Goal: Task Accomplishment & Management: Manage account settings

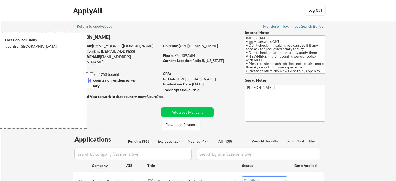
select select ""pending""
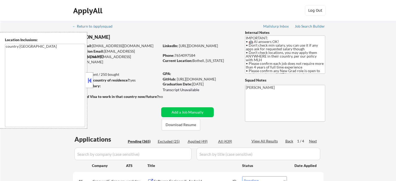
select select ""pending""
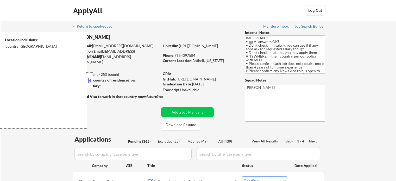
select select ""pending""
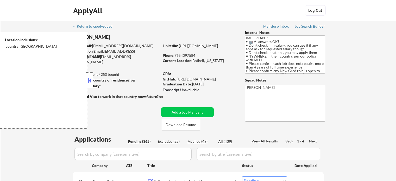
select select ""pending""
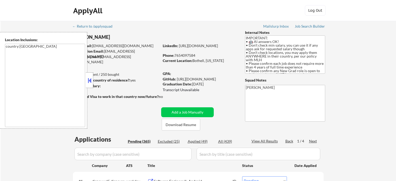
select select ""pending""
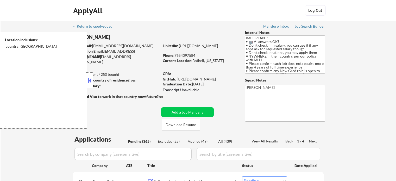
select select ""pending""
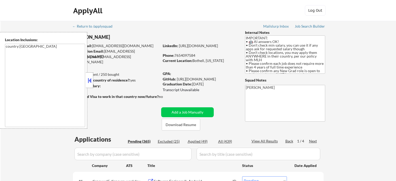
select select ""pending""
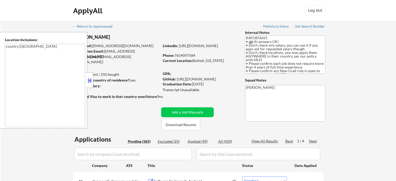
select select ""pending""
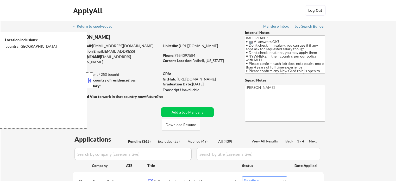
select select ""pending""
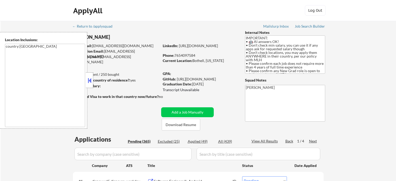
select select ""pending""
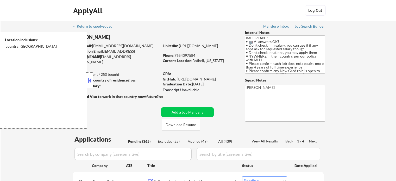
select select ""pending""
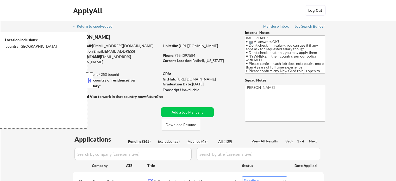
select select ""pending""
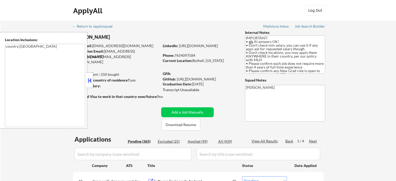
select select ""pending""
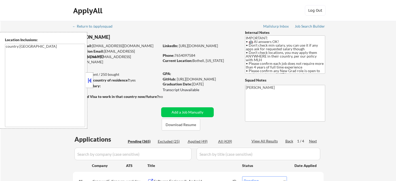
select select ""pending""
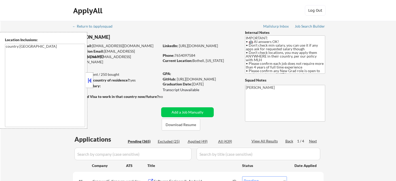
select select ""pending""
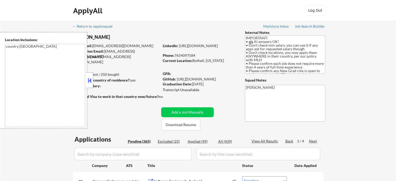
select select ""pending""
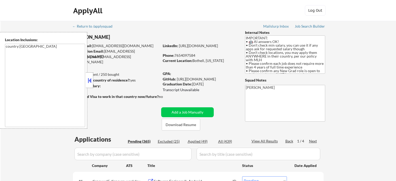
select select ""pending""
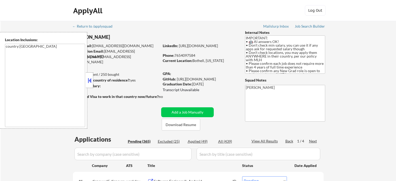
select select ""pending""
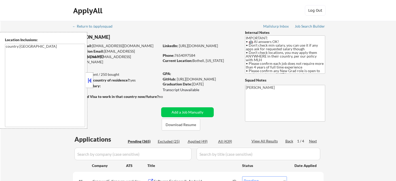
select select ""pending""
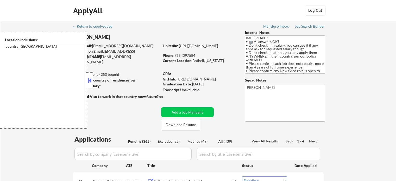
select select ""pending""
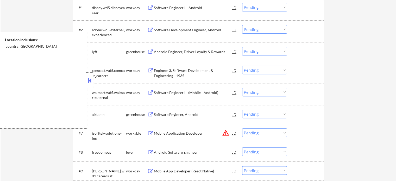
scroll to position [182, 0]
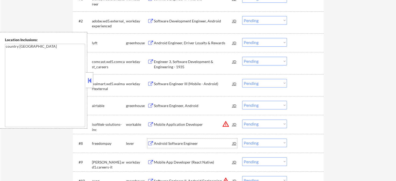
click at [169, 144] on div "Android Software Engineer" at bounding box center [193, 143] width 79 height 5
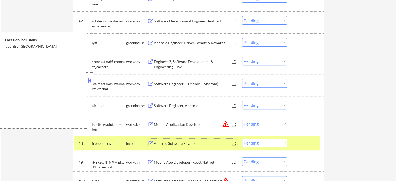
click at [306, 141] on div at bounding box center [306, 143] width 23 height 9
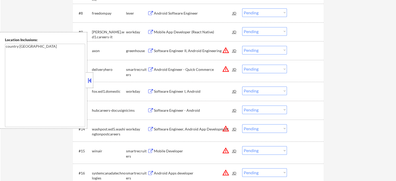
scroll to position [391, 0]
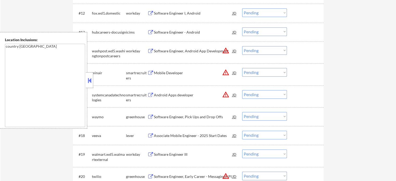
click at [176, 115] on div "Software Engineer, Pick Ups and Drop Offs" at bounding box center [193, 116] width 79 height 5
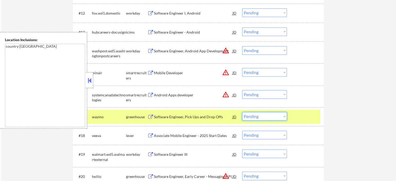
click at [253, 116] on select "Choose an option... Pending Applied Excluded (Questions) Excluded (Expired) Exc…" at bounding box center [264, 116] width 45 height 9
click at [242, 112] on select "Choose an option... Pending Applied Excluded (Questions) Excluded (Expired) Exc…" at bounding box center [264, 116] width 45 height 9
click at [272, 115] on select "Choose an option... Pending Applied Excluded (Questions) Excluded (Expired) Exc…" at bounding box center [264, 116] width 45 height 9
click at [306, 119] on div at bounding box center [306, 116] width 23 height 9
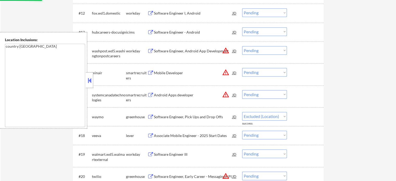
select select ""pending""
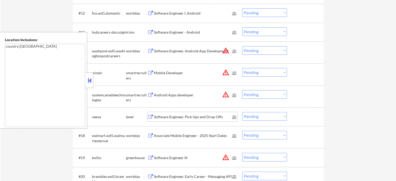
click at [194, 115] on div "Software Engineer, Pick Ups and Drop Offs" at bounding box center [193, 116] width 79 height 5
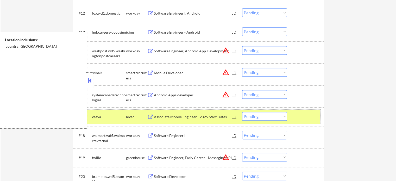
click at [307, 122] on div "#17 veeva lever Associate Mobile Engineer - 2025 Start Dates JD Choose an optio…" at bounding box center [198, 117] width 246 height 14
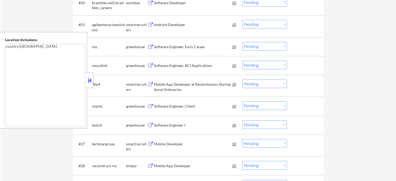
scroll to position [573, 0]
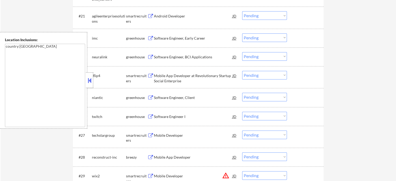
click at [168, 19] on div "Android Developer" at bounding box center [193, 16] width 79 height 5
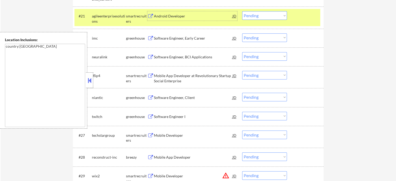
click at [261, 14] on select "Choose an option... Pending Applied Excluded (Questions) Excluded (Expired) Exc…" at bounding box center [264, 15] width 45 height 9
click at [242, 11] on select "Choose an option... Pending Applied Excluded (Questions) Excluded (Expired) Exc…" at bounding box center [264, 15] width 45 height 9
click at [306, 19] on div at bounding box center [306, 15] width 23 height 9
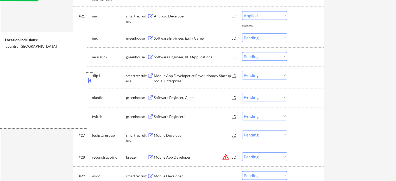
select select ""pending""
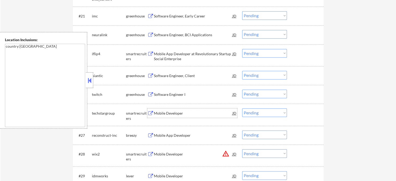
click at [171, 109] on div "Mobile Developer" at bounding box center [193, 112] width 79 height 9
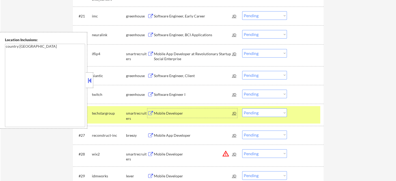
click at [270, 115] on select "Choose an option... Pending Applied Excluded (Questions) Excluded (Expired) Exc…" at bounding box center [264, 112] width 45 height 9
click at [242, 108] on select "Choose an option... Pending Applied Excluded (Questions) Excluded (Expired) Exc…" at bounding box center [264, 112] width 45 height 9
click at [296, 115] on div at bounding box center [306, 112] width 23 height 9
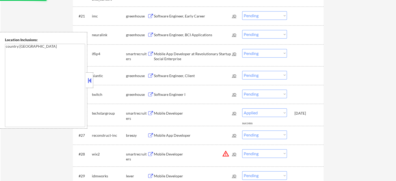
select select ""pending""
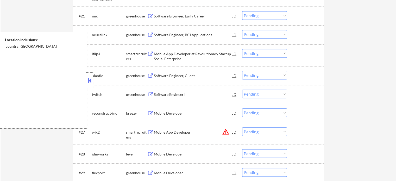
scroll to position [625, 0]
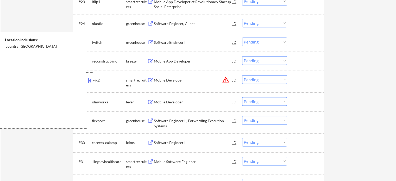
click at [170, 101] on div "Mobile Developer" at bounding box center [193, 102] width 79 height 5
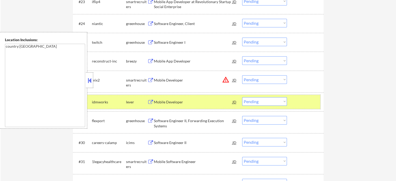
click at [301, 101] on div at bounding box center [306, 101] width 23 height 9
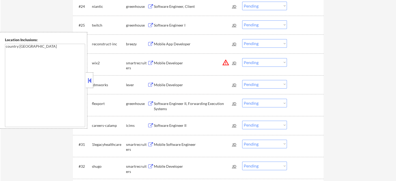
scroll to position [678, 0]
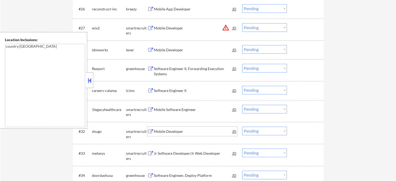
click at [164, 133] on div "Mobile Developer" at bounding box center [193, 131] width 79 height 5
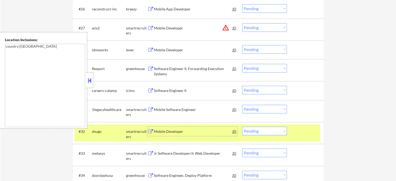
click at [260, 131] on select "Choose an option... Pending Applied Excluded (Questions) Excluded (Expired) Exc…" at bounding box center [264, 131] width 45 height 9
click at [242, 127] on select "Choose an option... Pending Applied Excluded (Questions) Excluded (Expired) Exc…" at bounding box center [264, 131] width 45 height 9
click at [307, 133] on div at bounding box center [306, 131] width 23 height 9
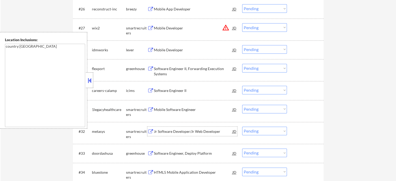
click at [168, 131] on div "Jr Software Developer/Jr Web Developer" at bounding box center [193, 131] width 79 height 5
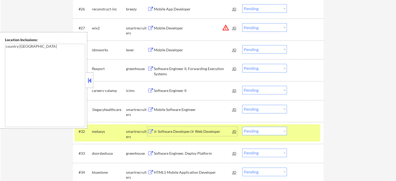
click at [256, 128] on select "Choose an option... Pending Applied Excluded (Questions) Excluded (Expired) Exc…" at bounding box center [264, 131] width 45 height 9
click at [242, 127] on select "Choose an option... Pending Applied Excluded (Questions) Excluded (Expired) Exc…" at bounding box center [264, 131] width 45 height 9
click at [262, 128] on select "Choose an option... Pending Applied Excluded (Questions) Excluded (Expired) Exc…" at bounding box center [264, 131] width 45 height 9
click at [242, 127] on select "Choose an option... Pending Applied Excluded (Questions) Excluded (Expired) Exc…" at bounding box center [264, 131] width 45 height 9
click at [313, 138] on div "#32 metasys smartrecruiters Jr Software Developer/Jr Web Developer JD Choose an…" at bounding box center [198, 132] width 246 height 17
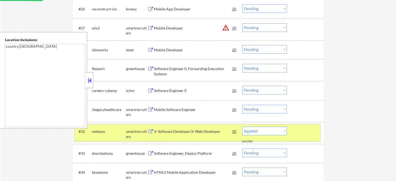
select select ""pending""
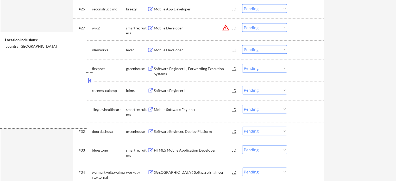
click at [205, 150] on div "HTML5 Mobile Application Developer" at bounding box center [193, 150] width 79 height 5
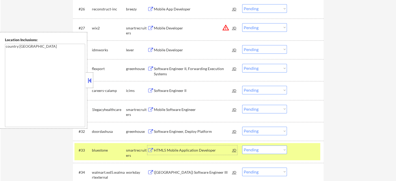
click at [257, 150] on select "Choose an option... Pending Applied Excluded (Questions) Excluded (Expired) Exc…" at bounding box center [264, 149] width 45 height 9
click at [242, 145] on select "Choose an option... Pending Applied Excluded (Questions) Excluded (Expired) Exc…" at bounding box center [264, 149] width 45 height 9
click at [304, 153] on div at bounding box center [306, 149] width 23 height 9
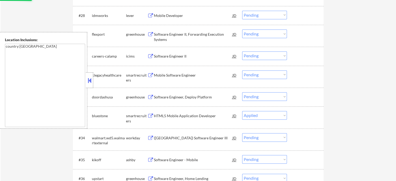
scroll to position [756, 0]
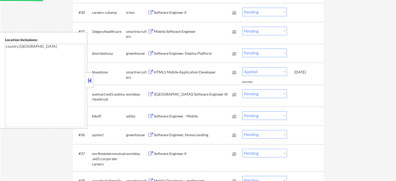
select select ""pending""
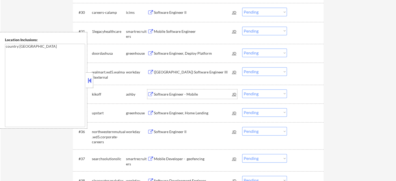
click at [170, 96] on div "Software Engineer - Mobile" at bounding box center [193, 94] width 79 height 5
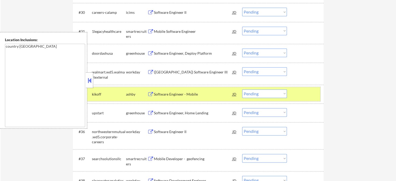
click at [294, 94] on div "#34 kikoff ashby Software Engineer - Mobile JD Choose an option... Pending Appl…" at bounding box center [198, 94] width 246 height 14
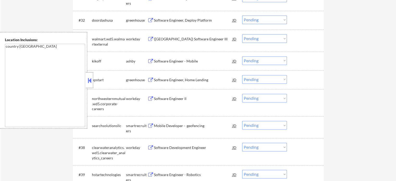
scroll to position [808, 0]
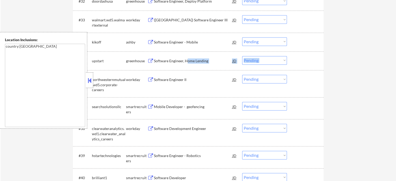
click at [186, 52] on div "#35 upstart greenhouse Software Engineer, Home Lending JD Choose an option... P…" at bounding box center [198, 60] width 251 height 19
click at [166, 106] on div "Mobile Developer - geofencing" at bounding box center [193, 106] width 79 height 5
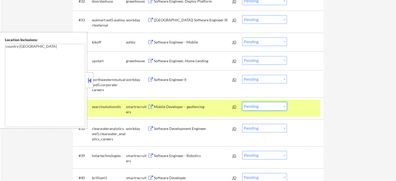
click at [255, 109] on select "Choose an option... Pending Applied Excluded (Questions) Excluded (Expired) Exc…" at bounding box center [264, 106] width 45 height 9
click at [242, 102] on select "Choose an option... Pending Applied Excluded (Questions) Excluded (Expired) Exc…" at bounding box center [264, 106] width 45 height 9
click at [317, 108] on div at bounding box center [306, 106] width 23 height 9
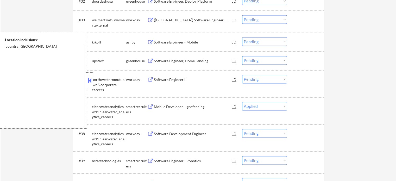
select select ""pending""
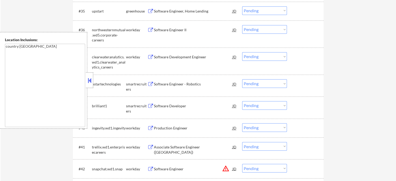
scroll to position [860, 0]
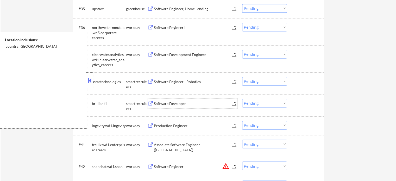
click at [170, 101] on div "Software Developer" at bounding box center [193, 103] width 79 height 5
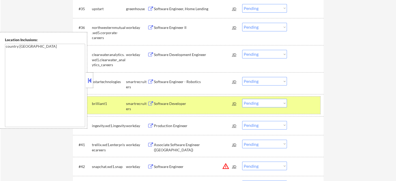
click at [311, 114] on div "#39 brilliant1 smartrecruiters Software Developer JD Choose an option... Pendin…" at bounding box center [198, 104] width 246 height 17
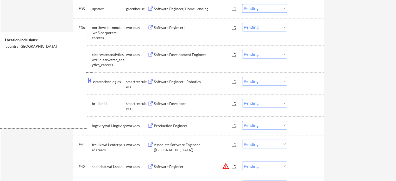
click at [175, 150] on div "#41 trellix.wd1.enterprisecareers workday Associate Software Engineer (Java) JD…" at bounding box center [198, 145] width 246 height 17
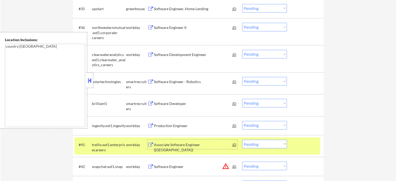
click at [192, 145] on div "Associate Software Engineer (Java)" at bounding box center [193, 147] width 79 height 10
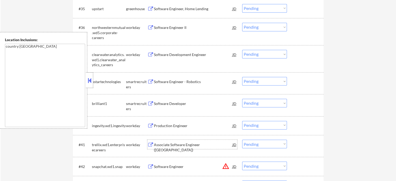
click at [165, 104] on div "Software Developer" at bounding box center [193, 103] width 79 height 5
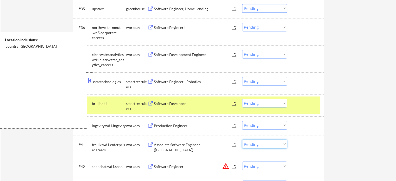
drag, startPoint x: 272, startPoint y: 142, endPoint x: 226, endPoint y: 103, distance: 60.3
click at [226, 103] on div "Software Developer" at bounding box center [193, 103] width 79 height 5
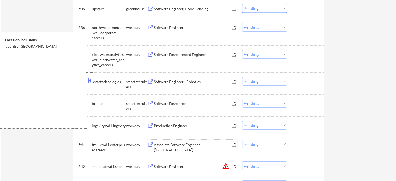
click at [177, 143] on div "Associate Software Engineer (Java)" at bounding box center [193, 147] width 79 height 10
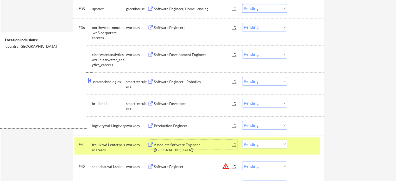
click at [310, 143] on div at bounding box center [306, 144] width 23 height 9
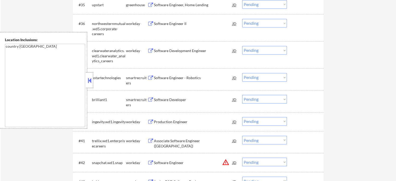
scroll to position [938, 0]
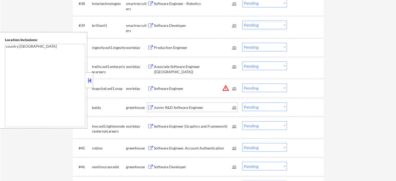
click at [191, 104] on div "Junior R&D Software Engineer" at bounding box center [193, 106] width 79 height 9
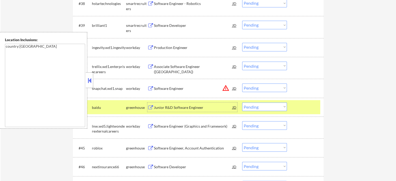
drag, startPoint x: 298, startPoint y: 110, endPoint x: 284, endPoint y: 112, distance: 14.1
click at [298, 110] on div at bounding box center [306, 106] width 23 height 9
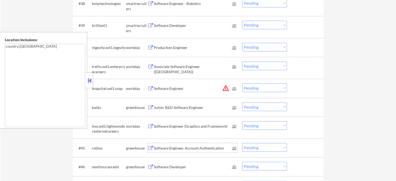
click at [186, 145] on div "Software Engineer, Account Authentication" at bounding box center [193, 147] width 79 height 9
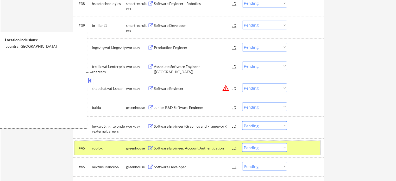
drag, startPoint x: 298, startPoint y: 149, endPoint x: 306, endPoint y: 132, distance: 19.1
click at [299, 148] on div at bounding box center [306, 147] width 23 height 9
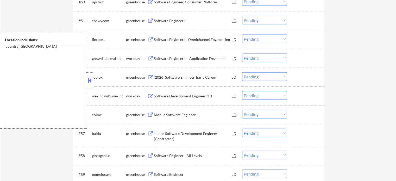
scroll to position [1199, 0]
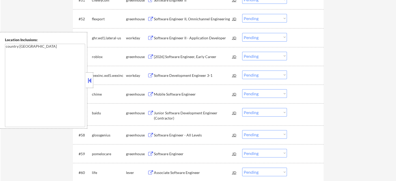
click at [191, 109] on div "Junior Software Development Engineer (Contractor)" at bounding box center [193, 114] width 79 height 13
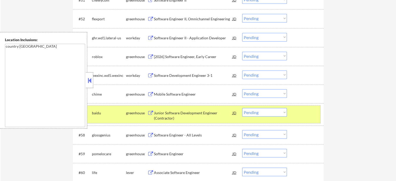
click at [299, 107] on div "#57 baidu greenhouse Junior Software Development Engineer (Contractor) JD Choos…" at bounding box center [198, 114] width 246 height 17
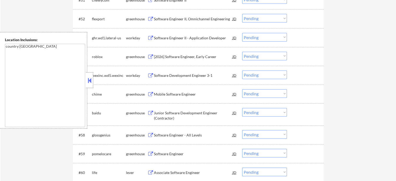
click at [176, 153] on div "Software Engineer" at bounding box center [193, 153] width 79 height 5
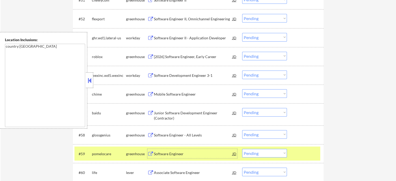
click at [295, 159] on div "#59 pomelocare greenhouse Software Engineer JD Choose an option... Pending Appl…" at bounding box center [198, 154] width 246 height 14
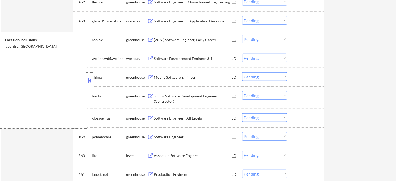
scroll to position [1251, 0]
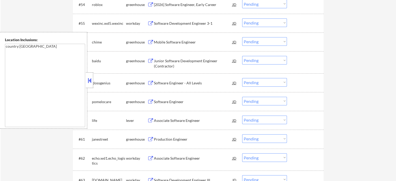
click at [189, 159] on div "Associate Software Engineer" at bounding box center [193, 158] width 79 height 5
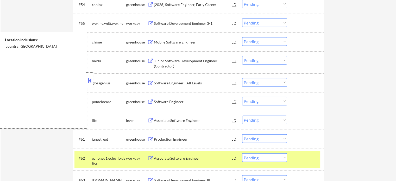
click at [312, 172] on div "#63 travelhrportal.wd1.jobs workday Software Development Engineer III JD Choose…" at bounding box center [198, 182] width 251 height 22
drag, startPoint x: 305, startPoint y: 159, endPoint x: 309, endPoint y: 155, distance: 5.2
click at [305, 158] on div at bounding box center [306, 158] width 23 height 9
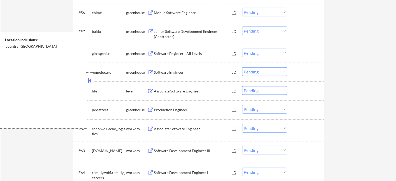
scroll to position [1303, 0]
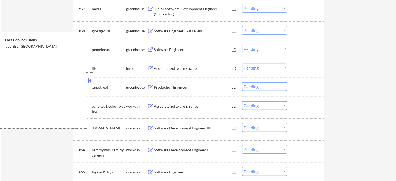
click at [198, 151] on div "Software Development Engineer I" at bounding box center [193, 150] width 79 height 5
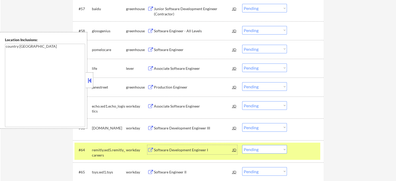
click at [307, 151] on div at bounding box center [306, 149] width 23 height 9
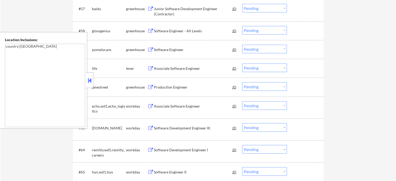
click at [203, 124] on div "Software Development Engineer III" at bounding box center [193, 127] width 79 height 9
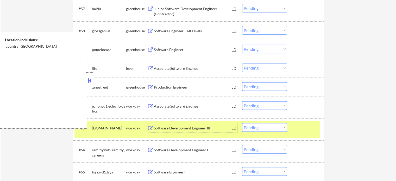
click at [302, 139] on div "#63 travelhrportal.wd1.jobs workday Software Development Engineer III JD Choose…" at bounding box center [198, 130] width 251 height 22
drag, startPoint x: 297, startPoint y: 127, endPoint x: 289, endPoint y: 123, distance: 9.2
click at [296, 128] on div at bounding box center [306, 127] width 23 height 9
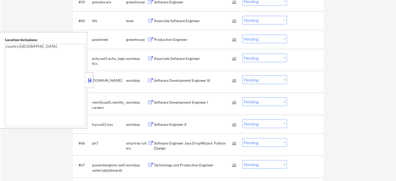
scroll to position [1381, 0]
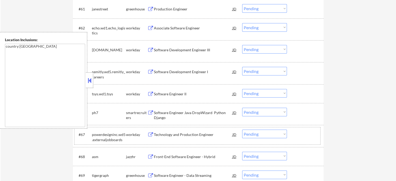
drag, startPoint x: 181, startPoint y: 141, endPoint x: 183, endPoint y: 138, distance: 3.6
click at [182, 141] on div "#67 powerdesigninc.wd5.externaljobboards workday Technology and Production Engi…" at bounding box center [198, 135] width 246 height 17
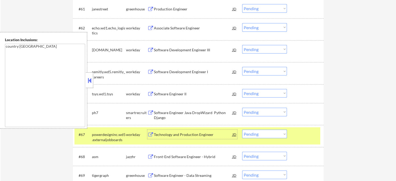
click at [183, 137] on div "Technology and Production Engineer" at bounding box center [193, 134] width 79 height 5
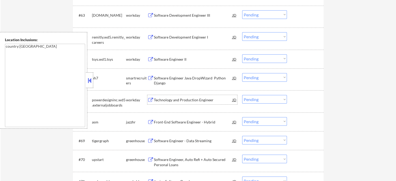
scroll to position [1459, 0]
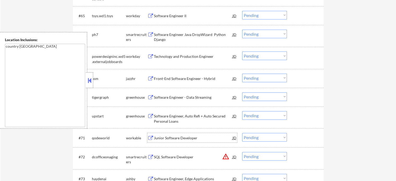
click at [186, 137] on div "Junior Software Developer" at bounding box center [193, 138] width 79 height 5
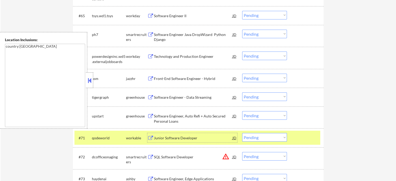
click at [306, 135] on div at bounding box center [306, 137] width 23 height 9
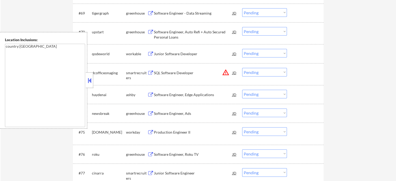
scroll to position [1564, 0]
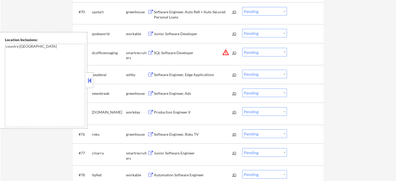
click at [198, 134] on div "Software Engineer, Roku TV" at bounding box center [193, 134] width 79 height 5
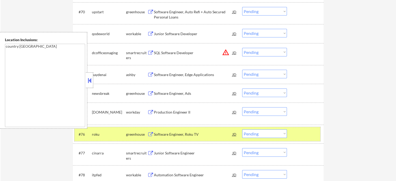
click at [309, 139] on div "#76 roku greenhouse Software Engineer, Roku TV JD warning_amber Choose an optio…" at bounding box center [198, 134] width 246 height 14
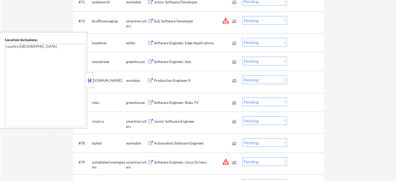
scroll to position [1616, 0]
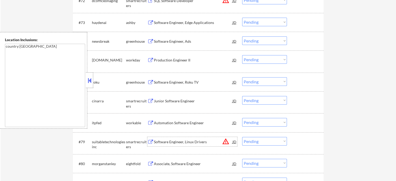
click at [191, 140] on div "Software Engineer, Linux Drivers" at bounding box center [193, 141] width 79 height 5
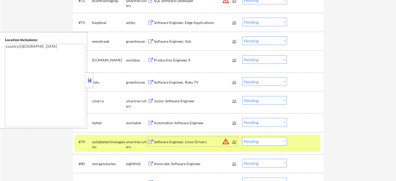
click at [307, 139] on div at bounding box center [306, 141] width 23 height 9
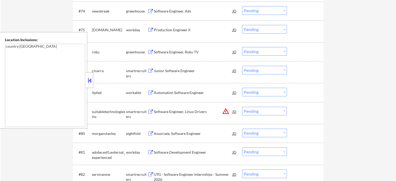
scroll to position [1668, 0]
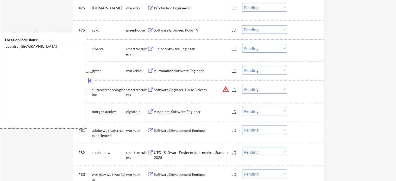
click at [193, 135] on div "Software Development Engineer" at bounding box center [193, 130] width 79 height 9
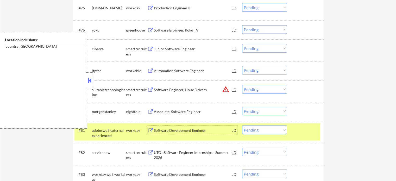
drag, startPoint x: 314, startPoint y: 130, endPoint x: 285, endPoint y: 120, distance: 31.0
click at [313, 130] on div at bounding box center [306, 130] width 23 height 9
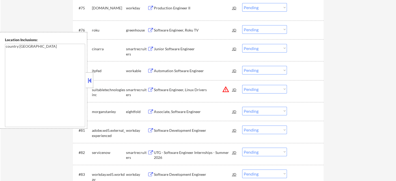
click at [167, 13] on div "#75 ouryahoo.wd5.careers workday Production Engineer II JD warning_amber Choose…" at bounding box center [198, 9] width 246 height 17
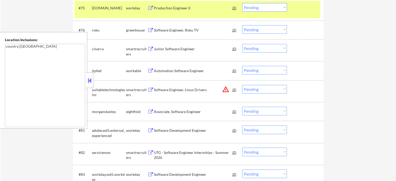
click at [173, 11] on div "Production Engineer II" at bounding box center [193, 7] width 79 height 9
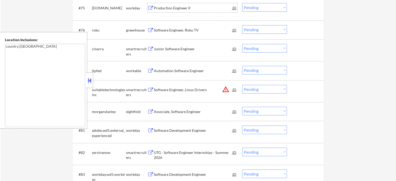
click at [195, 111] on div "Associate, Software Engineer" at bounding box center [193, 111] width 79 height 5
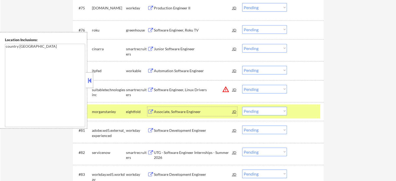
drag, startPoint x: 297, startPoint y: 112, endPoint x: 294, endPoint y: 103, distance: 9.7
click at [297, 112] on div at bounding box center [306, 111] width 23 height 9
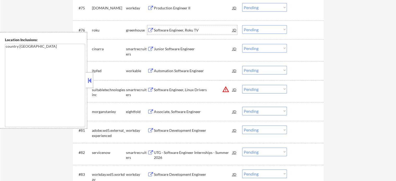
click at [193, 27] on div "Software Engineer, Roku TV" at bounding box center [193, 29] width 79 height 9
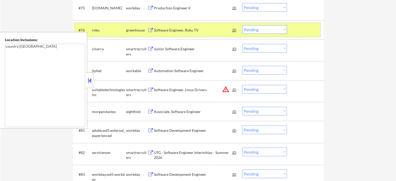
click at [311, 29] on div at bounding box center [306, 29] width 23 height 9
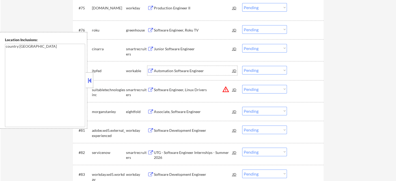
drag, startPoint x: 195, startPoint y: 69, endPoint x: 199, endPoint y: 66, distance: 4.9
click at [199, 66] on div "Automation Software Engineer" at bounding box center [193, 70] width 79 height 9
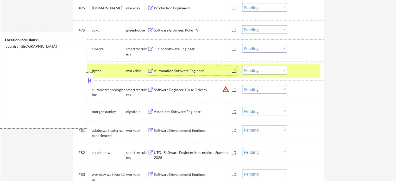
click at [309, 70] on div at bounding box center [306, 70] width 23 height 9
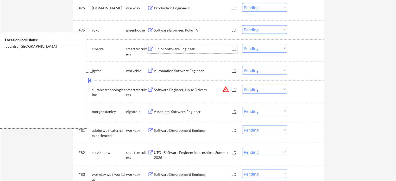
click at [182, 51] on div "Junior Software Engineer" at bounding box center [193, 48] width 79 height 5
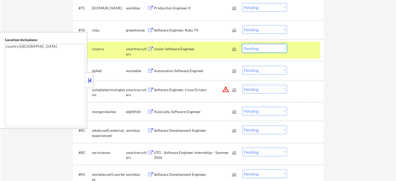
click at [256, 50] on select "Choose an option... Pending Applied Excluded (Questions) Excluded (Expired) Exc…" at bounding box center [264, 48] width 45 height 9
click at [242, 44] on select "Choose an option... Pending Applied Excluded (Questions) Excluded (Expired) Exc…" at bounding box center [264, 48] width 45 height 9
click at [295, 51] on div at bounding box center [306, 48] width 23 height 9
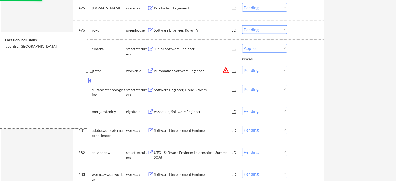
select select ""pending""
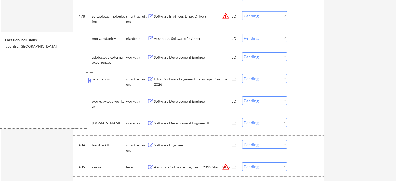
scroll to position [1720, 0]
click at [180, 79] on div "UTG - Software Engineer Internships - Summer 2026" at bounding box center [193, 81] width 79 height 10
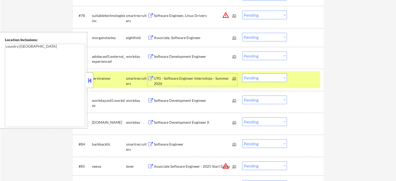
click at [257, 80] on select "Choose an option... Pending Applied Excluded (Questions) Excluded (Expired) Exc…" at bounding box center [264, 77] width 45 height 9
click at [242, 73] on select "Choose an option... Pending Applied Excluded (Questions) Excluded (Expired) Exc…" at bounding box center [264, 77] width 45 height 9
click at [298, 82] on div at bounding box center [306, 77] width 23 height 9
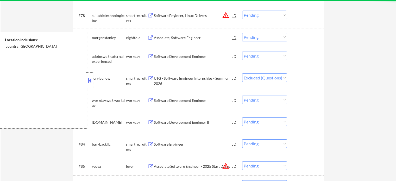
select select ""pending""
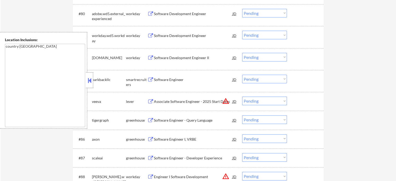
scroll to position [1772, 0]
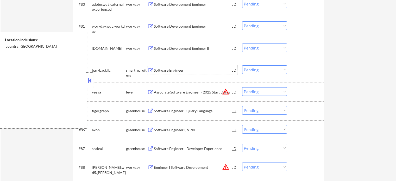
click at [174, 74] on div "Software Engineer" at bounding box center [193, 69] width 79 height 9
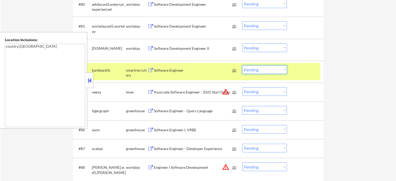
click at [255, 68] on select "Choose an option... Pending Applied Excluded (Questions) Excluded (Expired) Exc…" at bounding box center [264, 69] width 45 height 9
click at [242, 65] on select "Choose an option... Pending Applied Excluded (Questions) Excluded (Expired) Exc…" at bounding box center [264, 69] width 45 height 9
click at [310, 71] on div at bounding box center [306, 69] width 23 height 9
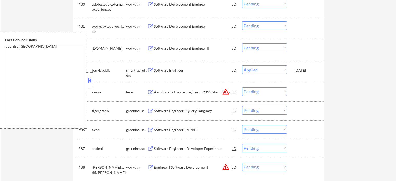
select select ""pending""
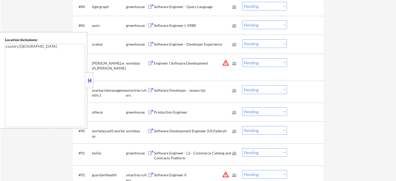
scroll to position [1876, 0]
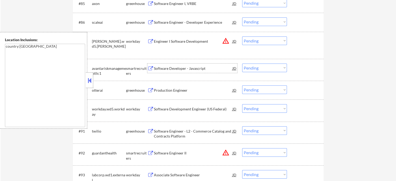
click at [177, 68] on div "Software Developer - Javascript" at bounding box center [193, 68] width 79 height 5
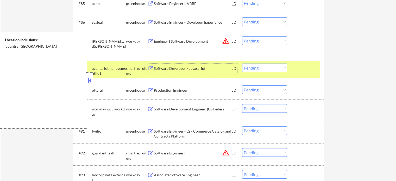
click at [251, 70] on select "Choose an option... Pending Applied Excluded (Questions) Excluded (Expired) Exc…" at bounding box center [264, 68] width 45 height 9
click at [242, 64] on select "Choose an option... Pending Applied Excluded (Questions) Excluded (Expired) Exc…" at bounding box center [264, 68] width 45 height 9
click at [306, 73] on div "#88 avantariskmanagementllc1 smartrecruiters Software Developer - Javascript JD…" at bounding box center [198, 69] width 246 height 17
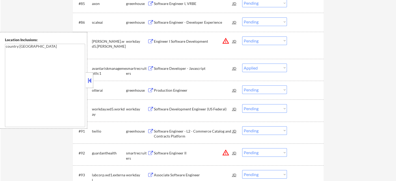
select select ""pending""
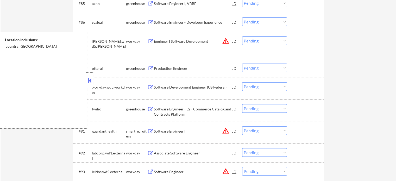
click at [171, 69] on div "Production Engineer" at bounding box center [193, 68] width 79 height 5
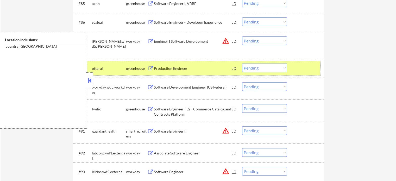
click at [298, 67] on div at bounding box center [306, 68] width 23 height 9
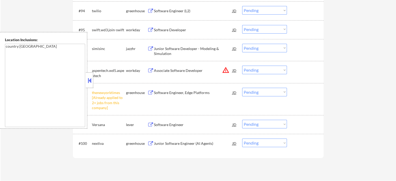
scroll to position [2059, 0]
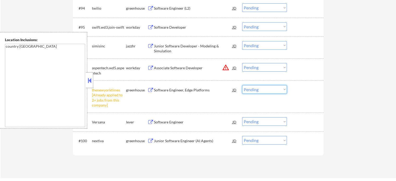
click at [253, 91] on select "Choose an option... Pending Applied Excluded (Questions) Excluded (Expired) Exc…" at bounding box center [264, 89] width 45 height 9
click at [242, 85] on select "Choose an option... Pending Applied Excluded (Questions) Excluded (Expired) Exc…" at bounding box center [264, 89] width 45 height 9
click at [297, 90] on div at bounding box center [306, 89] width 23 height 9
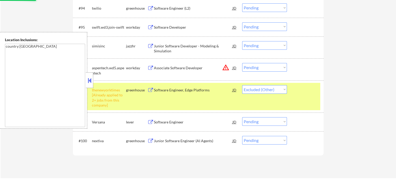
click at [297, 90] on div at bounding box center [306, 89] width 23 height 9
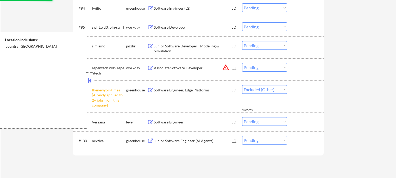
select select ""pending""
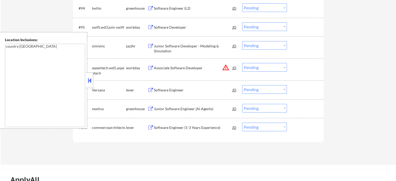
click at [177, 91] on div "Software Engineer" at bounding box center [193, 90] width 79 height 5
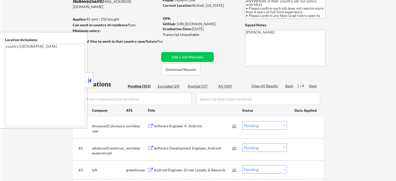
scroll to position [52, 0]
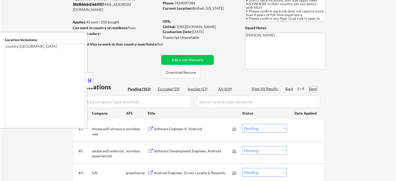
click at [314, 88] on div "Next" at bounding box center [313, 88] width 8 height 5
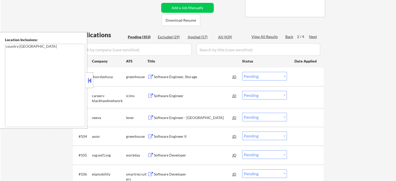
scroll to position [131, 0]
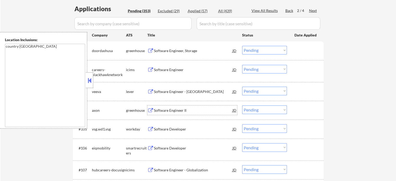
click at [176, 112] on div "Software Engineer II" at bounding box center [193, 110] width 79 height 5
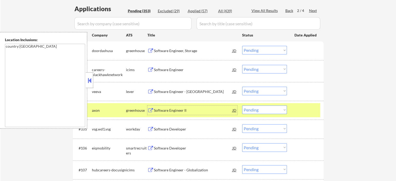
click at [279, 110] on select "Choose an option... Pending Applied Excluded (Questions) Excluded (Expired) Exc…" at bounding box center [264, 110] width 45 height 9
click at [242, 106] on select "Choose an option... Pending Applied Excluded (Questions) Excluded (Expired) Exc…" at bounding box center [264, 110] width 45 height 9
click at [306, 113] on div at bounding box center [306, 110] width 23 height 9
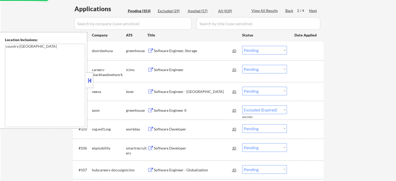
select select ""pending""
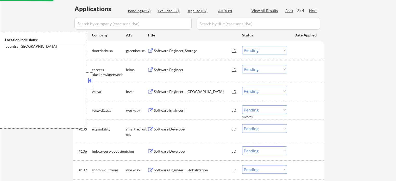
click at [185, 93] on div "Software Engineer - Java" at bounding box center [193, 91] width 79 height 5
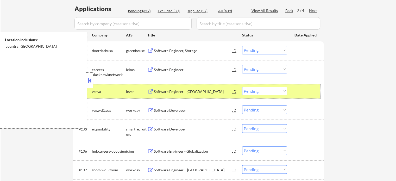
click at [302, 89] on div at bounding box center [306, 91] width 23 height 9
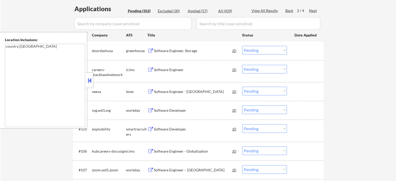
click at [173, 131] on div "Software Developer" at bounding box center [193, 129] width 79 height 5
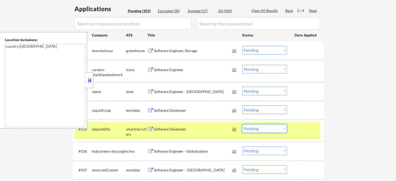
click at [280, 128] on select "Choose an option... Pending Applied Excluded (Questions) Excluded (Expired) Exc…" at bounding box center [264, 128] width 45 height 9
click at [242, 124] on select "Choose an option... Pending Applied Excluded (Questions) Excluded (Expired) Exc…" at bounding box center [264, 128] width 45 height 9
click at [307, 131] on div at bounding box center [306, 128] width 23 height 9
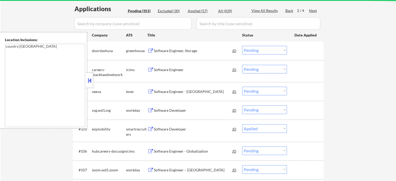
select select ""pending""
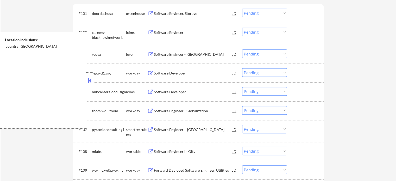
scroll to position [183, 0]
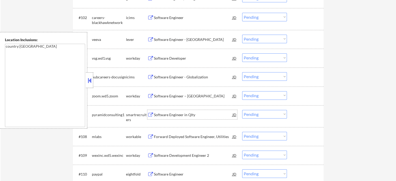
click at [165, 113] on div "Software Engineer in Qlty" at bounding box center [193, 114] width 79 height 5
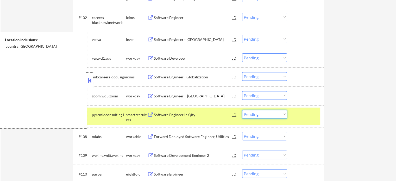
click at [258, 114] on select "Choose an option... Pending Applied Excluded (Questions) Excluded (Expired) Exc…" at bounding box center [264, 114] width 45 height 9
click at [242, 110] on select "Choose an option... Pending Applied Excluded (Questions) Excluded (Expired) Exc…" at bounding box center [264, 114] width 45 height 9
click at [292, 118] on div "#107 pyramidconsulting1 smartrecruiters Software Engineer in Qlty JD warning_am…" at bounding box center [198, 116] width 246 height 17
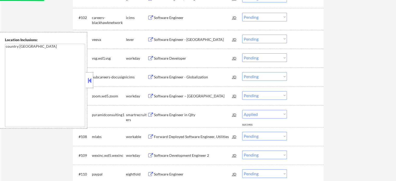
select select ""pending""
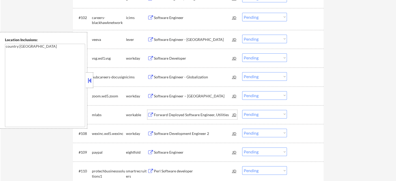
click at [169, 114] on div "Forward Deployed Software Engineer, Utilities" at bounding box center [193, 114] width 79 height 5
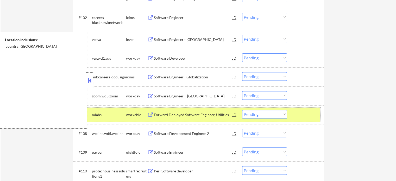
click at [298, 111] on div at bounding box center [306, 114] width 23 height 9
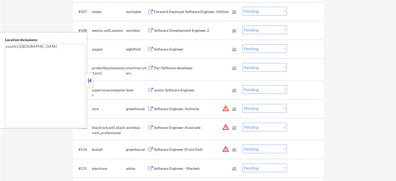
scroll to position [287, 0]
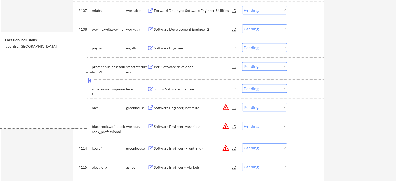
click at [164, 86] on div "Junior Software Engineer" at bounding box center [193, 88] width 79 height 9
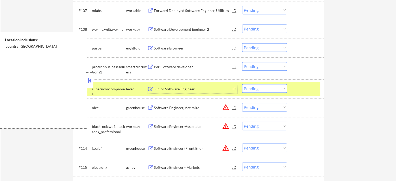
click at [303, 91] on div at bounding box center [306, 88] width 23 height 9
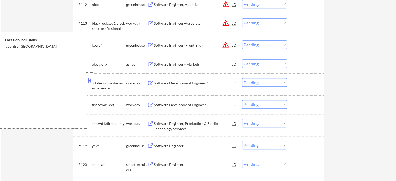
scroll to position [391, 0]
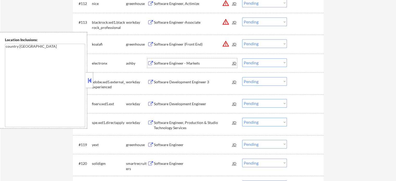
click at [176, 62] on div "Software Engineer - Markets" at bounding box center [193, 63] width 79 height 5
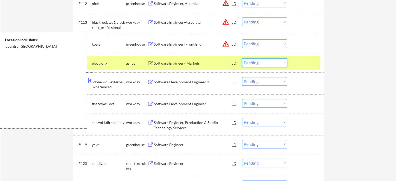
click at [256, 61] on select "Choose an option... Pending Applied Excluded (Questions) Excluded (Expired) Exc…" at bounding box center [264, 62] width 45 height 9
click at [242, 58] on select "Choose an option... Pending Applied Excluded (Questions) Excluded (Expired) Exc…" at bounding box center [264, 62] width 45 height 9
click at [299, 64] on div at bounding box center [306, 62] width 23 height 9
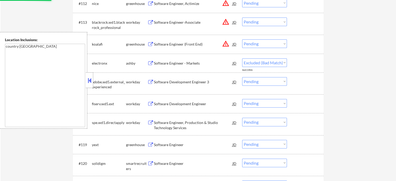
select select ""pending""
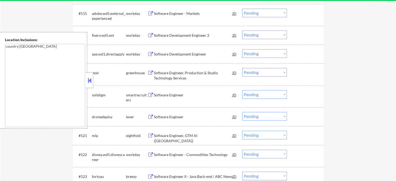
scroll to position [443, 0]
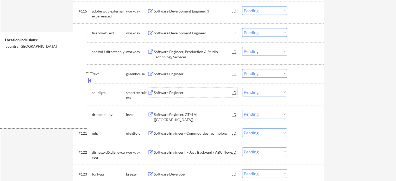
click at [171, 93] on div "Software Engineer" at bounding box center [193, 92] width 79 height 5
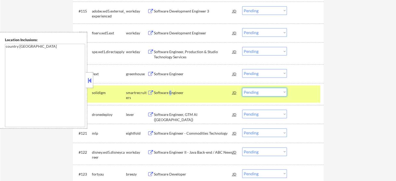
click at [263, 94] on select "Choose an option... Pending Applied Excluded (Questions) Excluded (Expired) Exc…" at bounding box center [264, 92] width 45 height 9
click at [242, 88] on select "Choose an option... Pending Applied Excluded (Questions) Excluded (Expired) Exc…" at bounding box center [264, 92] width 45 height 9
click at [303, 94] on div at bounding box center [306, 92] width 23 height 9
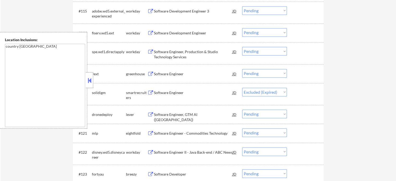
select select ""pending""
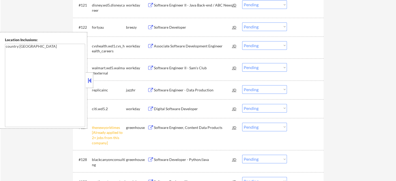
scroll to position [574, 0]
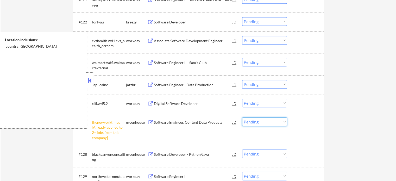
click at [271, 122] on select "Choose an option... Pending Applied Excluded (Questions) Excluded (Expired) Exc…" at bounding box center [264, 122] width 45 height 9
click at [242, 118] on select "Choose an option... Pending Applied Excluded (Questions) Excluded (Expired) Exc…" at bounding box center [264, 122] width 45 height 9
click at [309, 128] on div "#127 thenewyorktimes [Already applied to 2+ jobs from this company] greenhouse …" at bounding box center [198, 128] width 246 height 27
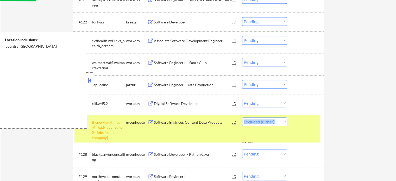
click at [309, 128] on div "#127 thenewyorktimes [Already applied to 2+ jobs from this company] greenhouse …" at bounding box center [198, 128] width 246 height 27
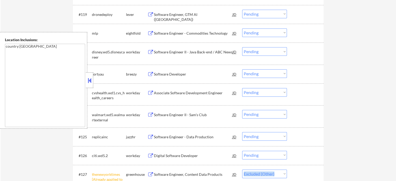
select select ""pending""
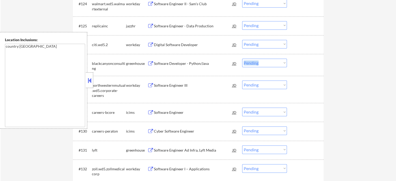
scroll to position [652, 0]
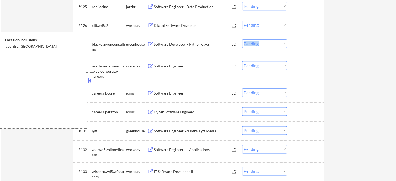
click at [309, 44] on div at bounding box center [306, 43] width 23 height 9
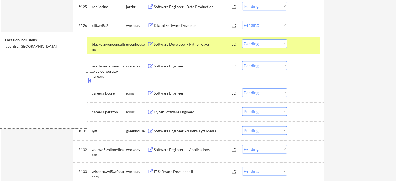
click at [309, 44] on div at bounding box center [306, 43] width 23 height 9
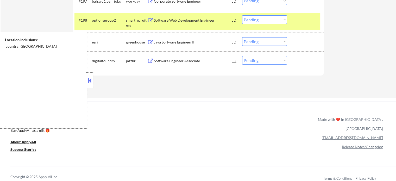
scroll to position [2113, 0]
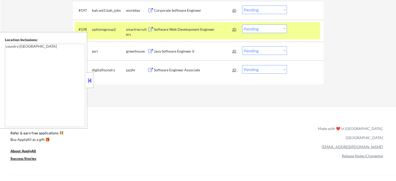
click at [310, 34] on div "#198 optionsgroup2 smartrecruiters Software Web Development Engineer JD warning…" at bounding box center [198, 30] width 246 height 17
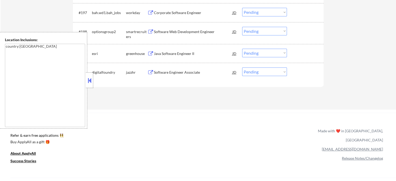
scroll to position [2113, 0]
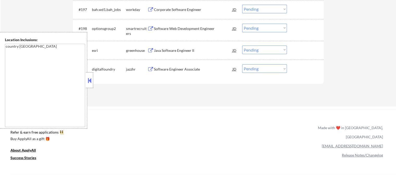
click at [183, 31] on div "Software Web Development Engineer" at bounding box center [193, 28] width 79 height 9
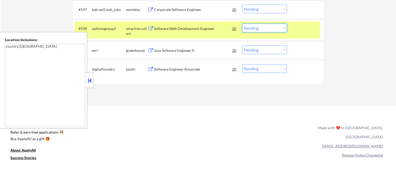
click at [263, 26] on select "Choose an option... Pending Applied Excluded (Questions) Excluded (Expired) Exc…" at bounding box center [264, 28] width 45 height 9
click at [242, 24] on select "Choose an option... Pending Applied Excluded (Questions) Excluded (Expired) Exc…" at bounding box center [264, 28] width 45 height 9
click at [301, 29] on div at bounding box center [306, 28] width 23 height 9
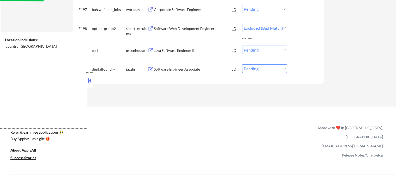
select select ""pending""
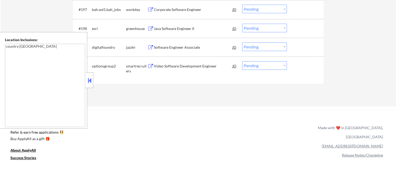
scroll to position [2139, 0]
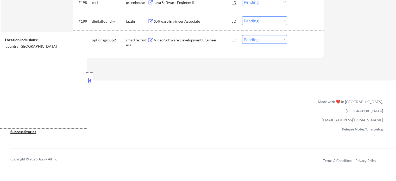
click at [173, 41] on div "Video Software Development Engineer" at bounding box center [193, 40] width 79 height 5
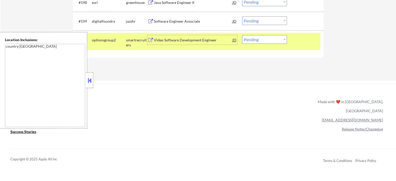
click at [310, 42] on div at bounding box center [306, 39] width 23 height 9
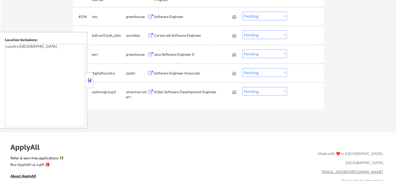
scroll to position [2087, 0]
click at [179, 59] on div "#198 esri greenhouse Java Software Engineer II JD warning_amber Choose an optio…" at bounding box center [198, 54] width 246 height 14
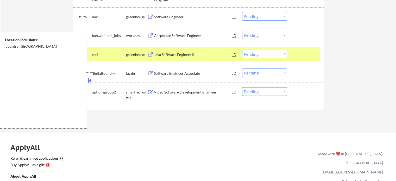
click at [307, 57] on div at bounding box center [306, 54] width 23 height 9
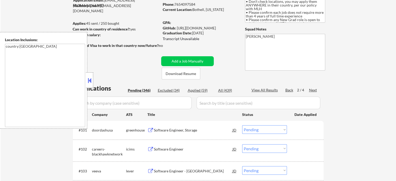
scroll to position [52, 0]
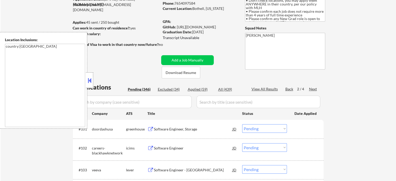
click at [314, 88] on div "Next" at bounding box center [313, 89] width 8 height 5
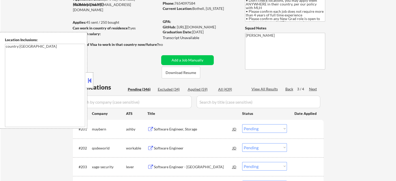
scroll to position [104, 0]
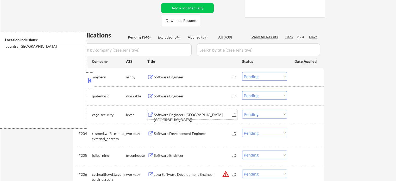
click at [179, 114] on div "Software Engineer (Lincoln, NE)" at bounding box center [193, 117] width 79 height 10
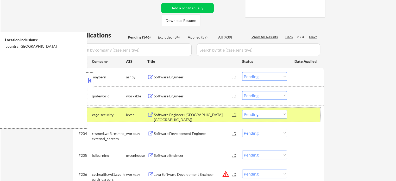
click at [302, 119] on div at bounding box center [306, 114] width 23 height 9
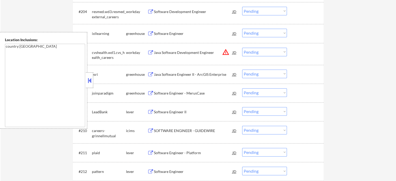
scroll to position [235, 0]
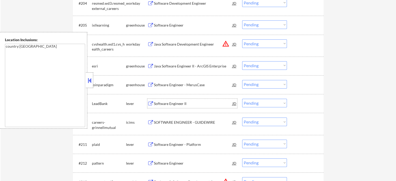
click at [172, 106] on div "Software Engineer II" at bounding box center [193, 103] width 79 height 5
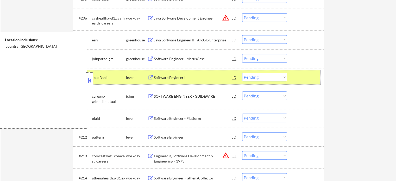
click at [309, 73] on div at bounding box center [306, 77] width 23 height 9
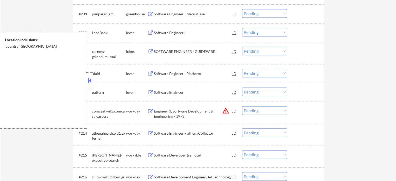
scroll to position [313, 0]
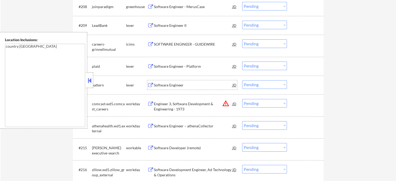
click at [172, 84] on div "Software Engineer" at bounding box center [193, 85] width 79 height 5
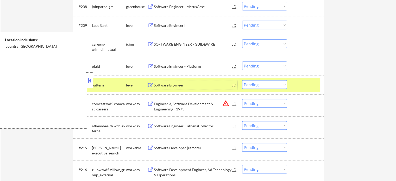
click at [257, 84] on select "Choose an option... Pending Applied Excluded (Questions) Excluded (Expired) Exc…" at bounding box center [264, 84] width 45 height 9
click at [242, 80] on select "Choose an option... Pending Applied Excluded (Questions) Excluded (Expired) Exc…" at bounding box center [264, 84] width 45 height 9
click at [302, 86] on div at bounding box center [306, 84] width 23 height 9
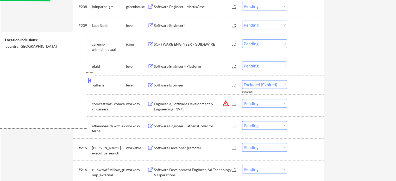
select select ""pending""
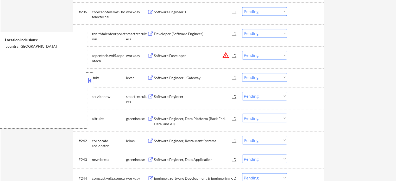
scroll to position [886, 0]
click at [177, 97] on div "Software Engineer" at bounding box center [193, 95] width 79 height 5
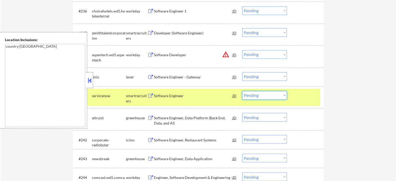
click at [283, 97] on select "Choose an option... Pending Applied Excluded (Questions) Excluded (Expired) Exc…" at bounding box center [264, 95] width 45 height 9
click at [242, 91] on select "Choose an option... Pending Applied Excluded (Questions) Excluded (Expired) Exc…" at bounding box center [264, 95] width 45 height 9
click at [298, 97] on div at bounding box center [306, 95] width 23 height 9
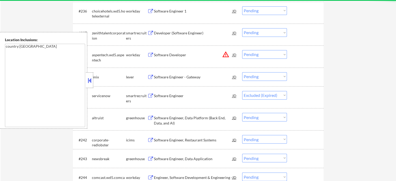
select select ""pending""
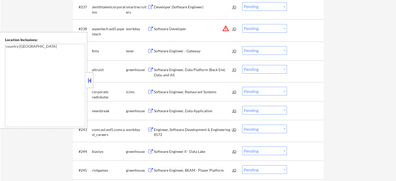
scroll to position [938, 0]
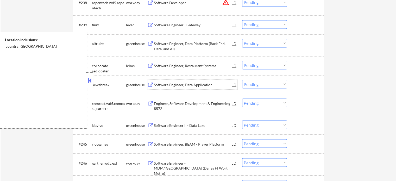
click at [168, 84] on div "Software Engineer, Data Application" at bounding box center [193, 84] width 79 height 5
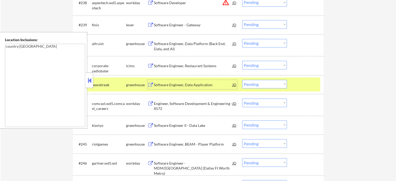
click at [280, 82] on select "Choose an option... Pending Applied Excluded (Questions) Excluded (Expired) Exc…" at bounding box center [264, 84] width 45 height 9
click at [242, 80] on select "Choose an option... Pending Applied Excluded (Questions) Excluded (Expired) Exc…" at bounding box center [264, 84] width 45 height 9
click at [298, 85] on div at bounding box center [306, 84] width 23 height 9
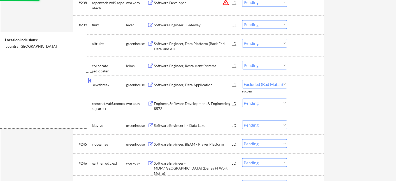
select select ""pending""
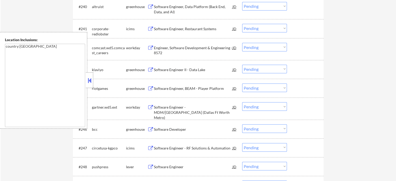
scroll to position [990, 0]
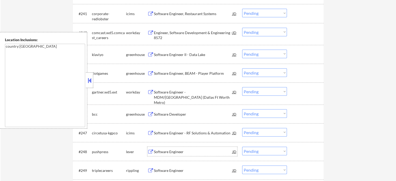
click at [180, 151] on div "Software Engineer" at bounding box center [193, 151] width 79 height 5
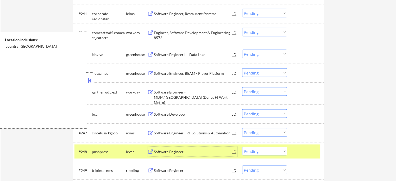
click at [305, 154] on div at bounding box center [306, 151] width 23 height 9
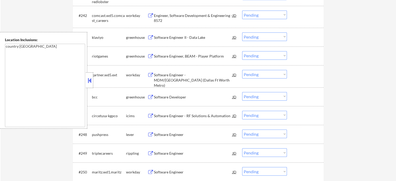
scroll to position [1042, 0]
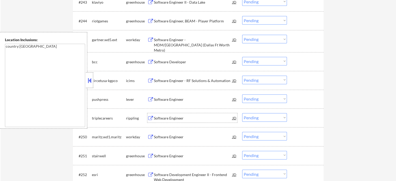
click at [171, 118] on div "Software Engineer" at bounding box center [193, 118] width 79 height 5
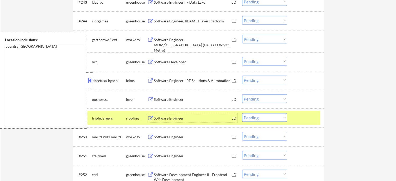
click at [264, 117] on select "Choose an option... Pending Applied Excluded (Questions) Excluded (Expired) Exc…" at bounding box center [264, 117] width 45 height 9
click at [242, 113] on select "Choose an option... Pending Applied Excluded (Questions) Excluded (Expired) Exc…" at bounding box center [264, 117] width 45 height 9
click at [296, 120] on div at bounding box center [306, 117] width 23 height 9
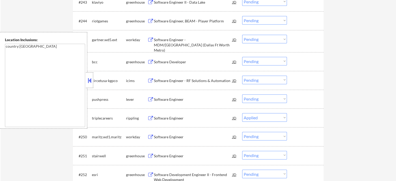
select select ""pending""
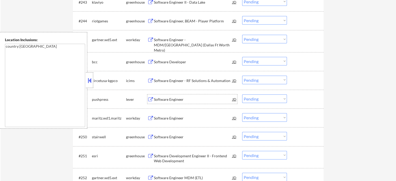
click at [169, 103] on div "Software Engineer" at bounding box center [193, 99] width 79 height 9
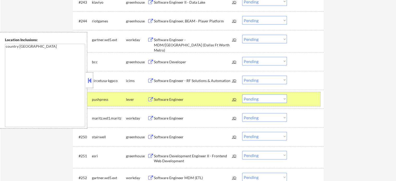
click at [295, 100] on div at bounding box center [306, 99] width 23 height 9
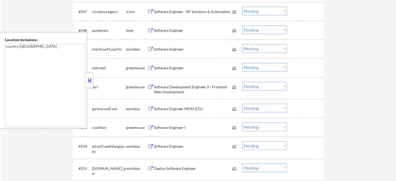
scroll to position [1121, 0]
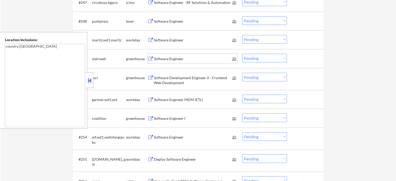
click at [174, 59] on div "Software Engineer" at bounding box center [193, 58] width 79 height 5
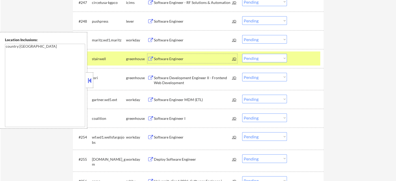
click at [270, 59] on select "Choose an option... Pending Applied Excluded (Questions) Excluded (Expired) Exc…" at bounding box center [264, 58] width 45 height 9
click at [242, 54] on select "Choose an option... Pending Applied Excluded (Questions) Excluded (Expired) Exc…" at bounding box center [264, 58] width 45 height 9
click at [304, 58] on div at bounding box center [306, 58] width 23 height 9
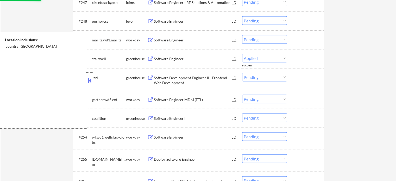
select select ""pending""
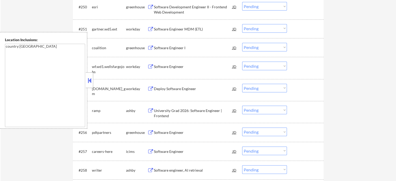
scroll to position [1173, 0]
click at [179, 108] on div "University Grad 2026: Software Engineer | Frontend" at bounding box center [193, 113] width 79 height 10
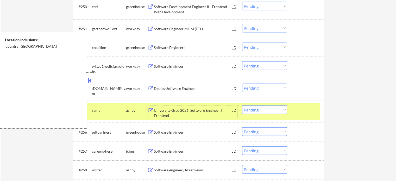
click at [254, 109] on select "Choose an option... Pending Applied Excluded (Questions) Excluded (Expired) Exc…" at bounding box center [264, 110] width 45 height 9
click at [242, 106] on select "Choose an option... Pending Applied Excluded (Questions) Excluded (Expired) Exc…" at bounding box center [264, 110] width 45 height 9
click at [308, 110] on div at bounding box center [306, 110] width 23 height 9
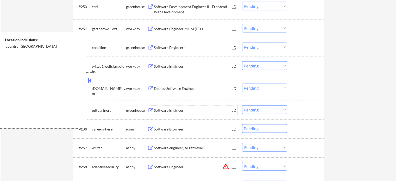
click at [178, 111] on div "Software Engineer" at bounding box center [193, 110] width 79 height 5
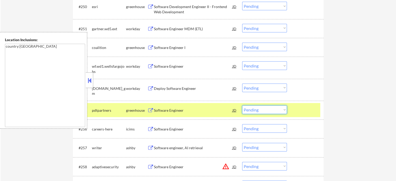
click at [270, 110] on select "Choose an option... Pending Applied Excluded (Questions) Excluded (Expired) Exc…" at bounding box center [264, 110] width 45 height 9
click at [242, 106] on select "Choose an option... Pending Applied Excluded (Questions) Excluded (Expired) Exc…" at bounding box center [264, 110] width 45 height 9
click at [305, 110] on div at bounding box center [306, 110] width 23 height 9
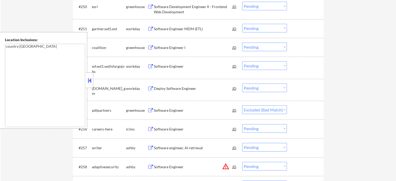
select select ""pending""
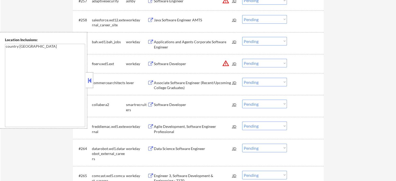
scroll to position [1329, 0]
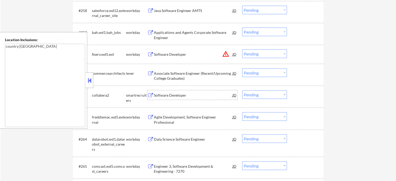
click at [161, 96] on div "Software Developer" at bounding box center [193, 95] width 79 height 5
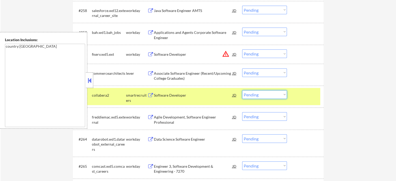
click at [269, 96] on select "Choose an option... Pending Applied Excluded (Questions) Excluded (Expired) Exc…" at bounding box center [264, 94] width 45 height 9
click at [242, 90] on select "Choose an option... Pending Applied Excluded (Questions) Excluded (Expired) Exc…" at bounding box center [264, 94] width 45 height 9
click at [301, 94] on div at bounding box center [306, 94] width 23 height 9
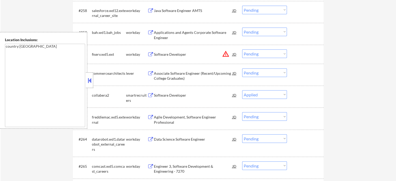
select select ""pending""
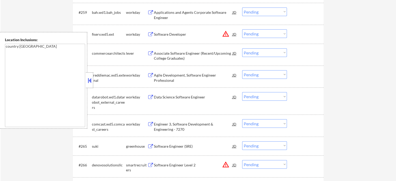
scroll to position [1381, 0]
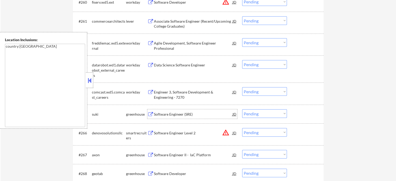
click at [180, 117] on div "Software Engineer (SRE)" at bounding box center [193, 114] width 79 height 5
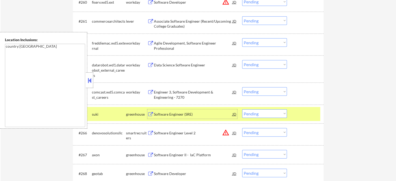
click at [264, 115] on select "Choose an option... Pending Applied Excluded (Questions) Excluded (Expired) Exc…" at bounding box center [264, 113] width 45 height 9
click at [242, 109] on select "Choose an option... Pending Applied Excluded (Questions) Excluded (Expired) Exc…" at bounding box center [264, 113] width 45 height 9
click at [293, 115] on div "#265 suki greenhouse Software Engineer (SRE) JD warning_amber Choose an option.…" at bounding box center [198, 114] width 246 height 14
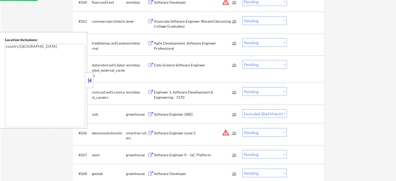
scroll to position [1407, 0]
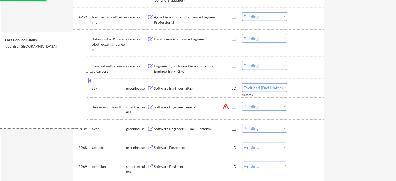
select select ""pending""
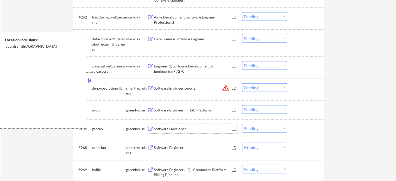
click at [165, 131] on div "Software Developer" at bounding box center [193, 128] width 79 height 5
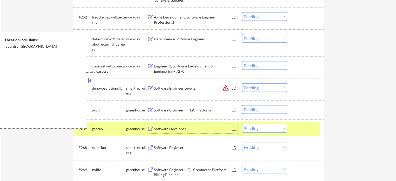
click at [314, 131] on div at bounding box center [306, 128] width 23 height 9
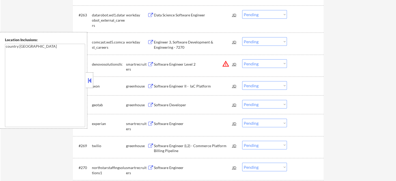
scroll to position [1459, 0]
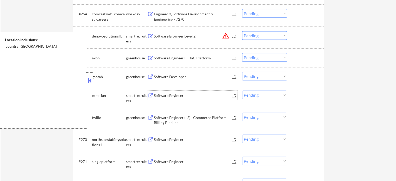
click at [173, 97] on div "Software Engineer" at bounding box center [193, 95] width 79 height 5
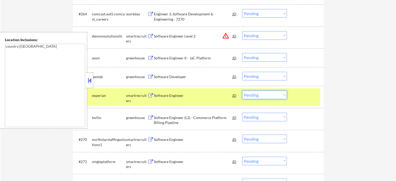
click at [253, 94] on select "Choose an option... Pending Applied Excluded (Questions) Excluded (Expired) Exc…" at bounding box center [264, 95] width 45 height 9
click at [242, 91] on select "Choose an option... Pending Applied Excluded (Questions) Excluded (Expired) Exc…" at bounding box center [264, 95] width 45 height 9
click at [295, 99] on div at bounding box center [306, 95] width 23 height 9
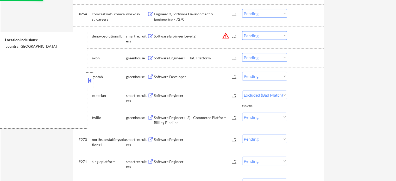
select select ""pending""
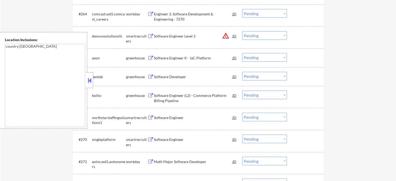
scroll to position [1486, 0]
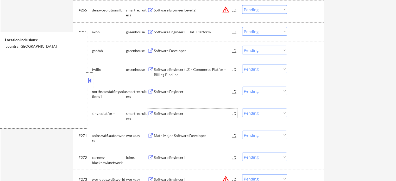
click at [182, 113] on div "Software Engineer" at bounding box center [193, 113] width 79 height 5
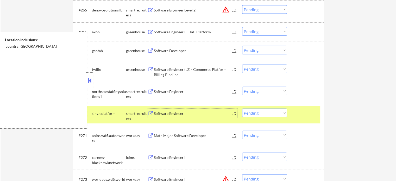
click at [283, 114] on select "Choose an option... Pending Applied Excluded (Questions) Excluded (Expired) Exc…" at bounding box center [264, 113] width 45 height 9
click at [242, 109] on select "Choose an option... Pending Applied Excluded (Questions) Excluded (Expired) Exc…" at bounding box center [264, 113] width 45 height 9
click at [299, 119] on div "#270 singleplatform smartrecruiters Software Engineer JD warning_amber Choose a…" at bounding box center [198, 114] width 246 height 17
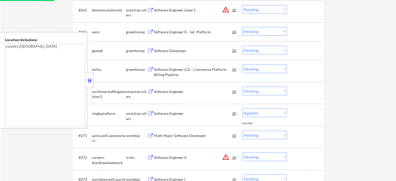
select select ""pending""
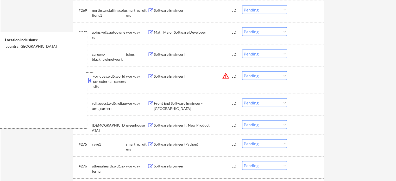
scroll to position [1616, 0]
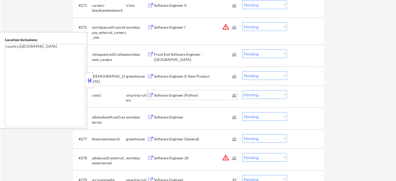
click at [161, 96] on div "Software Engineer (Python)" at bounding box center [193, 95] width 79 height 5
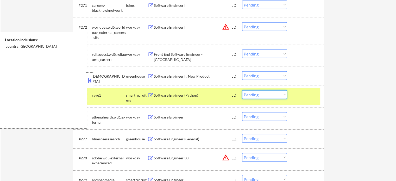
click at [277, 94] on select "Choose an option... Pending Applied Excluded (Questions) Excluded (Expired) Exc…" at bounding box center [264, 94] width 45 height 9
click at [242, 90] on select "Choose an option... Pending Applied Excluded (Questions) Excluded (Expired) Exc…" at bounding box center [264, 94] width 45 height 9
click at [316, 97] on div at bounding box center [306, 94] width 23 height 9
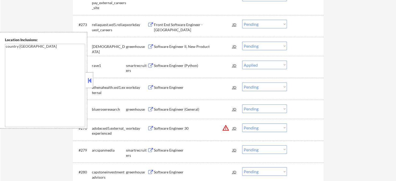
scroll to position [1668, 0]
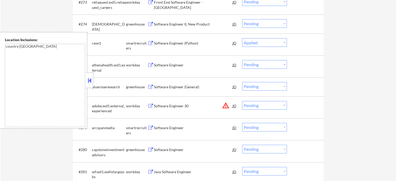
select select ""pending""
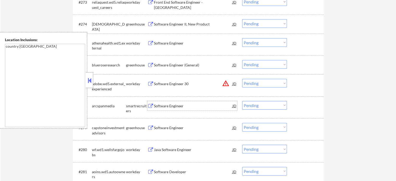
click at [171, 104] on div "Software Engineer" at bounding box center [193, 105] width 79 height 5
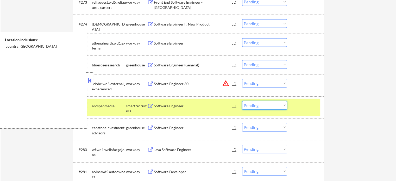
click at [275, 108] on select "Choose an option... Pending Applied Excluded (Questions) Excluded (Expired) Exc…" at bounding box center [264, 105] width 45 height 9
click at [242, 101] on select "Choose an option... Pending Applied Excluded (Questions) Excluded (Expired) Exc…" at bounding box center [264, 105] width 45 height 9
click at [302, 105] on div at bounding box center [306, 105] width 23 height 9
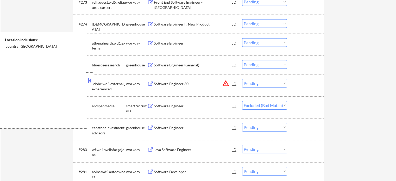
select select ""pending""
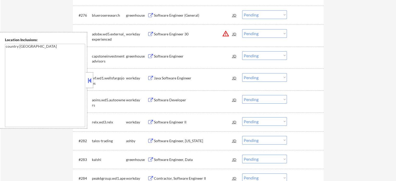
scroll to position [1746, 0]
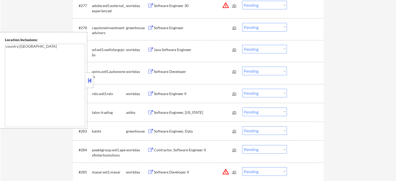
click at [180, 112] on div "Software Engineer, New York" at bounding box center [193, 112] width 79 height 5
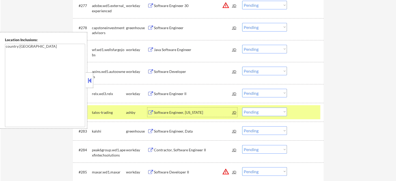
click at [296, 113] on div at bounding box center [306, 112] width 23 height 9
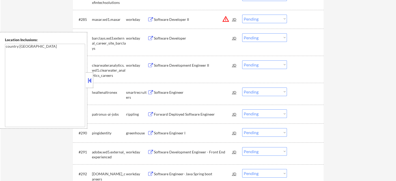
scroll to position [1929, 0]
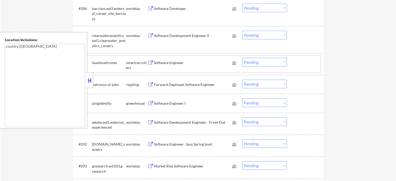
click at [161, 69] on div "#288 lwallenaltronex smartrecruiters Software Engineer JD warning_amber Choose …" at bounding box center [198, 64] width 246 height 17
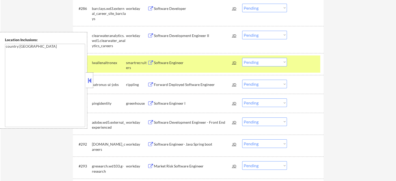
click at [163, 63] on div "Software Engineer" at bounding box center [193, 62] width 79 height 5
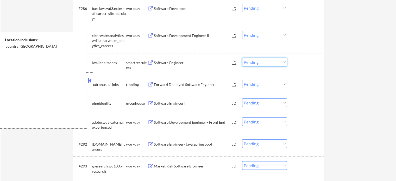
click at [274, 63] on select "Choose an option... Pending Applied Excluded (Questions) Excluded (Expired) Exc…" at bounding box center [264, 62] width 45 height 9
click at [242, 58] on select "Choose an option... Pending Applied Excluded (Questions) Excluded (Expired) Exc…" at bounding box center [264, 62] width 45 height 9
click at [296, 65] on div at bounding box center [306, 62] width 23 height 9
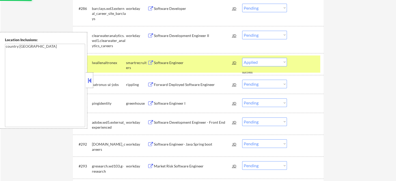
click at [296, 65] on div at bounding box center [306, 62] width 23 height 9
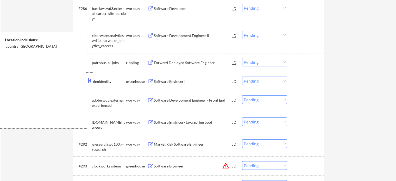
click at [204, 65] on div "Forward Deployed Software Engineer" at bounding box center [193, 62] width 79 height 5
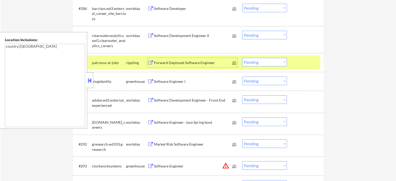
click at [263, 62] on select "Choose an option... Pending Applied Excluded (Questions) Excluded (Expired) Exc…" at bounding box center [264, 62] width 45 height 9
click at [242, 58] on select "Choose an option... Pending Applied Excluded (Questions) Excluded (Expired) Exc…" at bounding box center [264, 62] width 45 height 9
click at [303, 62] on div at bounding box center [306, 62] width 23 height 9
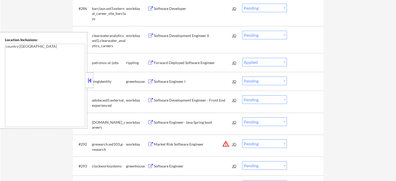
select select ""pending""
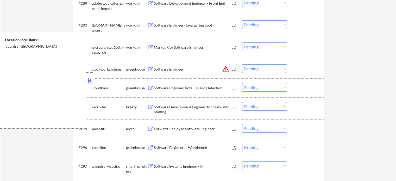
scroll to position [2033, 0]
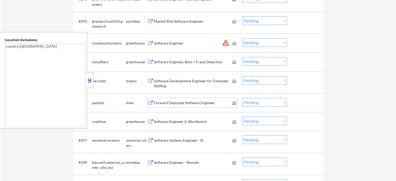
click at [178, 104] on div "Forward Deployed Software Engineer" at bounding box center [193, 102] width 79 height 5
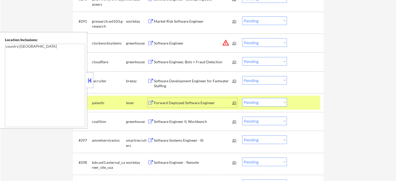
click at [299, 103] on div at bounding box center [306, 102] width 23 height 9
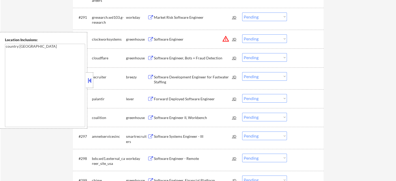
scroll to position [2085, 0]
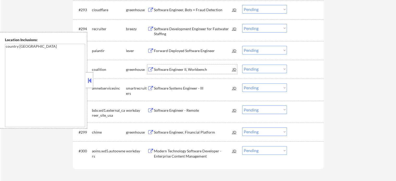
click at [170, 72] on div "Software Engineer II, Workbench" at bounding box center [193, 69] width 79 height 5
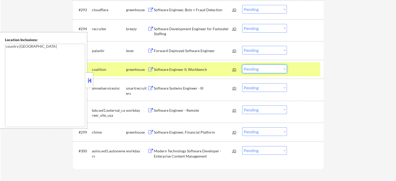
click at [267, 69] on select "Choose an option... Pending Applied Excluded (Questions) Excluded (Expired) Exc…" at bounding box center [264, 69] width 45 height 9
click at [242, 65] on select "Choose an option... Pending Applied Excluded (Questions) Excluded (Expired) Exc…" at bounding box center [264, 69] width 45 height 9
click at [304, 67] on div at bounding box center [306, 69] width 23 height 9
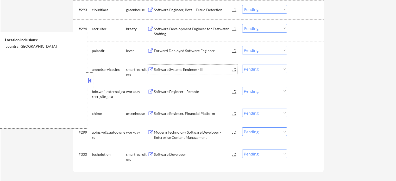
click at [176, 71] on div "Software Systems Engineer - III" at bounding box center [193, 69] width 79 height 5
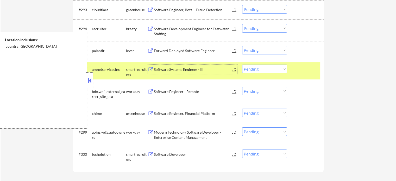
click at [267, 69] on select "Choose an option... Pending Applied Excluded (Questions) Excluded (Expired) Exc…" at bounding box center [264, 69] width 45 height 9
click at [242, 65] on select "Choose an option... Pending Applied Excluded (Questions) Excluded (Expired) Exc…" at bounding box center [264, 69] width 45 height 9
click at [299, 75] on div "#296 amnetservicesinc smartrecruiters Software Systems Engineer - III JD warnin…" at bounding box center [198, 70] width 246 height 17
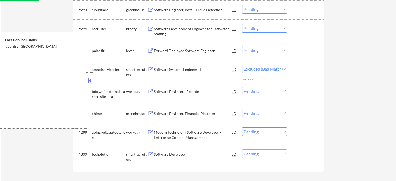
select select ""pending""
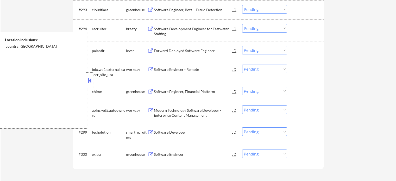
click at [190, 93] on div "Software Engineer, Financial Platform" at bounding box center [193, 91] width 79 height 5
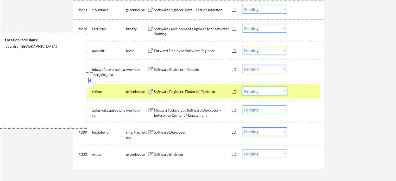
click at [279, 94] on select "Choose an option... Pending Applied Excluded (Questions) Excluded (Expired) Exc…" at bounding box center [264, 91] width 45 height 9
click at [242, 87] on select "Choose an option... Pending Applied Excluded (Questions) Excluded (Expired) Exc…" at bounding box center [264, 91] width 45 height 9
click at [310, 94] on div at bounding box center [306, 91] width 23 height 9
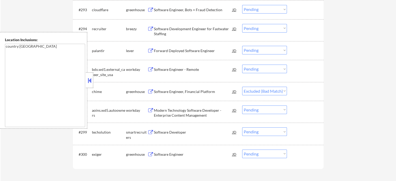
select select ""pending""
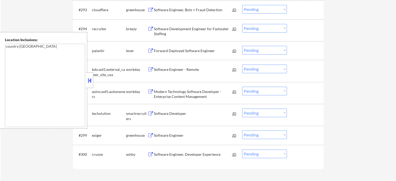
click at [162, 114] on div "Software Developer" at bounding box center [193, 113] width 79 height 5
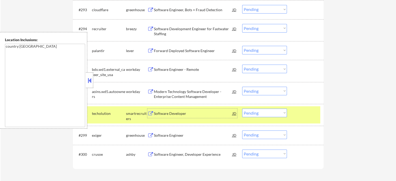
click at [263, 113] on select "Choose an option... Pending Applied Excluded (Questions) Excluded (Expired) Exc…" at bounding box center [264, 113] width 45 height 9
click at [242, 109] on select "Choose an option... Pending Applied Excluded (Questions) Excluded (Expired) Exc…" at bounding box center [264, 113] width 45 height 9
click at [299, 120] on div "#298 techolution smartrecruiters Software Developer JD warning_amber Choose an …" at bounding box center [198, 114] width 246 height 17
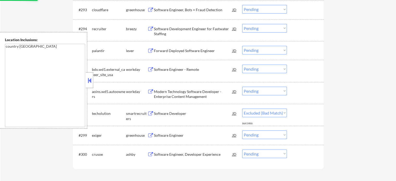
select select ""pending""
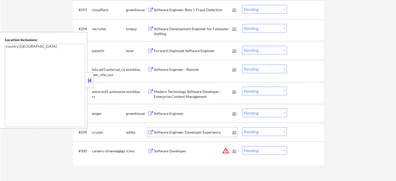
click at [196, 133] on div "Software Engineer, Developer Experience" at bounding box center [193, 132] width 79 height 5
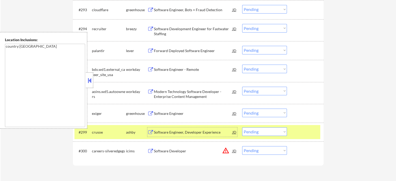
click at [256, 131] on select "Choose an option... Pending Applied Excluded (Questions) Excluded (Expired) Exc…" at bounding box center [264, 131] width 45 height 9
click at [242, 128] on select "Choose an option... Pending Applied Excluded (Questions) Excluded (Expired) Exc…" at bounding box center [264, 131] width 45 height 9
click at [304, 134] on div at bounding box center [306, 131] width 23 height 9
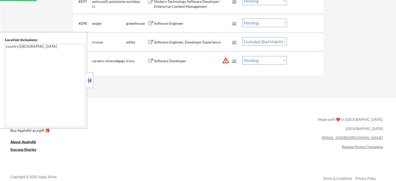
scroll to position [2197, 0]
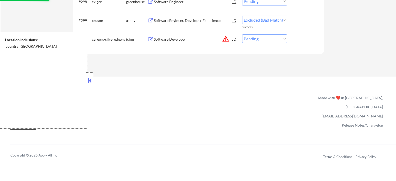
select select ""pending""
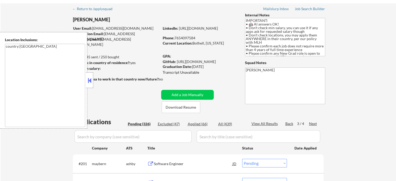
scroll to position [26, 0]
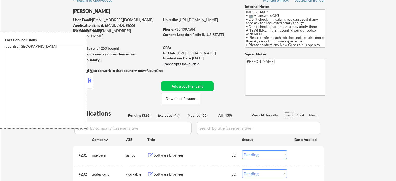
click at [289, 115] on div "Back" at bounding box center [290, 115] width 8 height 5
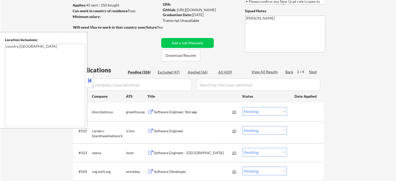
scroll to position [104, 0]
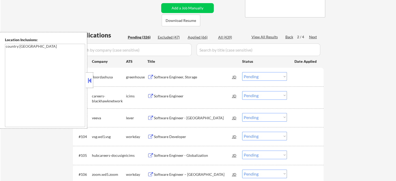
click at [177, 119] on div "Software Engineer - Java" at bounding box center [193, 117] width 79 height 5
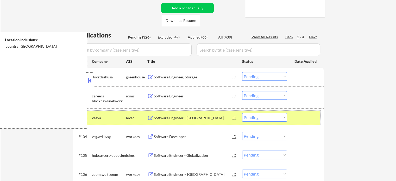
click at [307, 119] on div at bounding box center [306, 117] width 23 height 9
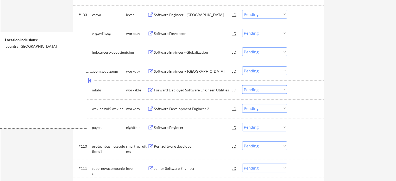
scroll to position [208, 0]
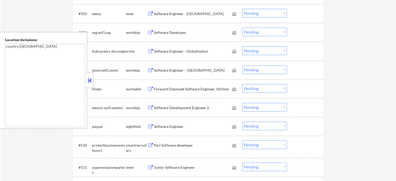
click at [185, 90] on div "Forward Deployed Software Engineer, Utilities" at bounding box center [193, 89] width 79 height 5
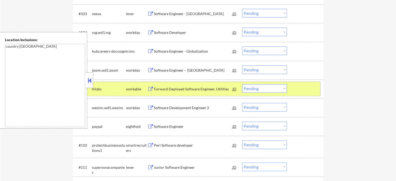
click at [302, 86] on div at bounding box center [306, 88] width 23 height 9
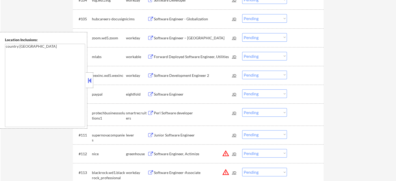
scroll to position [287, 0]
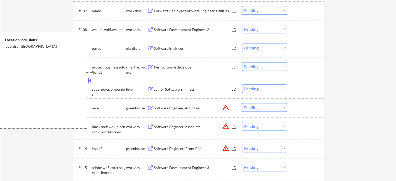
click at [180, 69] on div "Perl Software developer" at bounding box center [193, 67] width 79 height 5
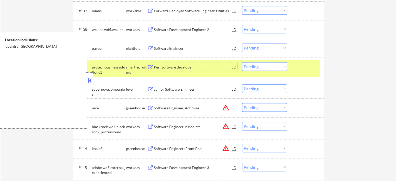
click at [277, 65] on select "Choose an option... Pending Applied Excluded (Questions) Excluded (Expired) Exc…" at bounding box center [264, 66] width 45 height 9
click at [242, 62] on select "Choose an option... Pending Applied Excluded (Questions) Excluded (Expired) Exc…" at bounding box center [264, 66] width 45 height 9
click at [296, 71] on div at bounding box center [306, 66] width 23 height 9
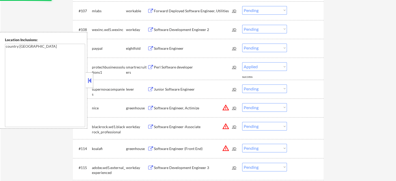
select select ""pending""
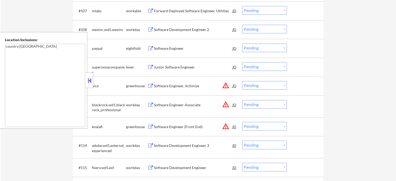
click at [161, 64] on div "Junior Software Engineer" at bounding box center [193, 66] width 79 height 9
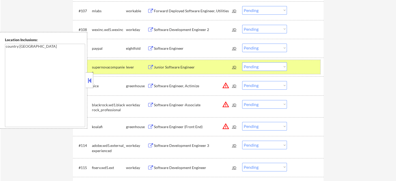
click at [300, 68] on div at bounding box center [306, 66] width 23 height 9
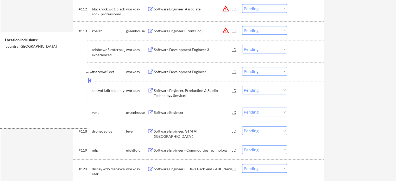
scroll to position [391, 0]
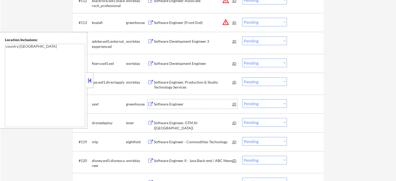
click at [181, 104] on div "Software Engineer" at bounding box center [193, 104] width 79 height 5
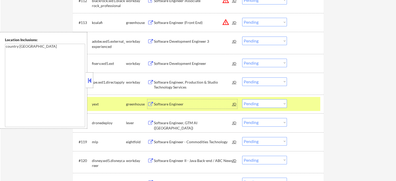
click at [257, 105] on select "Choose an option... Pending Applied Excluded (Questions) Excluded (Expired) Exc…" at bounding box center [264, 103] width 45 height 9
click at [242, 99] on select "Choose an option... Pending Applied Excluded (Questions) Excluded (Expired) Exc…" at bounding box center [264, 103] width 45 height 9
click at [311, 104] on div at bounding box center [306, 103] width 23 height 9
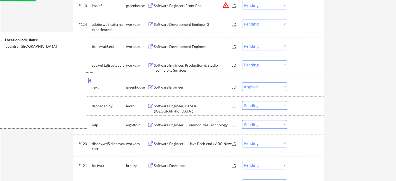
scroll to position [417, 0]
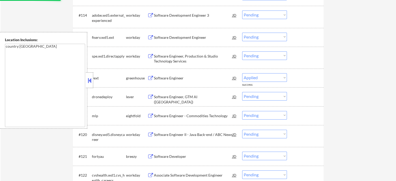
select select ""pending""
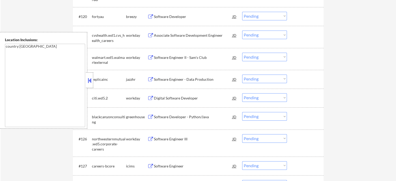
scroll to position [573, 0]
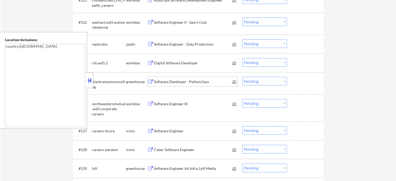
click at [192, 84] on div "Software Developer - Python/Java" at bounding box center [193, 81] width 79 height 5
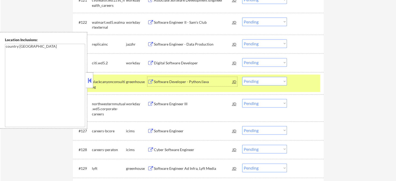
click at [249, 81] on select "Choose an option... Pending Applied Excluded (Questions) Excluded (Expired) Exc…" at bounding box center [264, 81] width 45 height 9
click at [242, 77] on select "Choose an option... Pending Applied Excluded (Questions) Excluded (Expired) Exc…" at bounding box center [264, 81] width 45 height 9
click at [302, 78] on div at bounding box center [306, 81] width 23 height 9
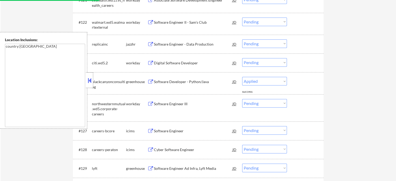
select select ""pending""
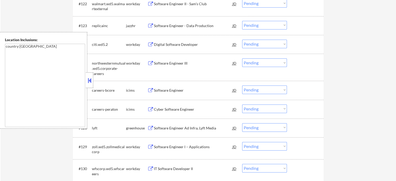
scroll to position [599, 0]
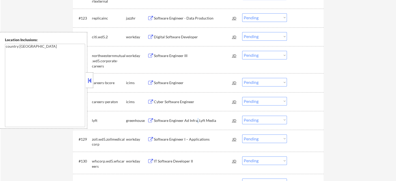
click at [197, 120] on div "Software Engineer Ad Infra, Lyft Media" at bounding box center [193, 120] width 79 height 5
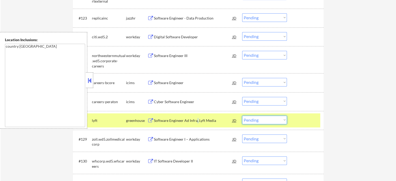
click at [266, 119] on select "Choose an option... Pending Applied Excluded (Questions) Excluded (Expired) Exc…" at bounding box center [264, 120] width 45 height 9
click at [242, 116] on select "Choose an option... Pending Applied Excluded (Questions) Excluded (Expired) Exc…" at bounding box center [264, 120] width 45 height 9
click at [301, 124] on div at bounding box center [306, 120] width 23 height 9
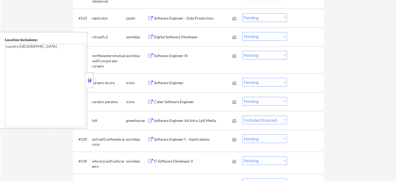
select select ""pending""
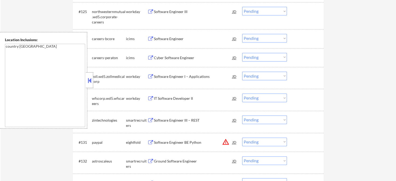
scroll to position [652, 0]
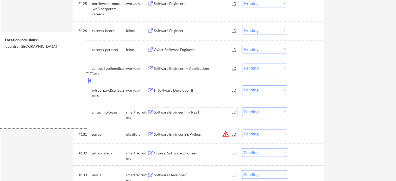
click at [169, 115] on div "Software Engineer III – REST" at bounding box center [193, 112] width 79 height 5
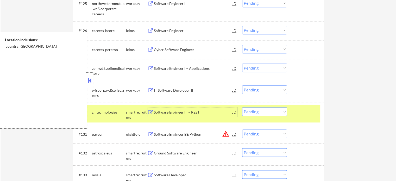
click at [279, 113] on select "Choose an option... Pending Applied Excluded (Questions) Excluded (Expired) Exc…" at bounding box center [264, 111] width 45 height 9
click at [242, 107] on select "Choose an option... Pending Applied Excluded (Questions) Excluded (Expired) Exc…" at bounding box center [264, 111] width 45 height 9
click at [299, 113] on div at bounding box center [306, 111] width 23 height 9
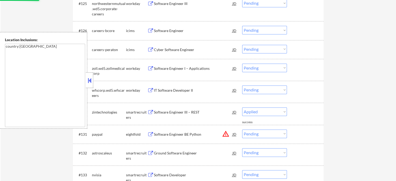
select select ""pending""
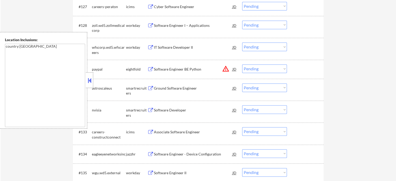
scroll to position [704, 0]
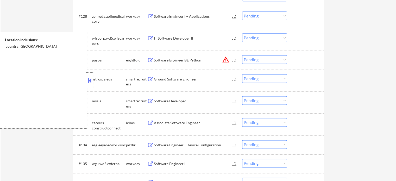
click at [165, 101] on div "Software Developer" at bounding box center [193, 101] width 79 height 5
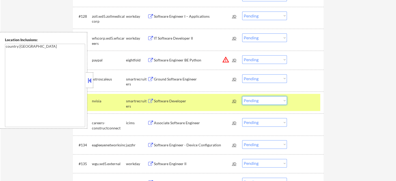
click at [260, 99] on select "Choose an option... Pending Applied Excluded (Questions) Excluded (Expired) Exc…" at bounding box center [264, 100] width 45 height 9
click at [242, 96] on select "Choose an option... Pending Applied Excluded (Questions) Excluded (Expired) Exc…" at bounding box center [264, 100] width 45 height 9
click at [306, 103] on div at bounding box center [306, 100] width 23 height 9
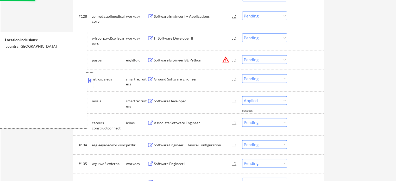
select select ""pending""
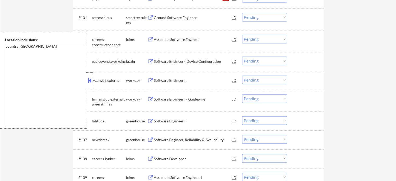
scroll to position [782, 0]
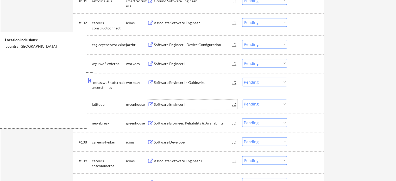
click at [170, 106] on div "Software Engineer II" at bounding box center [193, 104] width 79 height 5
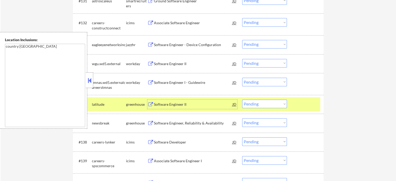
click at [299, 107] on div at bounding box center [306, 104] width 23 height 9
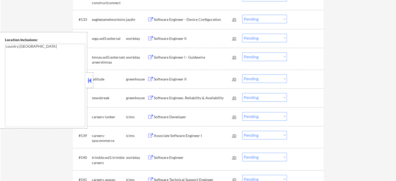
scroll to position [808, 0]
click at [172, 96] on div "Software Engineer, Reliability & Availability" at bounding box center [193, 97] width 79 height 5
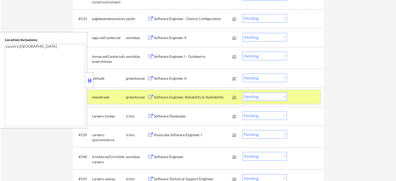
click at [299, 102] on div "#137 newsbreak greenhouse Software Engineer, Reliability & Availability JD warn…" at bounding box center [198, 97] width 246 height 14
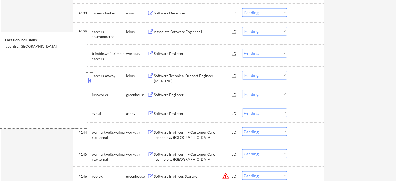
scroll to position [912, 0]
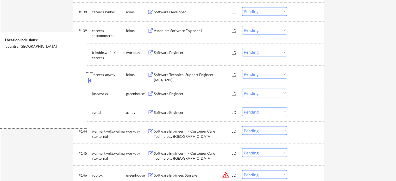
click at [164, 111] on div "Software Engineer" at bounding box center [193, 112] width 79 height 5
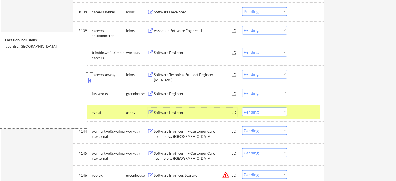
click at [261, 113] on select "Choose an option... Pending Applied Excluded (Questions) Excluded (Expired) Exc…" at bounding box center [264, 111] width 45 height 9
click at [242, 107] on select "Choose an option... Pending Applied Excluded (Questions) Excluded (Expired) Exc…" at bounding box center [264, 111] width 45 height 9
click at [297, 109] on div at bounding box center [306, 111] width 23 height 9
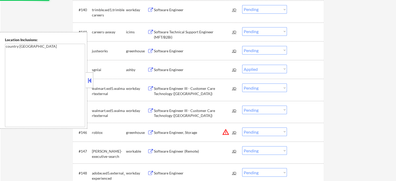
scroll to position [964, 0]
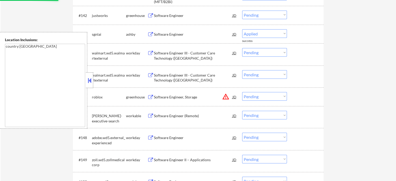
select select ""pending""
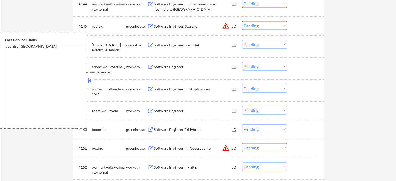
scroll to position [1042, 0]
click at [163, 128] on div "Software Engineer 2 (Hybrid)" at bounding box center [193, 129] width 79 height 5
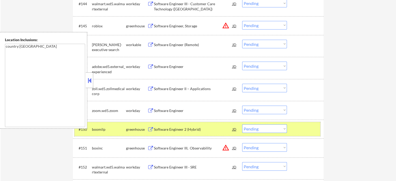
click at [298, 126] on div at bounding box center [306, 129] width 23 height 9
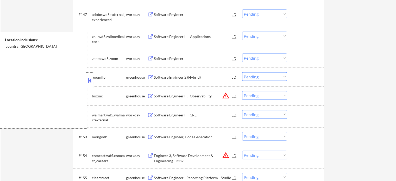
scroll to position [1121, 0]
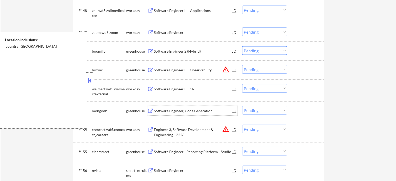
click at [175, 114] on div "Software Engineer, Code Generation" at bounding box center [193, 110] width 79 height 9
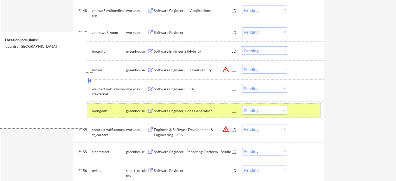
click at [300, 113] on div at bounding box center [306, 110] width 23 height 9
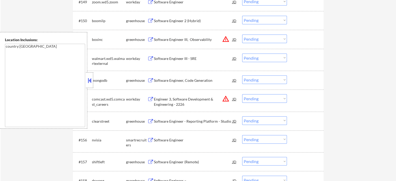
scroll to position [1173, 0]
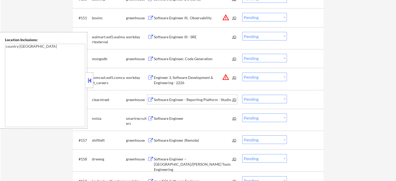
click at [171, 101] on div "Software Engineer - Reporting Platform - Studio" at bounding box center [193, 99] width 79 height 5
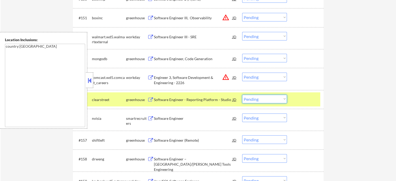
click at [277, 101] on select "Choose an option... Pending Applied Excluded (Questions) Excluded (Expired) Exc…" at bounding box center [264, 99] width 45 height 9
click at [242, 95] on select "Choose an option... Pending Applied Excluded (Questions) Excluded (Expired) Exc…" at bounding box center [264, 99] width 45 height 9
click at [303, 99] on div at bounding box center [306, 99] width 23 height 9
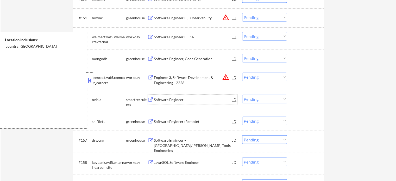
click at [181, 100] on div "Software Engineer" at bounding box center [193, 99] width 79 height 5
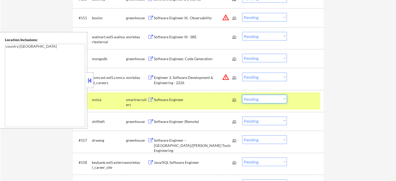
click at [253, 100] on select "Choose an option... Pending Applied Excluded (Questions) Excluded (Expired) Exc…" at bounding box center [264, 99] width 45 height 9
click at [242, 95] on select "Choose an option... Pending Applied Excluded (Questions) Excluded (Expired) Exc…" at bounding box center [264, 99] width 45 height 9
click at [309, 100] on div at bounding box center [306, 99] width 23 height 9
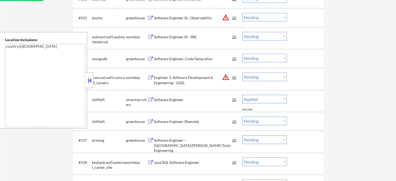
select select ""pending""
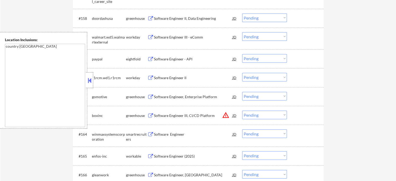
scroll to position [1355, 0]
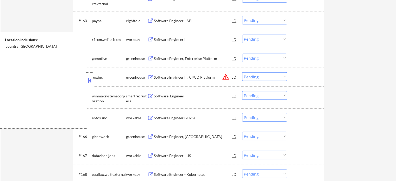
click at [170, 59] on div "Software Engineer, Enterprise Platform" at bounding box center [193, 58] width 79 height 5
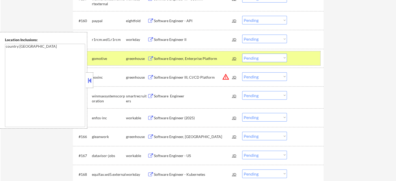
click at [310, 58] on div at bounding box center [306, 58] width 23 height 9
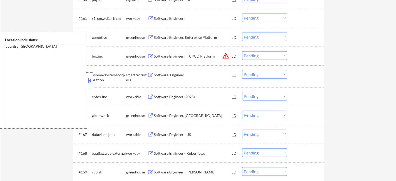
scroll to position [1407, 0]
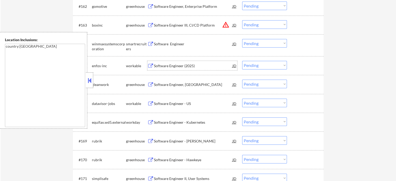
click at [173, 70] on div "Software Engineer (2025)" at bounding box center [193, 65] width 79 height 9
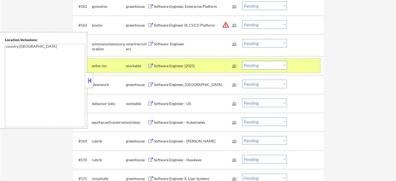
click at [308, 64] on div at bounding box center [306, 65] width 23 height 9
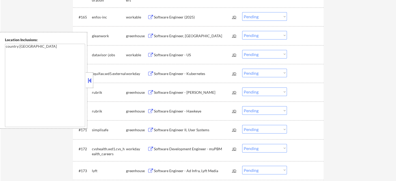
scroll to position [1459, 0]
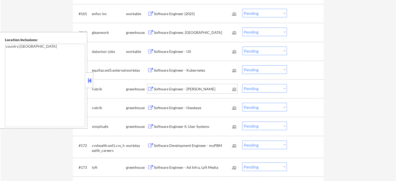
click at [184, 91] on div "Software Engineer - Callisto" at bounding box center [193, 89] width 79 height 5
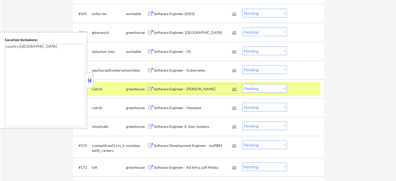
click at [291, 87] on div "#169 rubrik greenhouse Software Engineer - Callisto JD warning_amber Choose an …" at bounding box center [198, 89] width 246 height 14
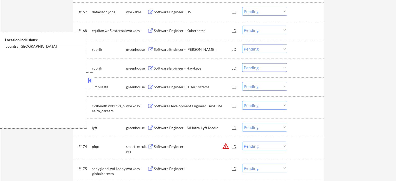
scroll to position [1512, 0]
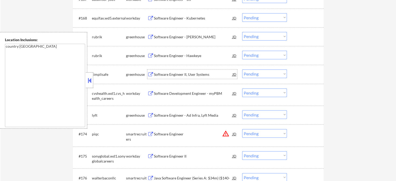
click at [183, 73] on div "Software Engineer II, User Systems" at bounding box center [193, 74] width 79 height 5
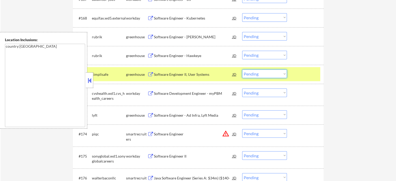
click at [268, 75] on select "Choose an option... Pending Applied Excluded (Questions) Excluded (Expired) Exc…" at bounding box center [264, 74] width 45 height 9
click at [242, 70] on select "Choose an option... Pending Applied Excluded (Questions) Excluded (Expired) Exc…" at bounding box center [264, 74] width 45 height 9
click at [311, 74] on div at bounding box center [306, 74] width 23 height 9
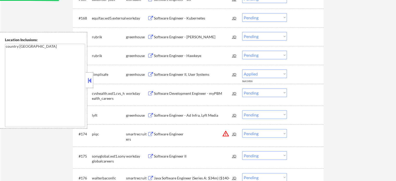
select select ""pending""
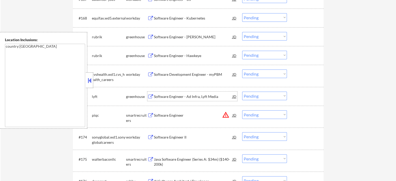
click at [159, 97] on div "Software Engineer - Ad Infra, Lyft Media" at bounding box center [193, 96] width 79 height 5
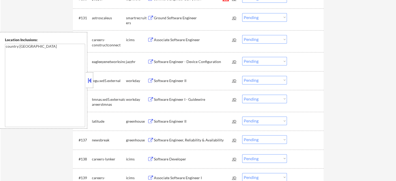
scroll to position [808, 0]
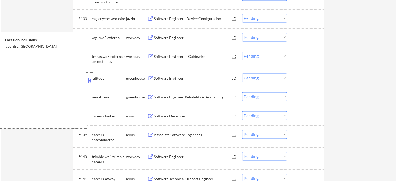
click at [167, 78] on div "Software Engineer II" at bounding box center [193, 78] width 79 height 5
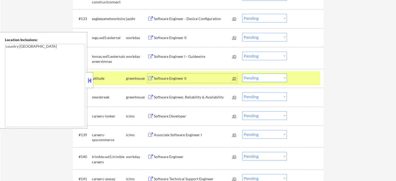
click at [297, 81] on div at bounding box center [306, 77] width 23 height 9
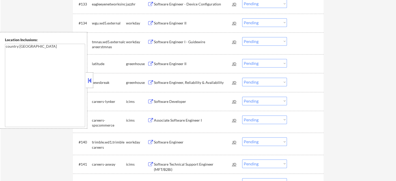
scroll to position [834, 0]
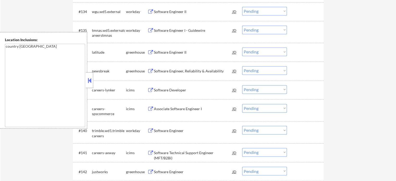
click at [164, 71] on div "Software Engineer, Reliability & Availability" at bounding box center [193, 71] width 79 height 5
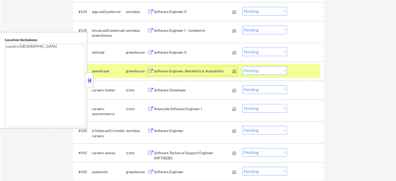
click at [306, 65] on div "#137 newsbreak greenhouse Software Engineer, Reliability & Availability JD warn…" at bounding box center [198, 71] width 246 height 14
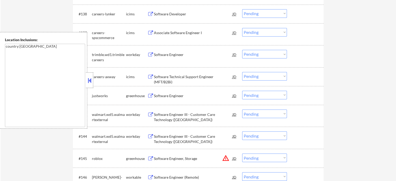
scroll to position [938, 0]
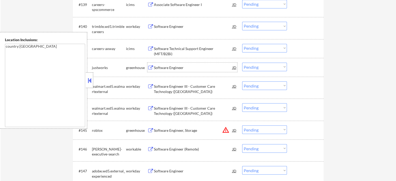
click at [165, 66] on div "Software Engineer" at bounding box center [193, 67] width 79 height 5
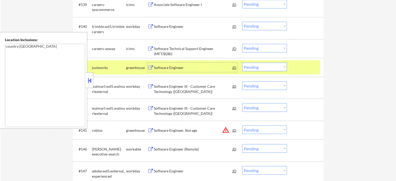
click at [255, 68] on select "Choose an option... Pending Applied Excluded (Questions) Excluded (Expired) Exc…" at bounding box center [264, 67] width 45 height 9
click at [242, 63] on select "Choose an option... Pending Applied Excluded (Questions) Excluded (Expired) Exc…" at bounding box center [264, 67] width 45 height 9
click at [302, 66] on div at bounding box center [306, 67] width 23 height 9
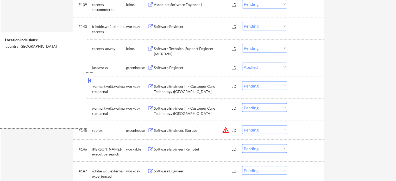
select select ""pending""
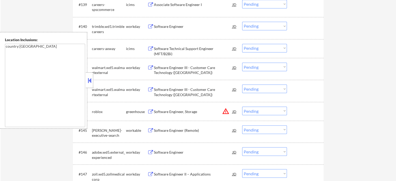
click at [186, 130] on div "Software Engineer (Remote)" at bounding box center [193, 130] width 79 height 5
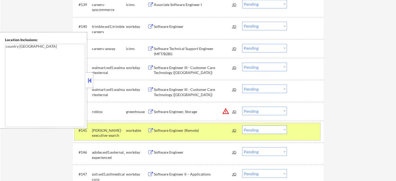
click at [294, 130] on div "#145 keller-executive-search workable Software Engineer (Remote) JD warning_amb…" at bounding box center [198, 131] width 246 height 17
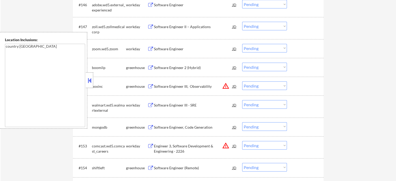
scroll to position [1095, 0]
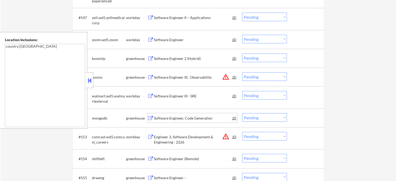
click at [165, 121] on div "Software Engineer, Code Generation" at bounding box center [193, 117] width 79 height 9
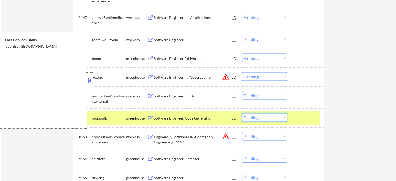
click at [254, 118] on select "Choose an option... Pending Applied Excluded (Questions) Excluded (Expired) Exc…" at bounding box center [264, 117] width 45 height 9
click at [242, 113] on select "Choose an option... Pending Applied Excluded (Questions) Excluded (Expired) Exc…" at bounding box center [264, 117] width 45 height 9
click at [296, 119] on div at bounding box center [306, 117] width 23 height 9
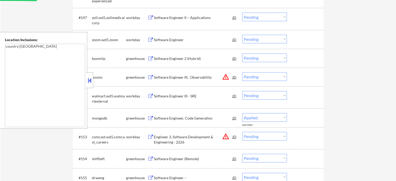
select select ""pending""
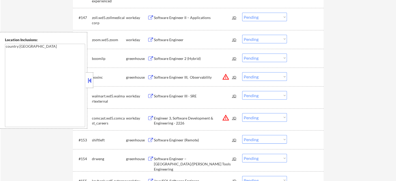
click at [166, 137] on div "Software Engineer (Remote)" at bounding box center [193, 139] width 79 height 9
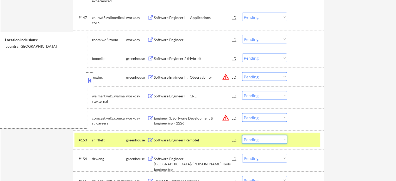
drag, startPoint x: 254, startPoint y: 140, endPoint x: 257, endPoint y: 144, distance: 4.5
click at [254, 140] on select "Choose an option... Pending Applied Excluded (Questions) Excluded (Expired) Exc…" at bounding box center [264, 139] width 45 height 9
click at [242, 135] on select "Choose an option... Pending Applied Excluded (Questions) Excluded (Expired) Exc…" at bounding box center [264, 139] width 45 height 9
click at [304, 141] on div at bounding box center [306, 139] width 23 height 9
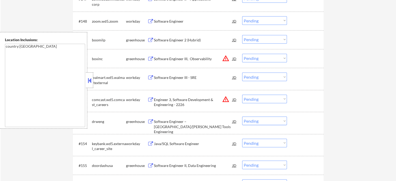
scroll to position [1121, 0]
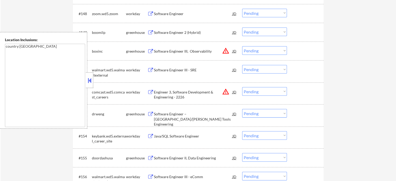
click at [172, 113] on div "Software Engineer – Cumberland/FICCO Tools Engineering" at bounding box center [193, 119] width 79 height 15
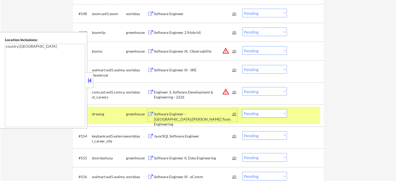
click at [260, 113] on select "Choose an option... Pending Applied Excluded (Questions) Excluded (Expired) Exc…" at bounding box center [264, 113] width 45 height 9
click at [242, 109] on select "Choose an option... Pending Applied Excluded (Questions) Excluded (Expired) Exc…" at bounding box center [264, 113] width 45 height 9
click at [306, 116] on div at bounding box center [306, 113] width 23 height 9
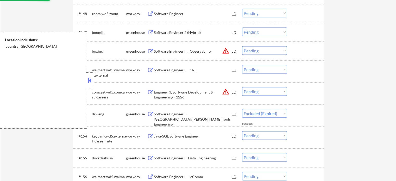
select select ""pending""
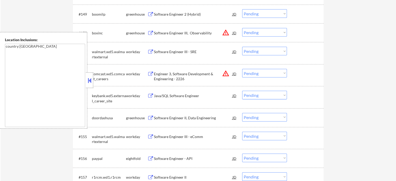
scroll to position [1147, 0]
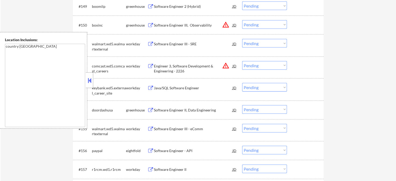
click at [169, 110] on div "Software Engineer II, Data Engineering" at bounding box center [193, 110] width 79 height 5
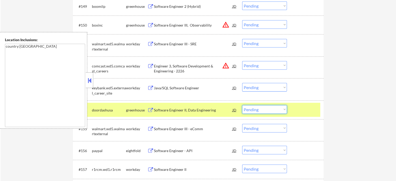
click at [276, 111] on select "Choose an option... Pending Applied Excluded (Questions) Excluded (Expired) Exc…" at bounding box center [264, 109] width 45 height 9
click at [296, 110] on div at bounding box center [306, 109] width 23 height 9
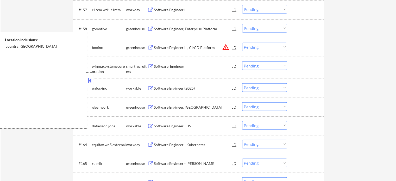
scroll to position [1329, 0]
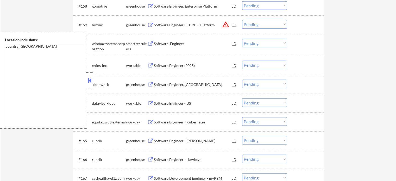
click at [163, 66] on div "Software Engineer (2025)" at bounding box center [193, 65] width 79 height 5
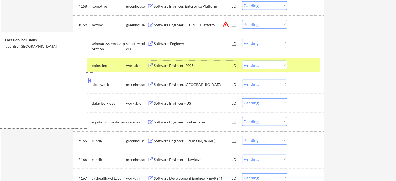
click at [299, 63] on div at bounding box center [306, 65] width 23 height 9
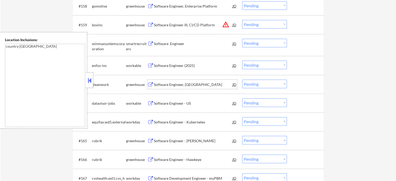
click at [187, 86] on div "Software Engineer, University Grad" at bounding box center [193, 84] width 79 height 5
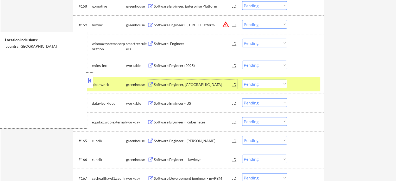
click at [304, 84] on div at bounding box center [306, 84] width 23 height 9
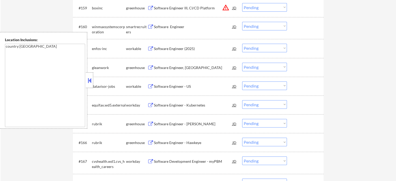
scroll to position [1355, 0]
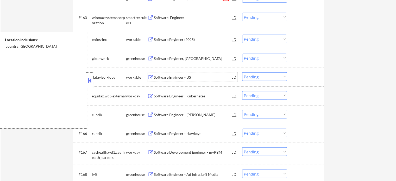
click at [180, 76] on div "Software Engineer - US" at bounding box center [193, 77] width 79 height 5
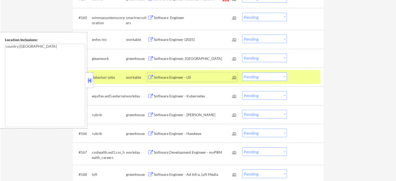
click at [266, 78] on select "Choose an option... Pending Applied Excluded (Questions) Excluded (Expired) Exc…" at bounding box center [264, 76] width 45 height 9
click at [242, 72] on select "Choose an option... Pending Applied Excluded (Questions) Excluded (Expired) Exc…" at bounding box center [264, 76] width 45 height 9
click at [309, 76] on div at bounding box center [306, 76] width 23 height 9
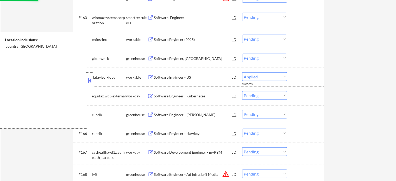
select select ""pending""
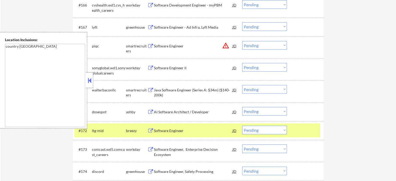
scroll to position [1486, 0]
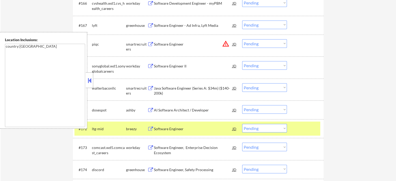
click at [295, 131] on div at bounding box center [306, 128] width 23 height 9
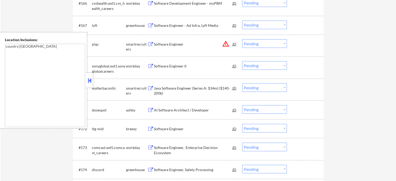
click at [189, 111] on div "AI Software Architect / Developer" at bounding box center [193, 110] width 79 height 5
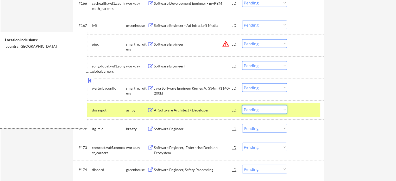
click at [259, 111] on select "Choose an option... Pending Applied Excluded (Questions) Excluded (Expired) Exc…" at bounding box center [264, 109] width 45 height 9
click at [242, 105] on select "Choose an option... Pending Applied Excluded (Questions) Excluded (Expired) Exc…" at bounding box center [264, 109] width 45 height 9
click at [301, 110] on div at bounding box center [306, 109] width 23 height 9
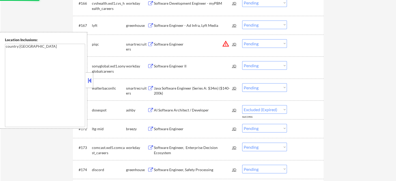
select select ""pending""
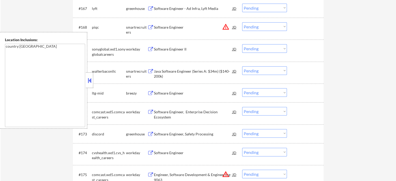
scroll to position [1512, 0]
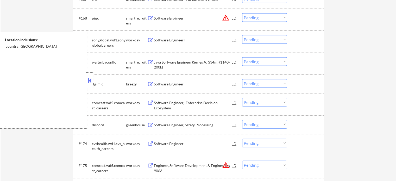
click at [175, 127] on div "Software Engineer, Safety Processing" at bounding box center [193, 124] width 79 height 5
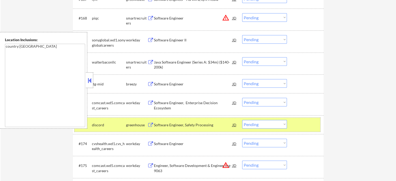
click at [298, 123] on div at bounding box center [306, 124] width 23 height 9
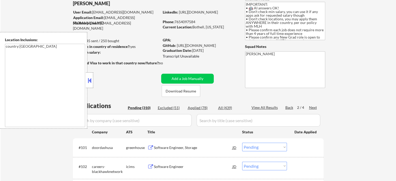
scroll to position [16, 0]
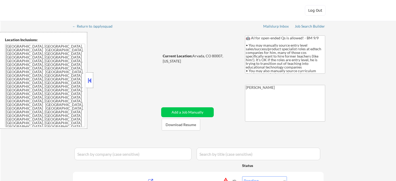
select select ""pending""
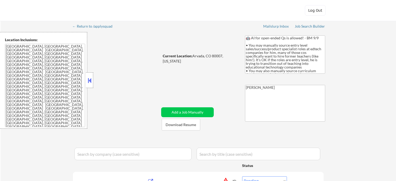
select select ""pending""
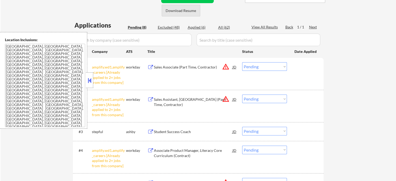
scroll to position [156, 0]
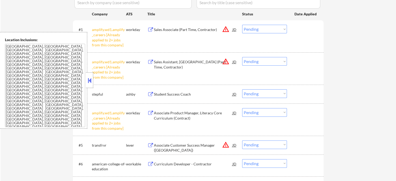
click at [263, 26] on select "Choose an option... Pending Applied Excluded (Questions) Excluded (Expired) Exc…" at bounding box center [264, 29] width 45 height 9
click at [242, 25] on select "Choose an option... Pending Applied Excluded (Questions) Excluded (Expired) Exc…" at bounding box center [264, 29] width 45 height 9
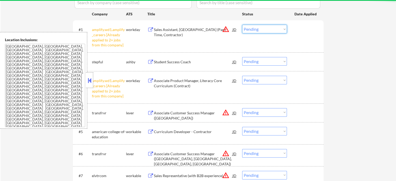
click at [269, 31] on select "Choose an option... Pending Applied Excluded (Questions) Excluded (Expired) Exc…" at bounding box center [264, 29] width 45 height 9
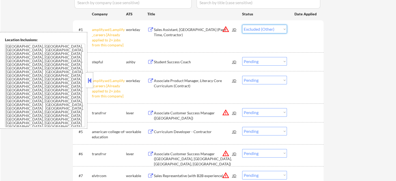
click at [242, 25] on select "Choose an option... Pending Applied Excluded (Questions) Excluded (Expired) Exc…" at bounding box center [264, 29] width 45 height 9
click at [308, 34] on div at bounding box center [306, 29] width 23 height 9
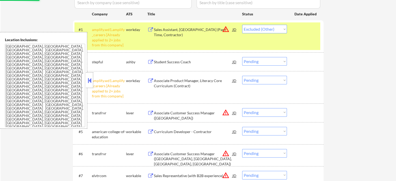
click at [308, 34] on div at bounding box center [306, 29] width 23 height 9
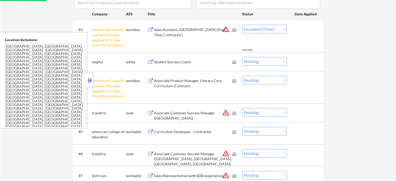
select select ""pending""
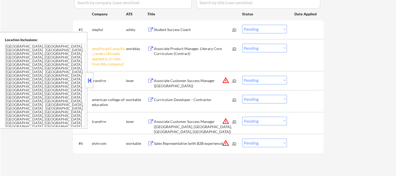
click at [272, 49] on select "Choose an option... Pending Applied Excluded (Questions) Excluded (Expired) Exc…" at bounding box center [264, 48] width 45 height 9
click at [242, 44] on select "Choose an option... Pending Applied Excluded (Questions) Excluded (Expired) Exc…" at bounding box center [264, 48] width 45 height 9
click at [308, 51] on div at bounding box center [306, 48] width 23 height 9
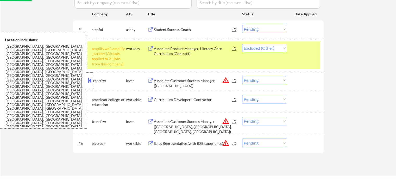
click at [308, 51] on div at bounding box center [306, 48] width 23 height 9
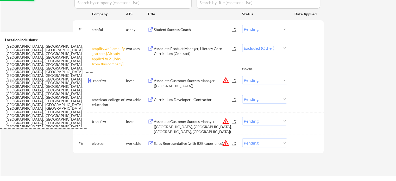
select select ""pending""
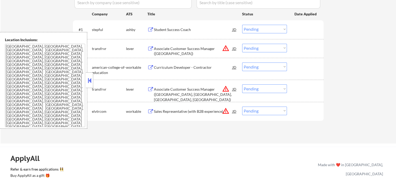
click at [153, 29] on button at bounding box center [151, 29] width 7 height 5
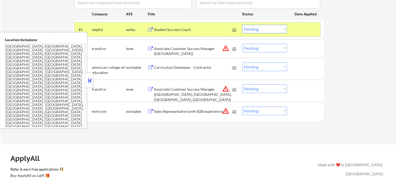
click at [304, 29] on div at bounding box center [306, 29] width 23 height 9
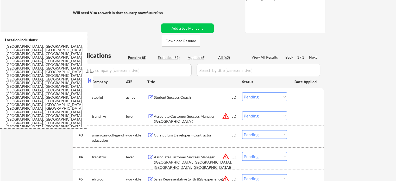
scroll to position [104, 0]
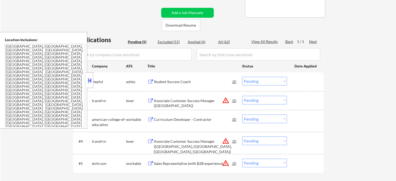
click at [263, 83] on select "Choose an option... Pending Applied Excluded (Questions) Excluded (Expired) Exc…" at bounding box center [264, 81] width 45 height 9
click at [242, 77] on select "Choose an option... Pending Applied Excluded (Questions) Excluded (Expired) Exc…" at bounding box center [264, 81] width 45 height 9
click at [308, 79] on div at bounding box center [306, 81] width 23 height 9
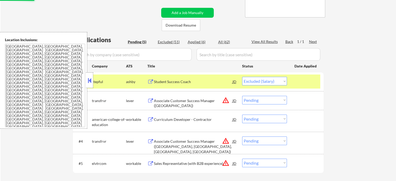
click at [308, 79] on div at bounding box center [306, 81] width 23 height 9
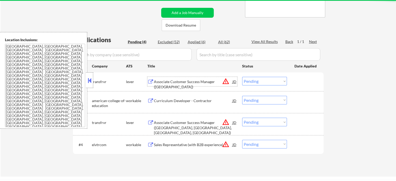
click at [188, 82] on div "Associate Customer Success Manager (MI)" at bounding box center [193, 84] width 79 height 10
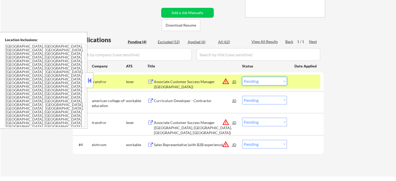
click at [265, 82] on select "Choose an option... Pending Applied Excluded (Questions) Excluded (Expired) Exc…" at bounding box center [264, 81] width 45 height 9
click at [242, 77] on select "Choose an option... Pending Applied Excluded (Questions) Excluded (Expired) Exc…" at bounding box center [264, 81] width 45 height 9
select select ""pending""
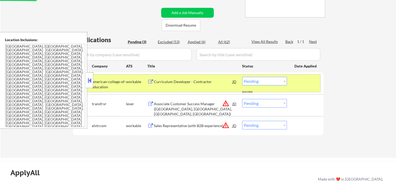
click at [304, 84] on div at bounding box center [306, 81] width 23 height 9
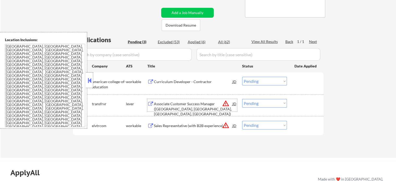
click at [209, 105] on div "Associate Customer Success Manager (NE, KS, OK, MO)" at bounding box center [193, 108] width 79 height 15
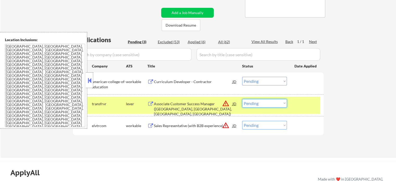
click at [263, 104] on select "Choose an option... Pending Applied Excluded (Questions) Excluded (Expired) Exc…" at bounding box center [264, 103] width 45 height 9
click at [242, 99] on select "Choose an option... Pending Applied Excluded (Questions) Excluded (Expired) Exc…" at bounding box center [264, 103] width 45 height 9
click at [303, 107] on div at bounding box center [306, 103] width 23 height 9
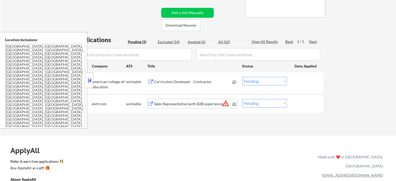
click at [171, 106] on div "Sales Representative (with B2B experience)" at bounding box center [193, 103] width 79 height 5
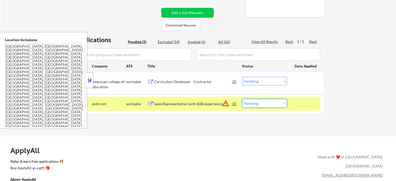
click at [259, 104] on select "Choose an option... Pending Applied Excluded (Questions) Excluded (Expired) Exc…" at bounding box center [264, 103] width 45 height 9
select select ""excluded__bad_match_""
click at [242, 99] on select "Choose an option... Pending Applied Excluded (Questions) Excluded (Expired) Exc…" at bounding box center [264, 103] width 45 height 9
click at [312, 108] on div "#2 elvtrcom workable Sales Representative (with B2B experience) JD warning_ambe…" at bounding box center [198, 104] width 246 height 14
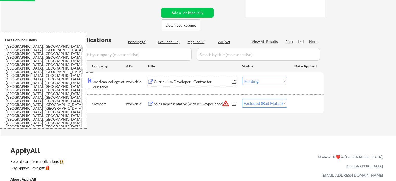
click at [177, 81] on div "Curriculum Developer - Contractor" at bounding box center [193, 81] width 79 height 5
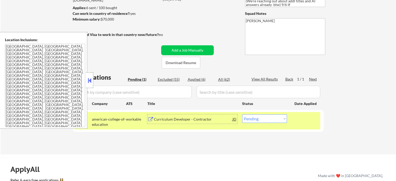
scroll to position [78, 0]
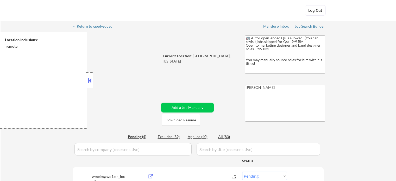
select select ""pending""
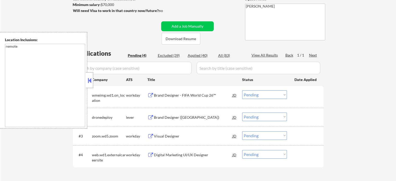
scroll to position [104, 0]
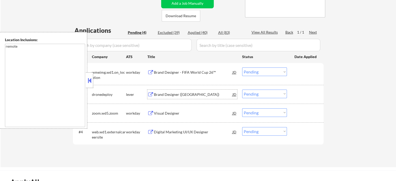
click at [171, 97] on div "Brand Designer ([GEOGRAPHIC_DATA])" at bounding box center [193, 94] width 79 height 5
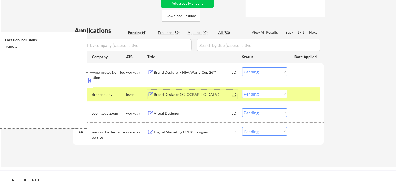
click at [303, 96] on div at bounding box center [306, 94] width 23 height 9
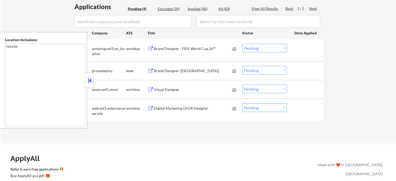
scroll to position [156, 0]
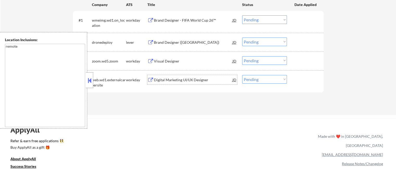
click at [177, 78] on div "Digital Marketing UI/UX Designer" at bounding box center [193, 79] width 79 height 5
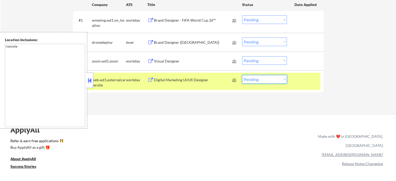
click at [270, 80] on select "Choose an option... Pending Applied Excluded (Questions) Excluded (Expired) Exc…" at bounding box center [264, 79] width 45 height 9
select select ""applied""
click at [242, 75] on select "Choose an option... Pending Applied Excluded (Questions) Excluded (Expired) Exc…" at bounding box center [264, 79] width 45 height 9
click at [300, 85] on div "#4 web.wd1.externalcareersite workday Digital Marketing UI/UX Designer JD Choos…" at bounding box center [198, 81] width 246 height 17
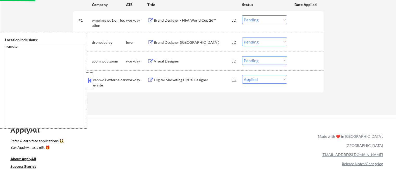
click at [173, 62] on div "Visual Designer" at bounding box center [193, 61] width 79 height 5
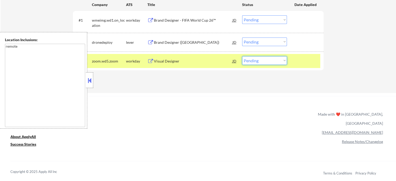
click at [268, 62] on select "Choose an option... Pending Applied Excluded (Questions) Excluded (Expired) Exc…" at bounding box center [264, 60] width 45 height 9
select select ""applied""
click at [242, 56] on select "Choose an option... Pending Applied Excluded (Questions) Excluded (Expired) Exc…" at bounding box center [264, 60] width 45 height 9
click at [309, 62] on div at bounding box center [306, 60] width 23 height 9
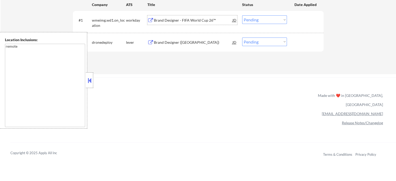
click at [204, 22] on div "Brand Designer - FIFA World Cup 26™" at bounding box center [193, 20] width 79 height 5
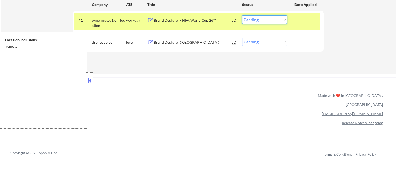
click at [250, 21] on select "Choose an option... Pending Applied Excluded (Questions) Excluded (Expired) Exc…" at bounding box center [264, 19] width 45 height 9
click at [242, 15] on select "Choose an option... Pending Applied Excluded (Questions) Excluded (Expired) Exc…" at bounding box center [264, 19] width 45 height 9
click at [307, 16] on div at bounding box center [306, 19] width 23 height 9
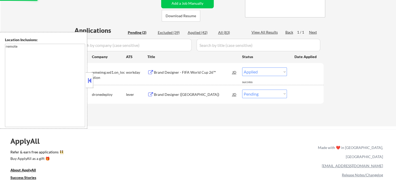
select select ""pending""
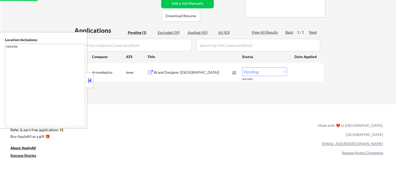
scroll to position [78, 0]
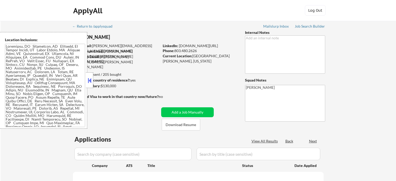
select select ""pending""
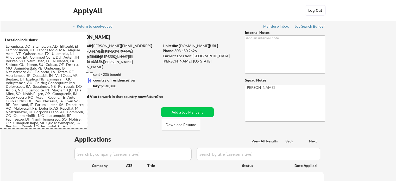
select select ""pending""
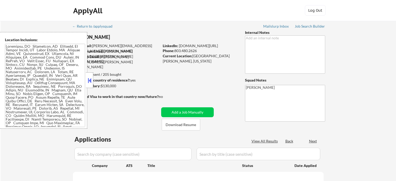
select select ""pending""
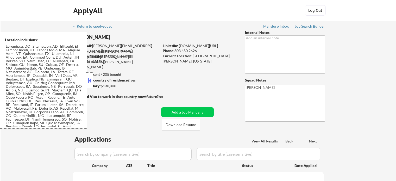
select select ""pending""
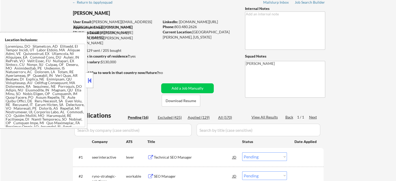
scroll to position [78, 0]
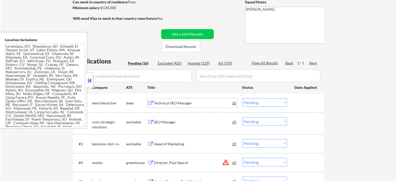
click at [174, 104] on div "Technical SEO Manager" at bounding box center [193, 103] width 79 height 5
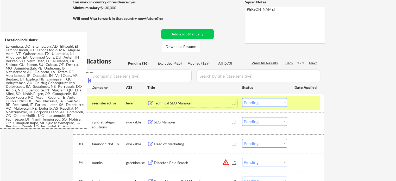
click at [313, 105] on div at bounding box center [306, 102] width 23 height 9
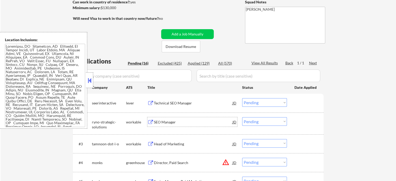
click at [163, 121] on div "SEO Manager" at bounding box center [193, 122] width 79 height 5
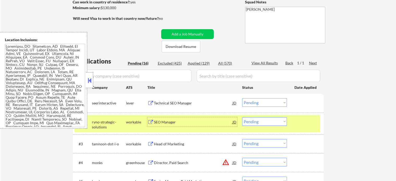
click at [306, 125] on div at bounding box center [306, 121] width 23 height 9
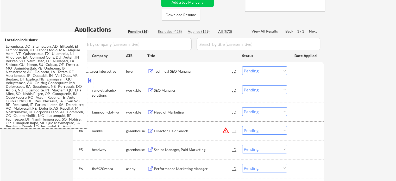
scroll to position [130, 0]
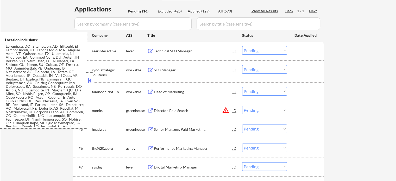
click at [165, 90] on div "Head of Marketing" at bounding box center [193, 91] width 79 height 5
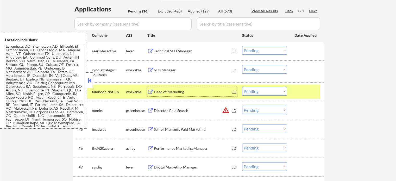
click at [313, 87] on div "#3 tamnoon-dot-i-o workable Head of Marketing JD Choose an option... Pending Ap…" at bounding box center [198, 92] width 246 height 14
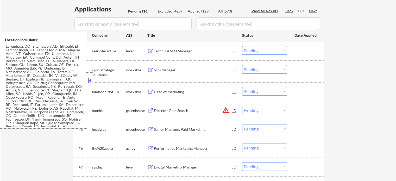
click at [173, 129] on div "Senior Manager, Paid Marketing" at bounding box center [193, 129] width 79 height 5
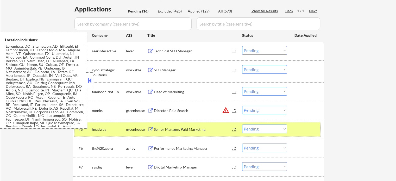
click at [307, 131] on div at bounding box center [306, 129] width 23 height 9
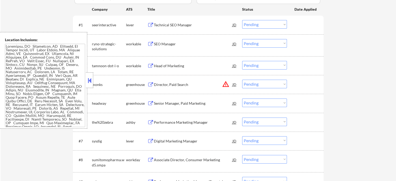
scroll to position [182, 0]
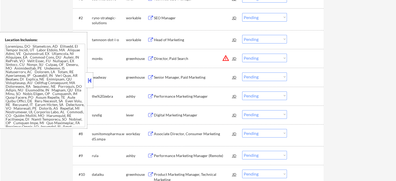
click at [158, 113] on div "Digital Marketing Manager" at bounding box center [193, 115] width 79 height 5
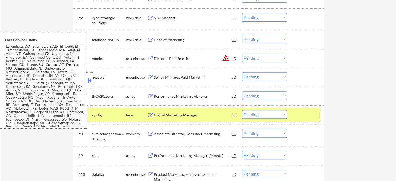
click at [295, 114] on div at bounding box center [306, 114] width 23 height 9
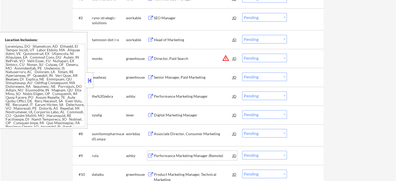
click at [161, 159] on div "Performance Marketing Manager (Remote)" at bounding box center [193, 155] width 79 height 9
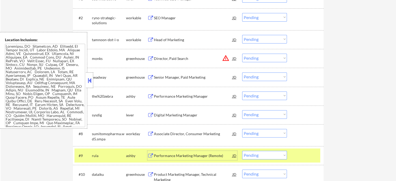
drag, startPoint x: 306, startPoint y: 157, endPoint x: 290, endPoint y: 155, distance: 17.0
click at [306, 157] on div at bounding box center [306, 155] width 23 height 9
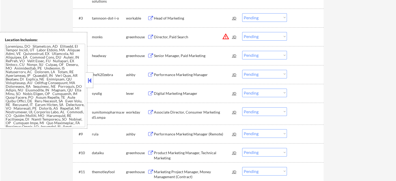
scroll to position [235, 0]
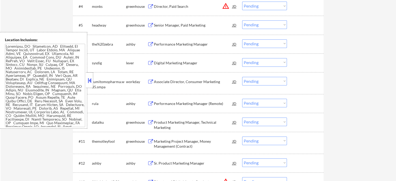
click at [174, 144] on div "Marketing Project Manager, Money Management (Contract)" at bounding box center [193, 144] width 79 height 10
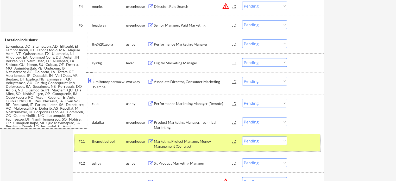
click at [296, 145] on div at bounding box center [306, 141] width 23 height 9
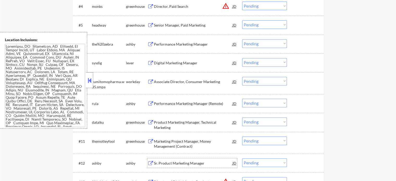
click at [194, 162] on div "Sr. Product Marketing Manager" at bounding box center [193, 163] width 79 height 5
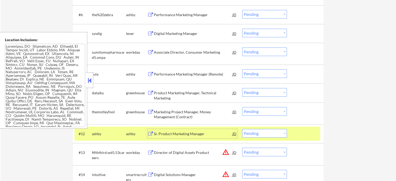
scroll to position [313, 0]
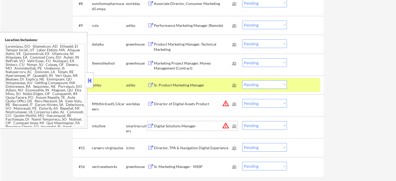
click at [159, 123] on div "Digital Solutions Manager" at bounding box center [193, 125] width 79 height 9
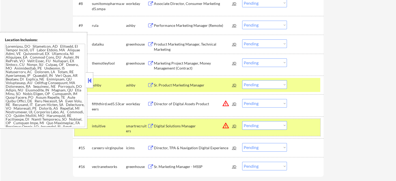
click at [301, 122] on div at bounding box center [306, 125] width 23 height 9
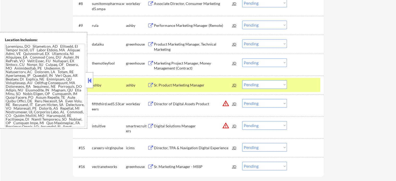
click at [303, 88] on div at bounding box center [306, 84] width 23 height 9
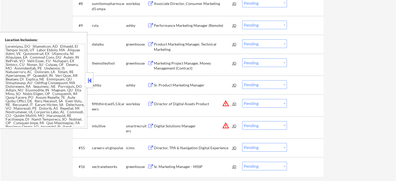
click at [163, 167] on div "Sr. Marketing Manager - MSSP" at bounding box center [193, 166] width 79 height 5
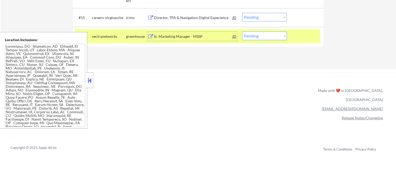
scroll to position [391, 0]
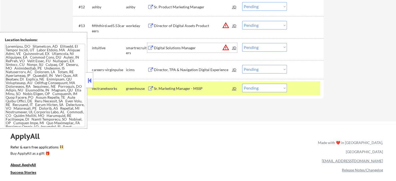
click at [187, 49] on div "Digital Solutions Manager" at bounding box center [193, 47] width 79 height 5
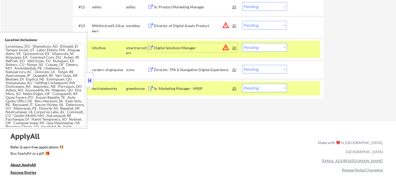
click at [178, 70] on div "Director, TPA & Navigation Digital Experience" at bounding box center [193, 69] width 79 height 5
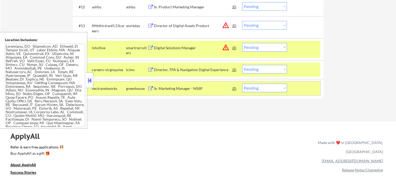
click at [302, 87] on div at bounding box center [306, 88] width 23 height 9
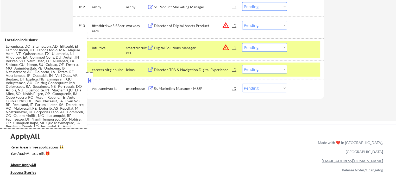
click at [294, 66] on div "#15 careers-virginpulse icims Director, TPA & Navigation Digital Experience JD …" at bounding box center [198, 70] width 246 height 14
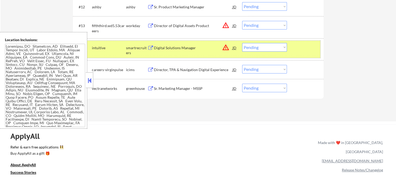
click at [298, 49] on div at bounding box center [306, 47] width 23 height 9
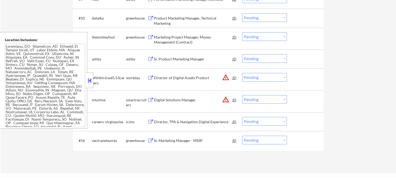
scroll to position [287, 0]
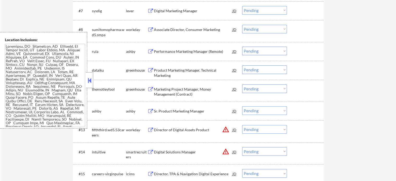
click at [169, 52] on div "Performance Marketing Manager (Remote)" at bounding box center [193, 51] width 79 height 5
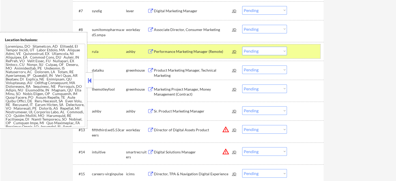
click at [305, 52] on div at bounding box center [306, 51] width 23 height 9
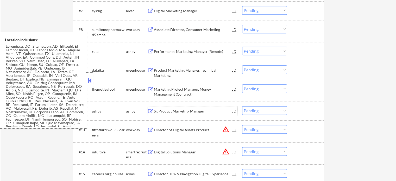
click at [165, 113] on div "Sr. Product Marketing Manager" at bounding box center [193, 111] width 79 height 5
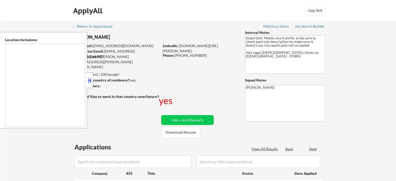
type textarea "[GEOGRAPHIC_DATA], [GEOGRAPHIC_DATA] [GEOGRAPHIC_DATA], [GEOGRAPHIC_DATA] [GEOG…"
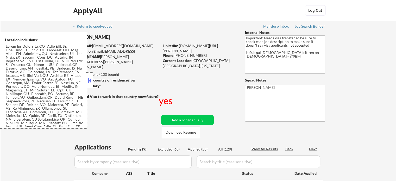
select select ""pending""
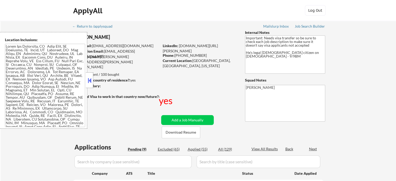
select select ""pending""
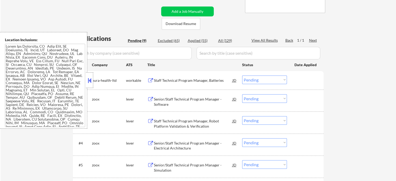
scroll to position [130, 0]
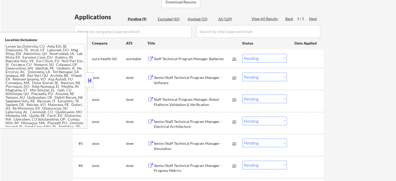
click at [171, 62] on div "Staff Technical Program Manager, Batteries" at bounding box center [193, 58] width 79 height 9
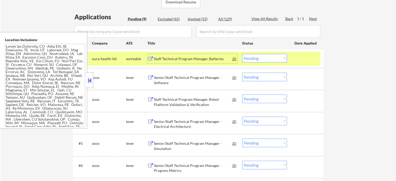
click at [300, 60] on div at bounding box center [306, 58] width 23 height 9
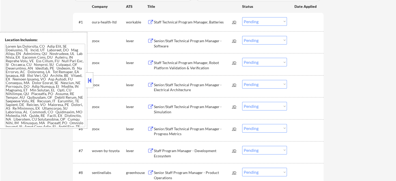
scroll to position [182, 0]
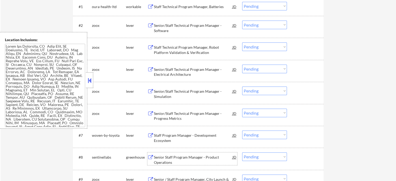
click at [157, 161] on div "Senior Staff Program Manager - Product Operations" at bounding box center [193, 160] width 79 height 10
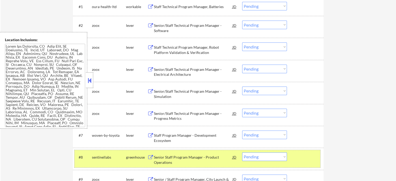
click at [318, 155] on div "#8 sentinellabs greenhouse Senior Staff Program Manager - Product Operations JD…" at bounding box center [198, 158] width 246 height 17
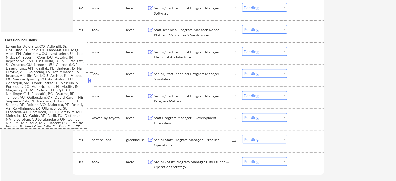
scroll to position [235, 0]
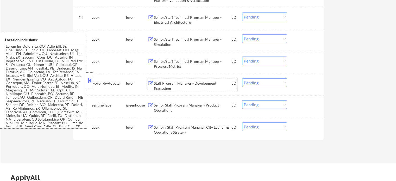
click at [166, 80] on div "Staff Program Manager - Development Ecosystem" at bounding box center [193, 84] width 79 height 13
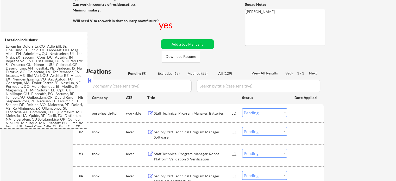
scroll to position [0, 0]
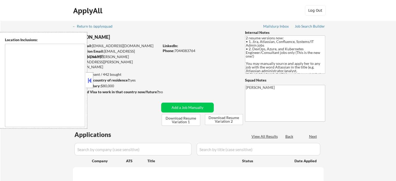
type textarea "[GEOGRAPHIC_DATA], [GEOGRAPHIC_DATA] [GEOGRAPHIC_DATA], [GEOGRAPHIC_DATA] [GEOG…"
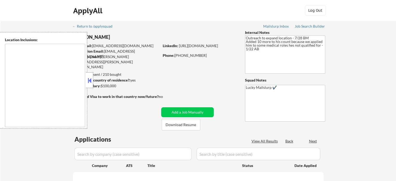
select select ""pending""
type textarea "[GEOGRAPHIC_DATA], [GEOGRAPHIC_DATA] [GEOGRAPHIC_DATA], [GEOGRAPHIC_DATA] [GEOG…"
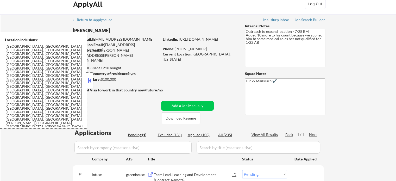
scroll to position [52, 0]
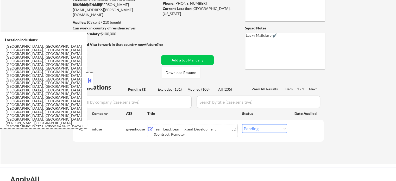
click at [157, 133] on div "Team Lead, Learning and Development (Contract, Remote)" at bounding box center [193, 132] width 79 height 10
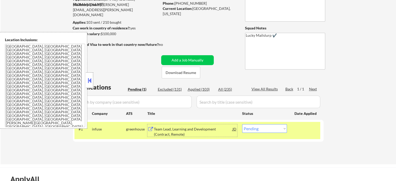
click at [305, 133] on div at bounding box center [306, 128] width 23 height 9
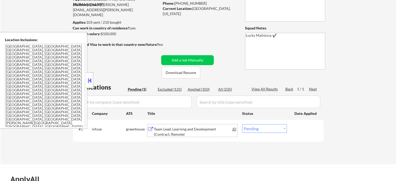
click at [190, 130] on div "Team Lead, Learning and Development (Contract, Remote)" at bounding box center [193, 132] width 79 height 10
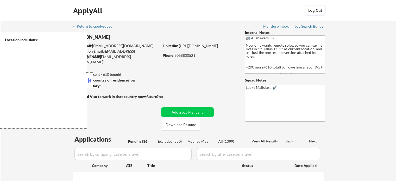
select select ""pending""
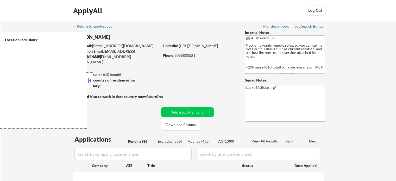
select select ""pending""
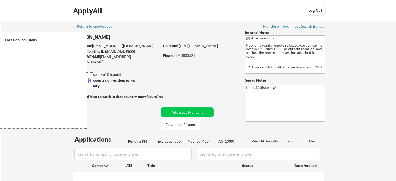
select select ""pending""
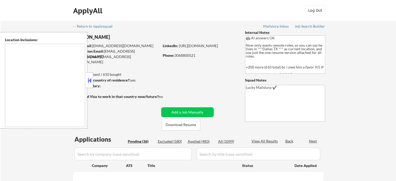
select select ""pending""
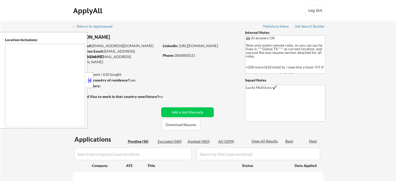
select select ""pending""
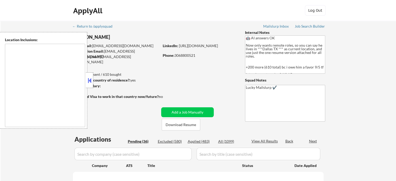
select select ""pending""
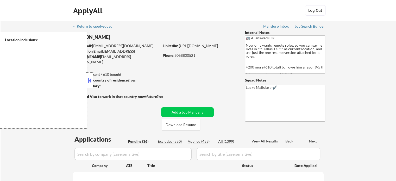
select select ""pending""
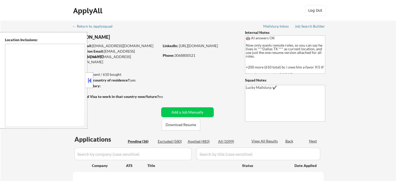
select select ""pending""
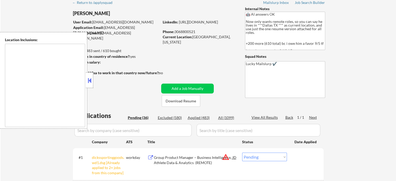
scroll to position [78, 0]
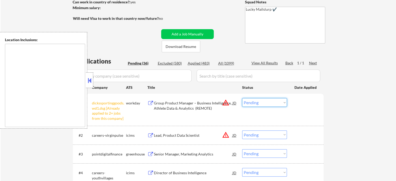
click at [251, 103] on select "Choose an option... Pending Applied Excluded (Questions) Excluded (Expired) Exc…" at bounding box center [264, 102] width 45 height 9
click at [242, 98] on select "Choose an option... Pending Applied Excluded (Questions) Excluded (Expired) Exc…" at bounding box center [264, 102] width 45 height 9
click at [298, 106] on div at bounding box center [306, 102] width 23 height 9
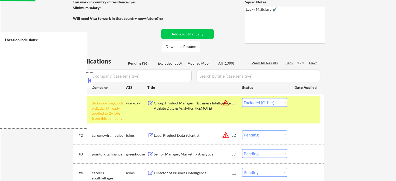
click at [301, 105] on div at bounding box center [306, 102] width 23 height 9
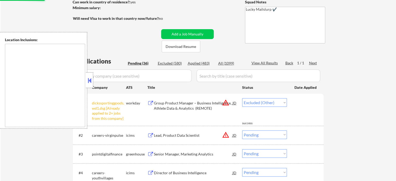
select select ""pending""
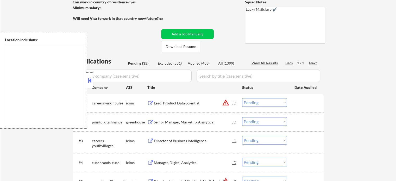
scroll to position [156, 0]
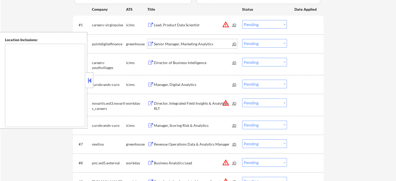
click at [161, 47] on div "Senior Manager, Marketing Analytics" at bounding box center [193, 43] width 79 height 9
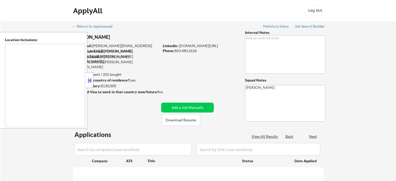
type textarea "[GEOGRAPHIC_DATA], [GEOGRAPHIC_DATA] [GEOGRAPHIC_DATA], [GEOGRAPHIC_DATA] [GEOG…"
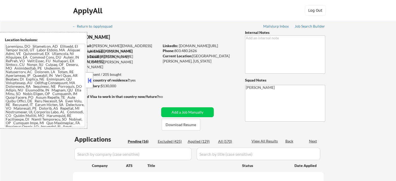
select select ""pending""
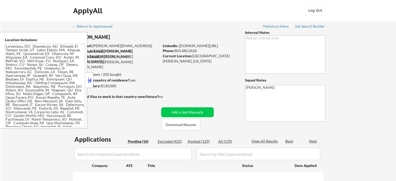
select select ""pending""
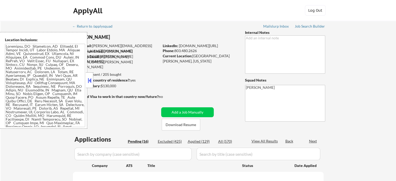
select select ""pending""
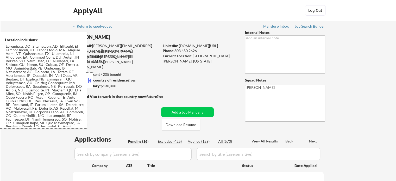
select select ""pending""
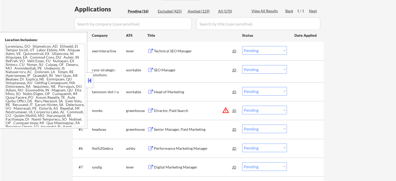
click at [159, 69] on div "SEO Manager" at bounding box center [193, 69] width 79 height 5
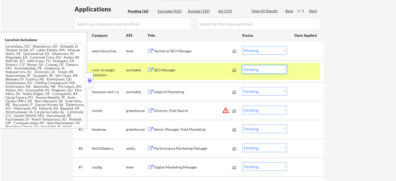
click at [265, 66] on select "Choose an option... Pending Applied Excluded (Questions) Excluded (Expired) Exc…" at bounding box center [264, 69] width 45 height 9
click at [242, 65] on select "Choose an option... Pending Applied Excluded (Questions) Excluded (Expired) Exc…" at bounding box center [264, 69] width 45 height 9
click at [301, 69] on div at bounding box center [306, 69] width 23 height 9
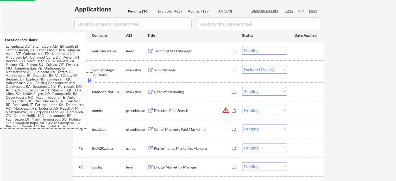
click at [161, 55] on div "Technical SEO Manager" at bounding box center [193, 50] width 79 height 9
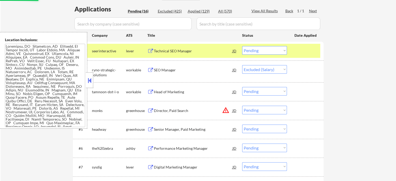
select select ""pending""
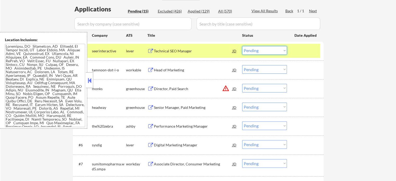
click at [260, 50] on select "Choose an option... Pending Applied Excluded (Questions) Excluded (Expired) Exc…" at bounding box center [264, 50] width 45 height 9
click at [242, 46] on select "Choose an option... Pending Applied Excluded (Questions) Excluded (Expired) Exc…" at bounding box center [264, 50] width 45 height 9
click at [305, 52] on div at bounding box center [306, 50] width 23 height 9
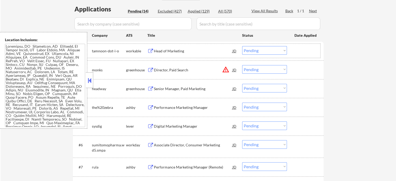
click at [298, 50] on div at bounding box center [306, 50] width 23 height 9
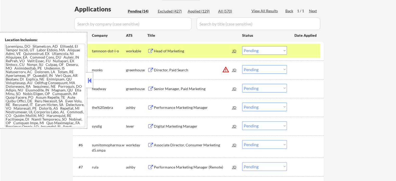
click at [168, 53] on div "Head of Marketing" at bounding box center [193, 50] width 79 height 5
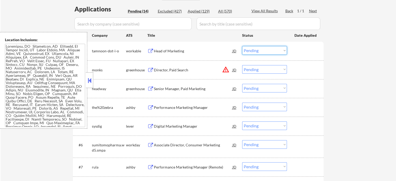
click at [263, 50] on select "Choose an option... Pending Applied Excluded (Questions) Excluded (Expired) Exc…" at bounding box center [264, 50] width 45 height 9
click at [242, 46] on select "Choose an option... Pending Applied Excluded (Questions) Excluded (Expired) Exc…" at bounding box center [264, 50] width 45 height 9
click at [292, 51] on div "#1 tamnoon-dot-i-o workable Head of Marketing JD Choose an option... Pending Ap…" at bounding box center [198, 51] width 246 height 14
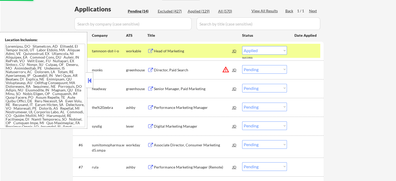
click at [292, 51] on div "#1 tamnoon-dot-i-o workable Head of Marketing JD Choose an option... Pending Ap…" at bounding box center [198, 51] width 246 height 14
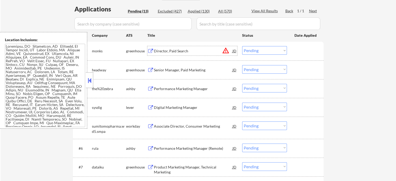
click at [175, 51] on div "Director, Paid Search" at bounding box center [193, 50] width 79 height 5
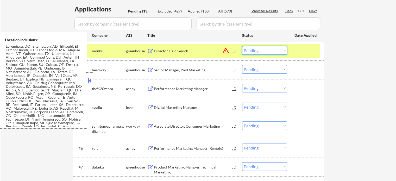
click at [262, 50] on select "Choose an option... Pending Applied Excluded (Questions) Excluded (Expired) Exc…" at bounding box center [264, 50] width 45 height 9
click at [242, 46] on select "Choose an option... Pending Applied Excluded (Questions) Excluded (Expired) Exc…" at bounding box center [264, 50] width 45 height 9
click at [307, 52] on div at bounding box center [306, 50] width 23 height 9
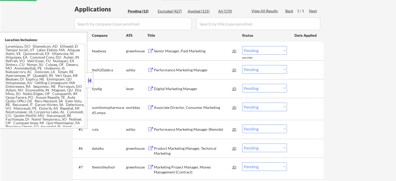
click at [183, 49] on div "Senior Manager, Paid Marketing" at bounding box center [193, 50] width 79 height 5
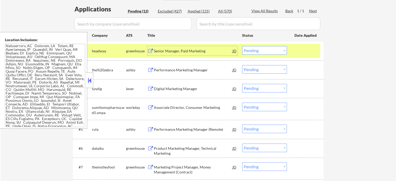
scroll to position [35, 0]
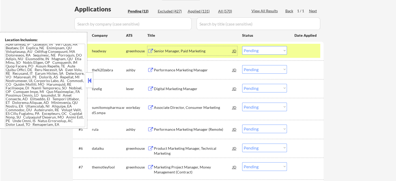
click at [257, 50] on select "Choose an option... Pending Applied Excluded (Questions) Excluded (Expired) Exc…" at bounding box center [264, 50] width 45 height 9
click at [242, 46] on select "Choose an option... Pending Applied Excluded (Questions) Excluded (Expired) Exc…" at bounding box center [264, 50] width 45 height 9
click at [307, 51] on div at bounding box center [306, 50] width 23 height 9
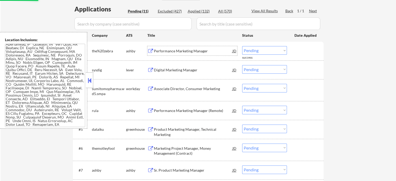
click at [182, 53] on div "Performance Marketing Manager" at bounding box center [193, 50] width 79 height 5
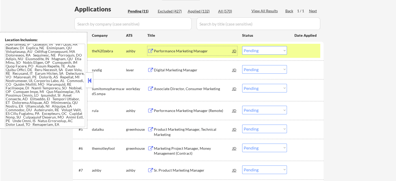
click at [250, 50] on select "Choose an option... Pending Applied Excluded (Questions) Excluded (Expired) Exc…" at bounding box center [264, 50] width 45 height 9
click at [242, 46] on select "Choose an option... Pending Applied Excluded (Questions) Excluded (Expired) Exc…" at bounding box center [264, 50] width 45 height 9
click at [299, 51] on div at bounding box center [306, 50] width 23 height 9
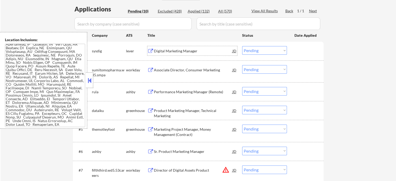
click at [184, 54] on div "Digital Marketing Manager" at bounding box center [193, 50] width 79 height 9
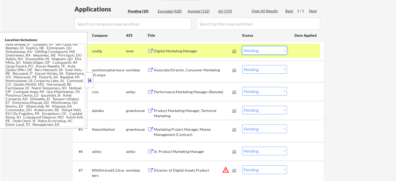
click at [268, 50] on select "Choose an option... Pending Applied Excluded (Questions) Excluded (Expired) Exc…" at bounding box center [264, 50] width 45 height 9
click at [242, 46] on select "Choose an option... Pending Applied Excluded (Questions) Excluded (Expired) Exc…" at bounding box center [264, 50] width 45 height 9
click at [315, 52] on div at bounding box center [306, 50] width 23 height 9
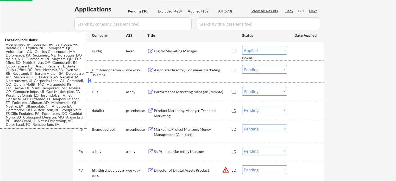
select select ""pending""
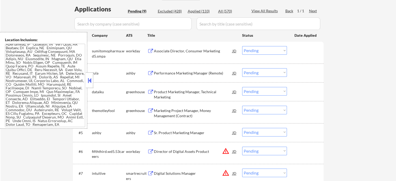
click at [198, 71] on div "Performance Marketing Manager (Remote)" at bounding box center [193, 73] width 79 height 5
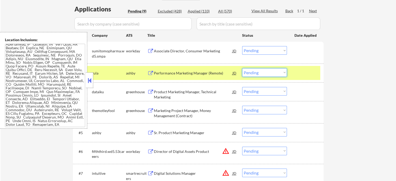
click at [269, 71] on select "Choose an option... Pending Applied Excluded (Questions) Excluded (Expired) Exc…" at bounding box center [264, 72] width 45 height 9
click at [242, 68] on select "Choose an option... Pending Applied Excluded (Questions) Excluded (Expired) Exc…" at bounding box center [264, 72] width 45 height 9
click at [300, 73] on div at bounding box center [306, 72] width 23 height 9
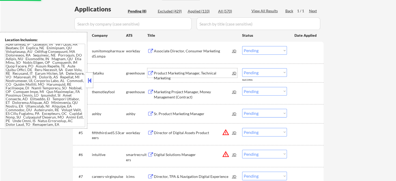
click at [203, 71] on div "Product Marketing Manager, Technical Marketing" at bounding box center [193, 76] width 79 height 10
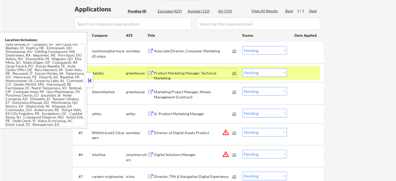
click at [250, 72] on select "Choose an option... Pending Applied Excluded (Questions) Excluded (Expired) Exc…" at bounding box center [264, 72] width 45 height 9
click at [242, 68] on select "Choose an option... Pending Applied Excluded (Questions) Excluded (Expired) Exc…" at bounding box center [264, 72] width 45 height 9
click at [299, 70] on div at bounding box center [306, 72] width 23 height 9
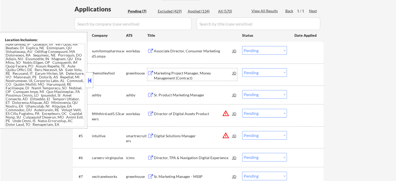
click at [201, 72] on div "Marketing Project Manager, Money Management (Contract)" at bounding box center [193, 76] width 79 height 10
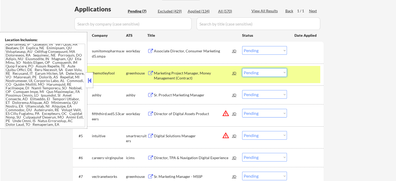
click at [265, 72] on select "Choose an option... Pending Applied Excluded (Questions) Excluded (Expired) Exc…" at bounding box center [264, 72] width 45 height 9
click at [242, 68] on select "Choose an option... Pending Applied Excluded (Questions) Excluded (Expired) Exc…" at bounding box center [264, 72] width 45 height 9
click at [306, 75] on div at bounding box center [306, 72] width 23 height 9
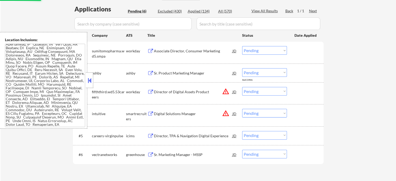
click at [170, 71] on div "Sr. Product Marketing Manager" at bounding box center [193, 73] width 79 height 5
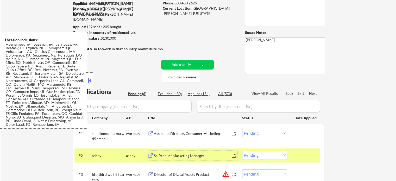
scroll to position [78, 0]
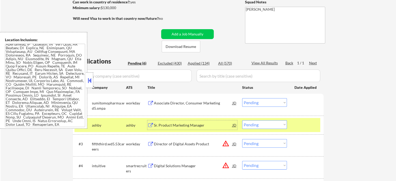
click at [262, 123] on select "Choose an option... Pending Applied Excluded (Questions) Excluded (Expired) Exc…" at bounding box center [264, 124] width 45 height 9
click at [242, 120] on select "Choose an option... Pending Applied Excluded (Questions) Excluded (Expired) Exc…" at bounding box center [264, 124] width 45 height 9
click at [296, 125] on div at bounding box center [306, 124] width 23 height 9
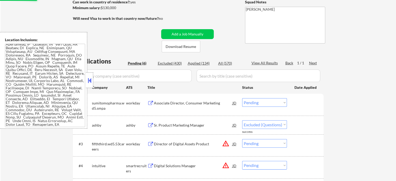
select select ""pending""
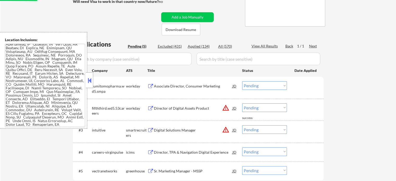
scroll to position [104, 0]
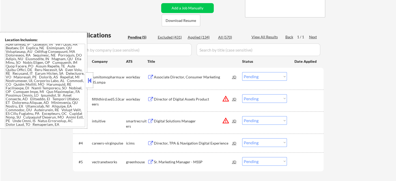
click at [176, 162] on div "Sr. Marketing Manager - MSSP" at bounding box center [193, 161] width 79 height 5
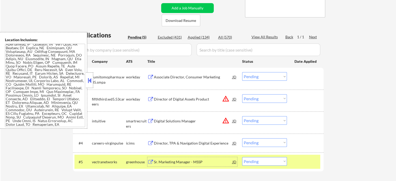
click at [263, 162] on select "Choose an option... Pending Applied Excluded (Questions) Excluded (Expired) Exc…" at bounding box center [264, 161] width 45 height 9
select select ""applied""
click at [242, 157] on select "Choose an option... Pending Applied Excluded (Questions) Excluded (Expired) Exc…" at bounding box center [264, 161] width 45 height 9
click at [297, 159] on div at bounding box center [306, 161] width 23 height 9
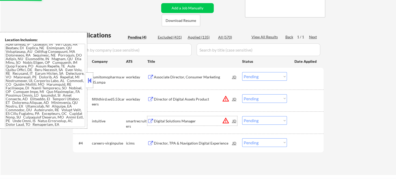
click at [175, 121] on div "Digital Solutions Manager" at bounding box center [193, 121] width 79 height 5
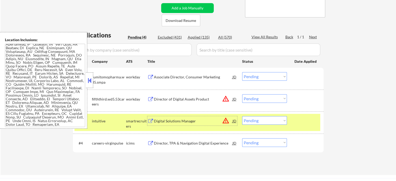
click at [259, 120] on select "Choose an option... Pending Applied Excluded (Questions) Excluded (Expired) Exc…" at bounding box center [264, 120] width 45 height 9
click at [242, 116] on select "Choose an option... Pending Applied Excluded (Questions) Excluded (Expired) Exc…" at bounding box center [264, 120] width 45 height 9
click at [295, 124] on div at bounding box center [306, 120] width 23 height 9
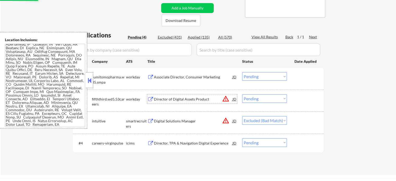
click at [196, 97] on div "Director of Digital Assets Product" at bounding box center [193, 99] width 79 height 5
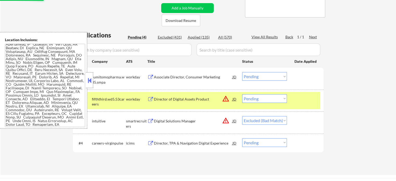
select select ""pending""
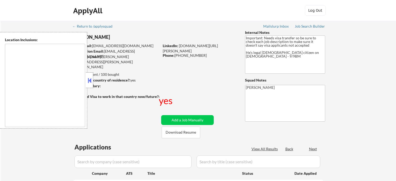
type textarea "[GEOGRAPHIC_DATA], [GEOGRAPHIC_DATA] [GEOGRAPHIC_DATA], [GEOGRAPHIC_DATA] [GEOG…"
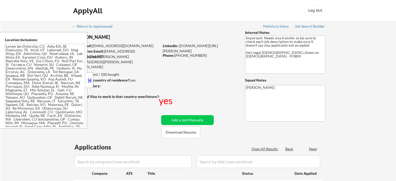
select select ""pending""
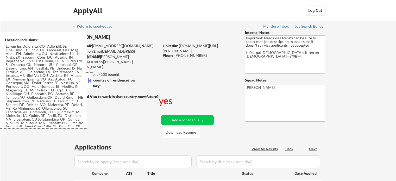
select select ""pending""
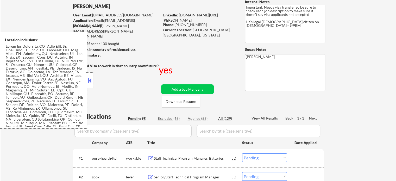
scroll to position [78, 0]
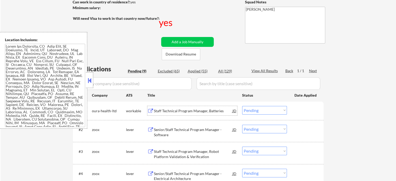
click at [175, 111] on div "Staff Technical Program Manager, Batteries" at bounding box center [193, 110] width 79 height 5
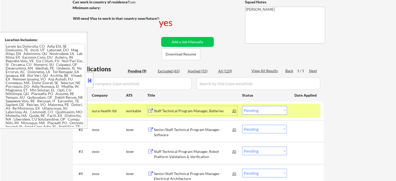
click at [341, 116] on div "← Return to /applysquad Mailslurp Inbox Job Search Builder [PERSON_NAME] User E…" at bounding box center [199, 131] width 396 height 377
click at [299, 112] on div at bounding box center [306, 110] width 23 height 9
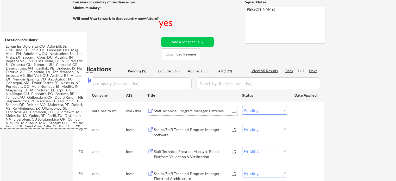
click at [196, 113] on div "Staff Technical Program Manager, Batteries" at bounding box center [193, 110] width 79 height 5
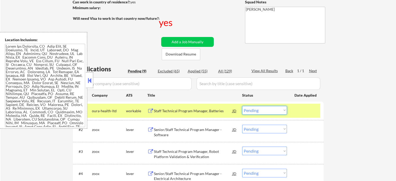
click at [265, 110] on select "Choose an option... Pending Applied Excluded (Questions) Excluded (Expired) Exc…" at bounding box center [264, 110] width 45 height 9
click at [242, 106] on select "Choose an option... Pending Applied Excluded (Questions) Excluded (Expired) Exc…" at bounding box center [264, 110] width 45 height 9
click at [310, 114] on div at bounding box center [306, 110] width 23 height 9
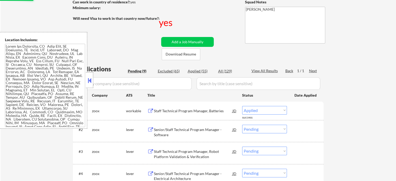
select select ""pending""
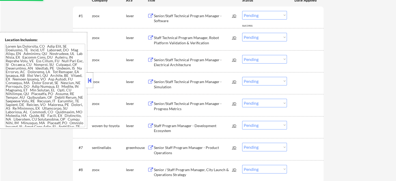
scroll to position [208, 0]
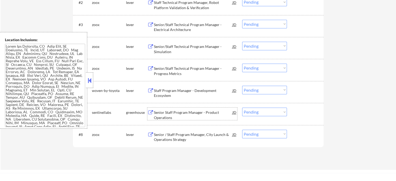
click at [183, 112] on div "Senior Staff Program Manager - Product Operations" at bounding box center [193, 115] width 79 height 10
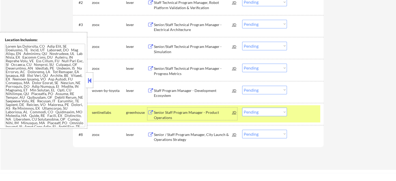
click at [265, 114] on select "Choose an option... Pending Applied Excluded (Questions) Excluded (Expired) Exc…" at bounding box center [264, 112] width 45 height 9
click at [242, 108] on select "Choose an option... Pending Applied Excluded (Questions) Excluded (Expired) Exc…" at bounding box center [264, 112] width 45 height 9
click at [296, 111] on div at bounding box center [306, 112] width 23 height 9
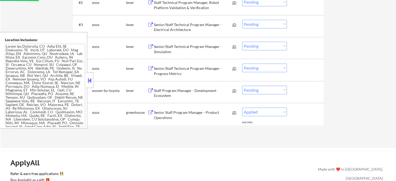
select select ""pending""
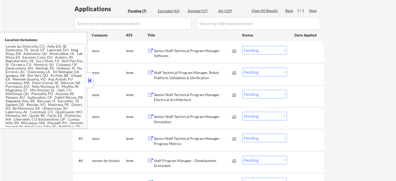
scroll to position [130, 0]
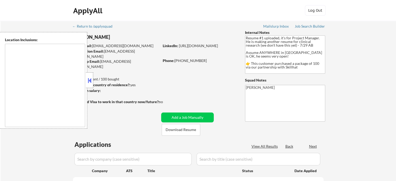
type textarea "country:[GEOGRAPHIC_DATA]"
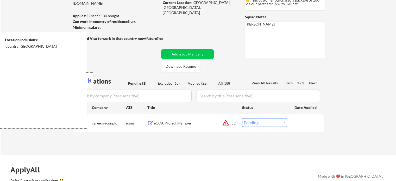
scroll to position [78, 0]
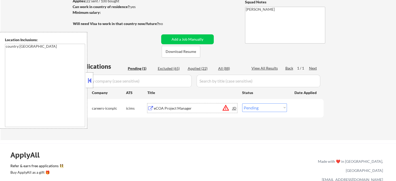
click at [163, 108] on div "eCOA Project Manager" at bounding box center [193, 108] width 79 height 5
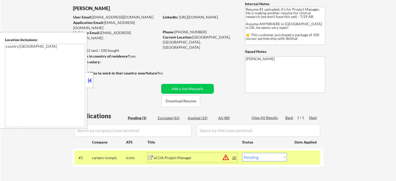
scroll to position [26, 0]
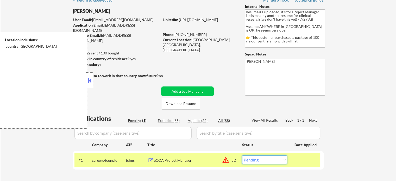
click at [272, 159] on select "Choose an option... Pending Applied Excluded (Questions) Excluded (Expired) Exc…" at bounding box center [264, 160] width 45 height 9
click at [277, 160] on select "Choose an option... Pending Applied Excluded (Questions) Excluded (Expired) Exc…" at bounding box center [264, 160] width 45 height 9
select select ""excluded__bad_match_""
click at [242, 156] on select "Choose an option... Pending Applied Excluded (Questions) Excluded (Expired) Exc…" at bounding box center [264, 160] width 45 height 9
click at [302, 162] on div at bounding box center [306, 160] width 23 height 9
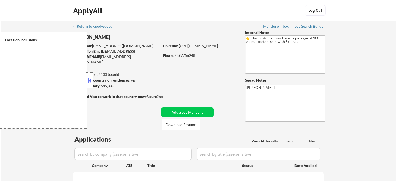
type textarea "Toronto, ON Etobicoke, ON Scarborough, ON North York, ON East York, ON York, ON…"
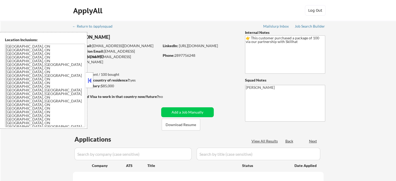
select select ""pending""
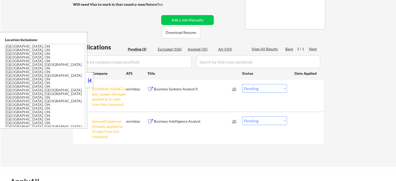
scroll to position [130, 0]
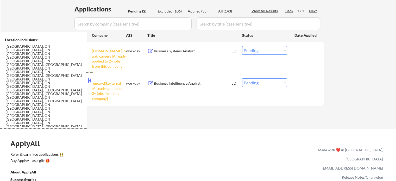
click at [265, 49] on select "Choose an option... Pending Applied Excluded (Questions) Excluded (Expired) Exc…" at bounding box center [264, 50] width 45 height 9
click at [242, 46] on select "Choose an option... Pending Applied Excluded (Questions) Excluded (Expired) Exc…" at bounding box center [264, 50] width 45 height 9
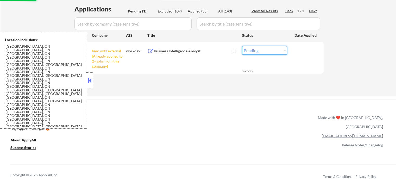
click at [264, 49] on select "Choose an option... Pending Applied Excluded (Questions) Excluded (Expired) Exc…" at bounding box center [264, 50] width 45 height 9
select select ""excluded__other_""
click at [242, 46] on select "Choose an option... Pending Applied Excluded (Questions) Excluded (Expired) Exc…" at bounding box center [264, 50] width 45 height 9
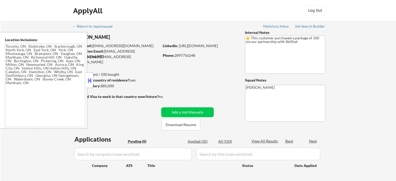
type textarea "[GEOGRAPHIC_DATA], ON [GEOGRAPHIC_DATA], ON [GEOGRAPHIC_DATA], ON [GEOGRAPHIC_D…"
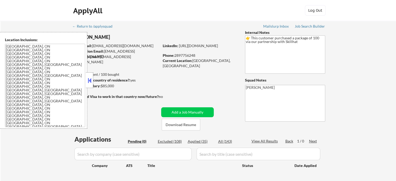
scroll to position [52, 0]
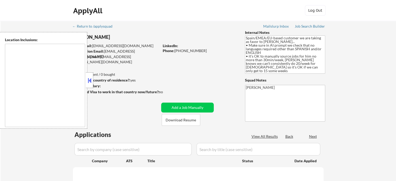
select select ""pending""
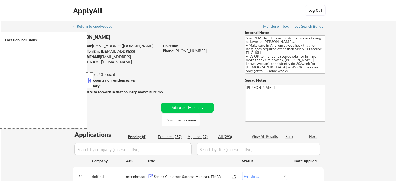
type textarea "It seems there is a misunderstanding in the location provided. "EMEA" is not a …"
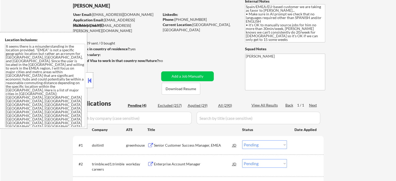
scroll to position [78, 0]
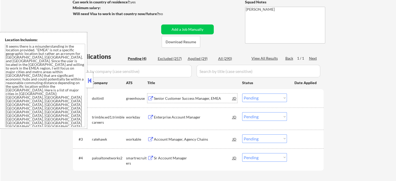
click at [162, 99] on div "Senior Customer Success Manager, EMEA" at bounding box center [193, 98] width 79 height 5
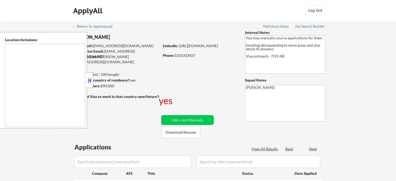
type textarea "country:[GEOGRAPHIC_DATA]"
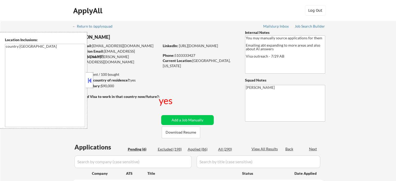
select select ""pending""
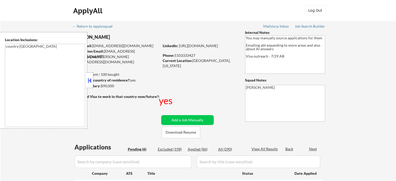
select select ""pending""
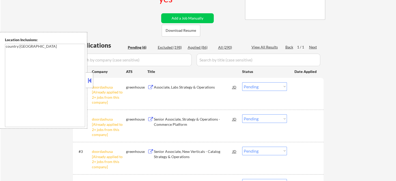
scroll to position [156, 0]
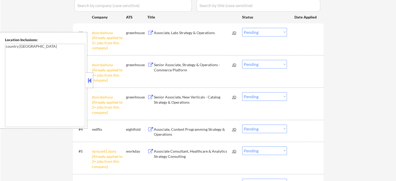
click at [260, 33] on select "Choose an option... Pending Applied Excluded (Questions) Excluded (Expired) Exc…" at bounding box center [264, 32] width 45 height 9
click at [242, 28] on select "Choose an option... Pending Applied Excluded (Questions) Excluded (Expired) Exc…" at bounding box center [264, 32] width 45 height 9
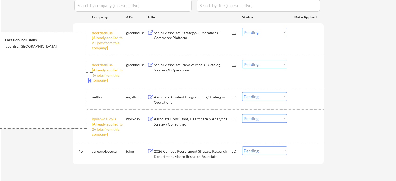
click at [258, 33] on select "Choose an option... Pending Applied Excluded (Questions) Excluded (Expired) Exc…" at bounding box center [264, 32] width 45 height 9
click at [242, 28] on select "Choose an option... Pending Applied Excluded (Questions) Excluded (Expired) Exc…" at bounding box center [264, 32] width 45 height 9
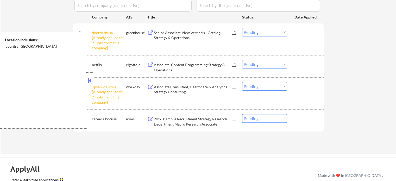
click at [266, 34] on select "Choose an option... Pending Applied Excluded (Questions) Excluded (Expired) Exc…" at bounding box center [264, 32] width 45 height 9
click at [242, 28] on select "Choose an option... Pending Applied Excluded (Questions) Excluded (Expired) Exc…" at bounding box center [264, 32] width 45 height 9
select select ""pending""
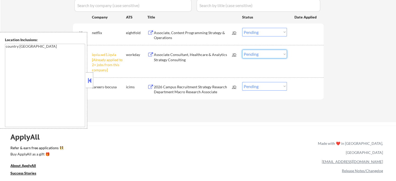
click at [262, 55] on select "Choose an option... Pending Applied Excluded (Questions) Excluded (Expired) Exc…" at bounding box center [264, 54] width 45 height 9
click at [242, 50] on select "Choose an option... Pending Applied Excluded (Questions) Excluded (Expired) Exc…" at bounding box center [264, 54] width 45 height 9
click at [301, 62] on div "#2 iqvia.wd1.iqvia [Already applied to 2+ jobs from this company] workday Assoc…" at bounding box center [198, 60] width 246 height 27
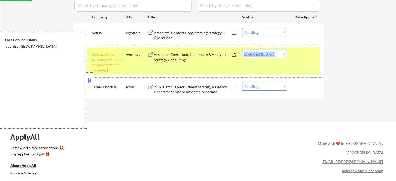
click at [301, 62] on div "#2 iqvia.wd1.iqvia [Already applied to 2+ jobs from this company] workday Assoc…" at bounding box center [198, 60] width 246 height 27
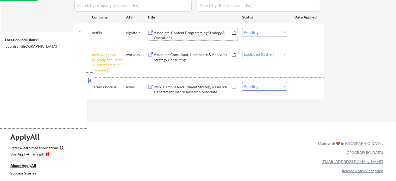
click at [186, 33] on div "Associate, Content Programming Strategy & Operations" at bounding box center [193, 35] width 79 height 10
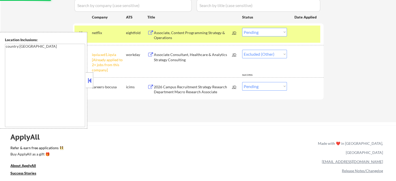
select select ""pending""
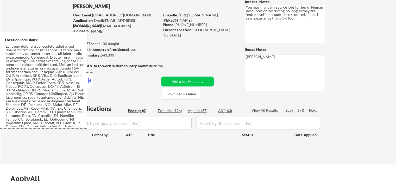
scroll to position [78, 0]
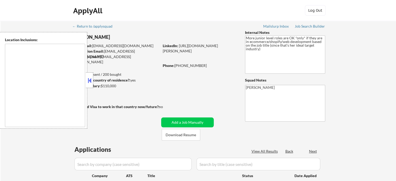
type textarea "remote"
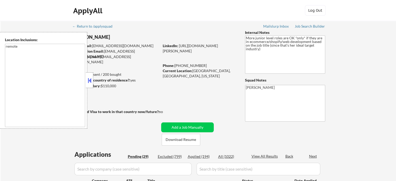
select select ""pending""
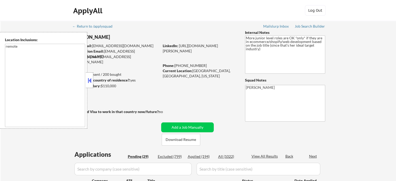
select select ""pending""
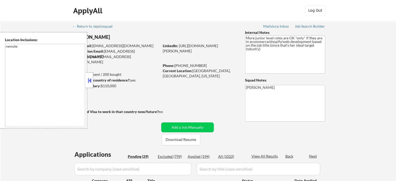
select select ""pending""
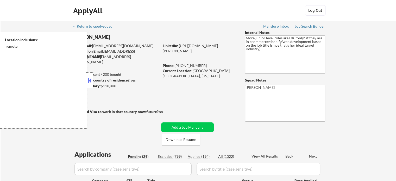
select select ""pending""
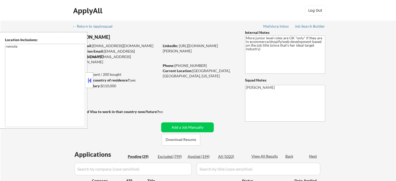
select select ""pending""
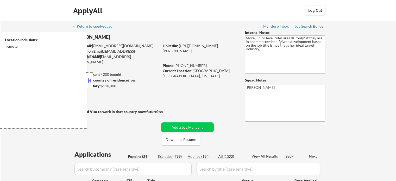
select select ""pending""
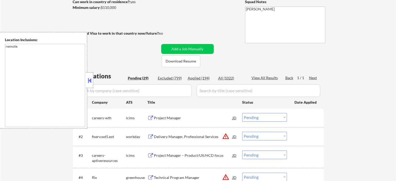
scroll to position [130, 0]
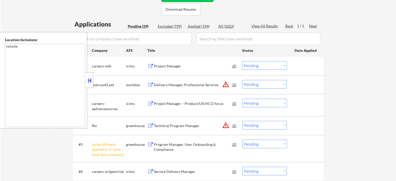
click at [257, 145] on select "Choose an option... Pending Applied Excluded (Questions) Excluded (Expired) Exc…" at bounding box center [264, 144] width 45 height 9
click at [242, 140] on select "Choose an option... Pending Applied Excluded (Questions) Excluded (Expired) Exc…" at bounding box center [264, 144] width 45 height 9
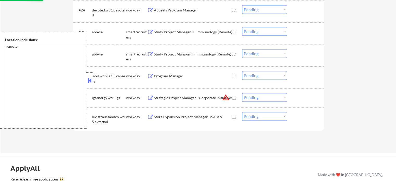
scroll to position [704, 0]
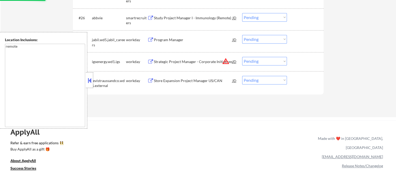
click at [191, 58] on div "Strategic Project Manager - Corporate Initiatives" at bounding box center [193, 61] width 79 height 9
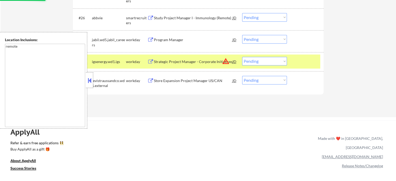
select select ""pending""
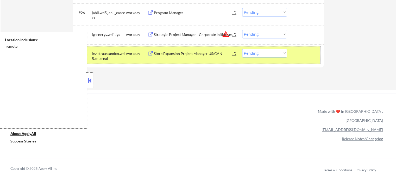
click at [304, 57] on div at bounding box center [306, 53] width 23 height 9
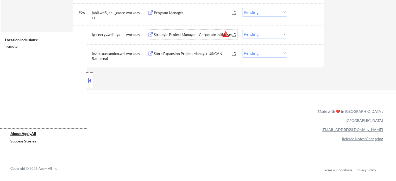
click at [194, 37] on div "Strategic Project Manager - Corporate Initiatives" at bounding box center [193, 34] width 79 height 5
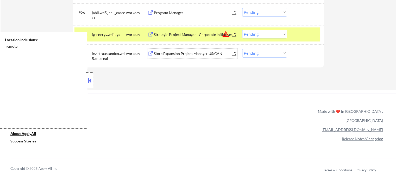
click at [171, 54] on div "Store Expansion Project Manager US/CAN" at bounding box center [193, 53] width 79 height 5
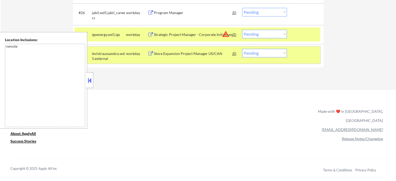
click at [307, 50] on div at bounding box center [306, 53] width 23 height 9
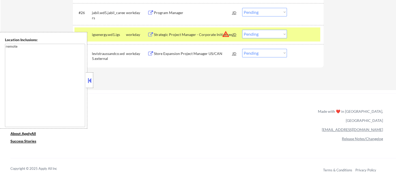
click at [304, 34] on div at bounding box center [306, 34] width 23 height 9
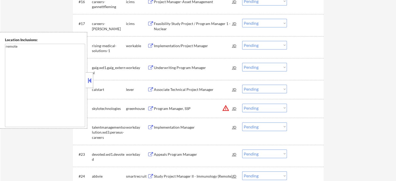
scroll to position [495, 0]
click at [162, 90] on div "Associate Technical Project Manager" at bounding box center [193, 90] width 79 height 5
